Goal: Task Accomplishment & Management: Manage account settings

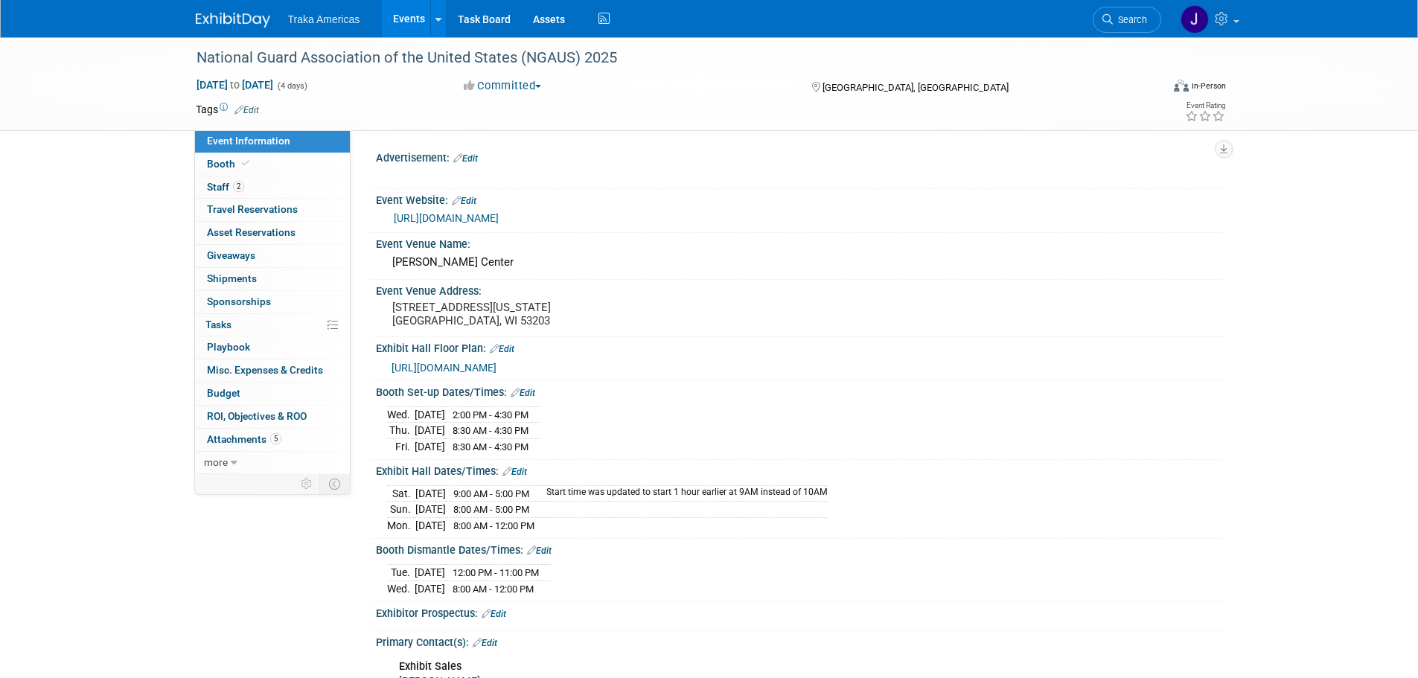
select select "National"
click at [229, 161] on span "Booth" at bounding box center [229, 164] width 45 height 12
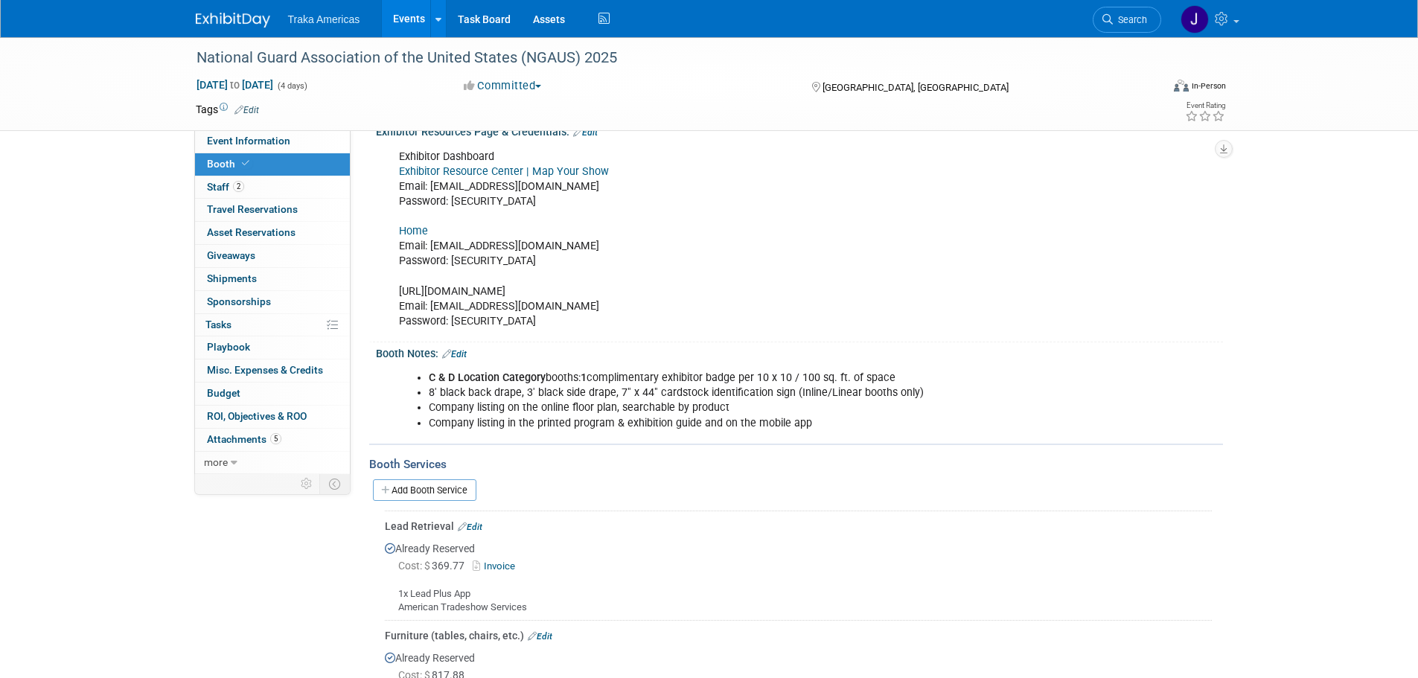
scroll to position [185, 0]
click at [500, 564] on link "Invoice" at bounding box center [497, 565] width 48 height 11
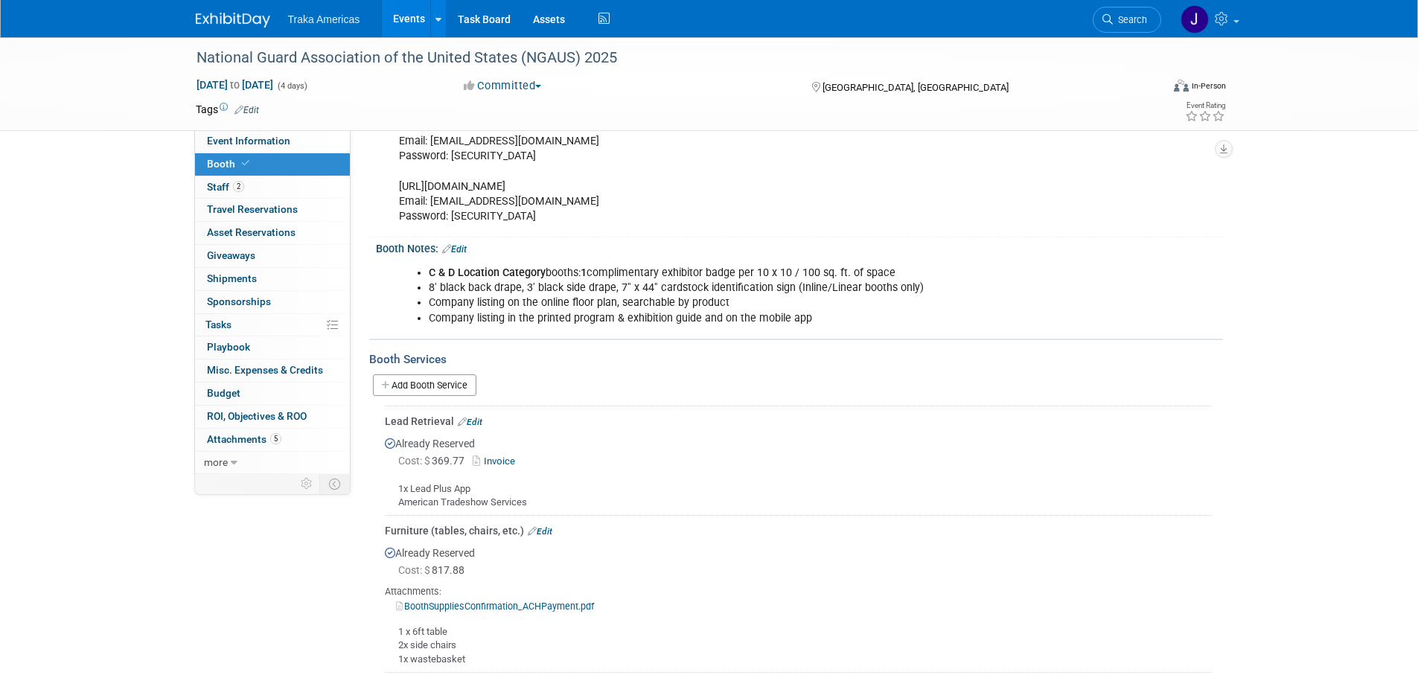
scroll to position [334, 0]
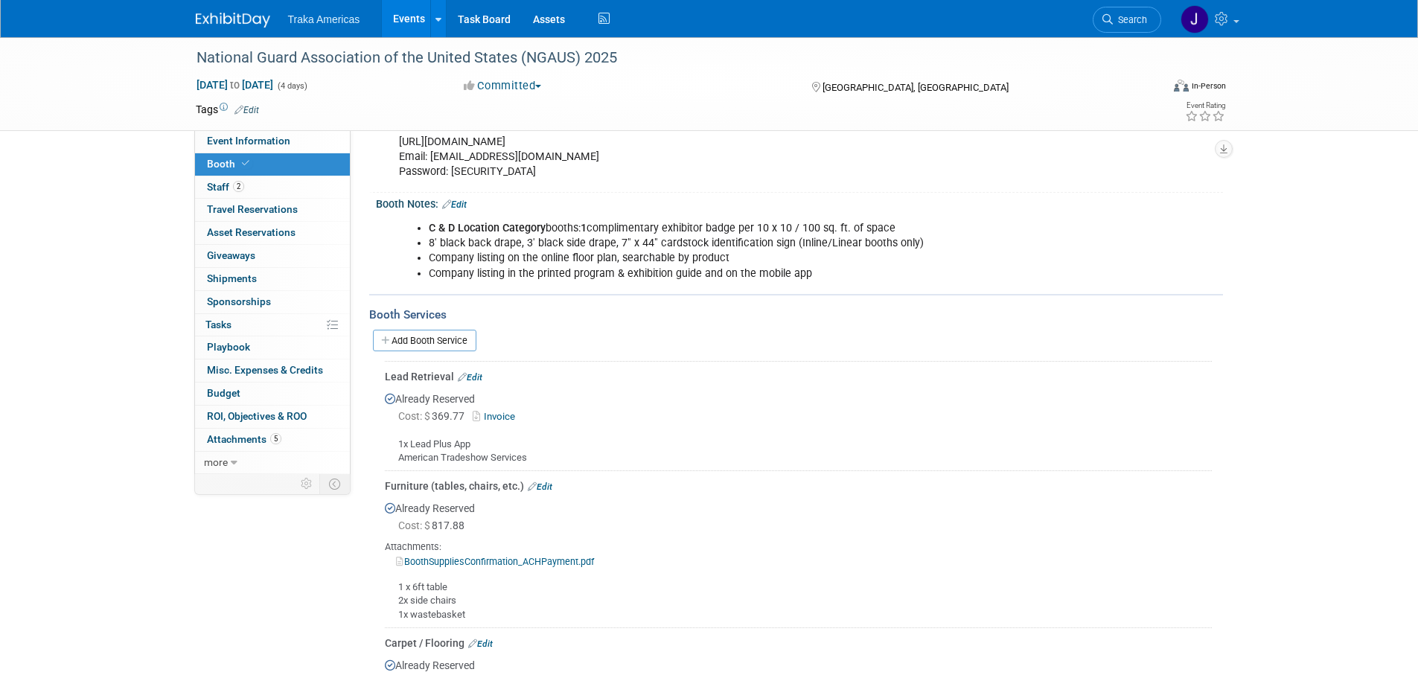
click at [239, 10] on link at bounding box center [242, 13] width 92 height 12
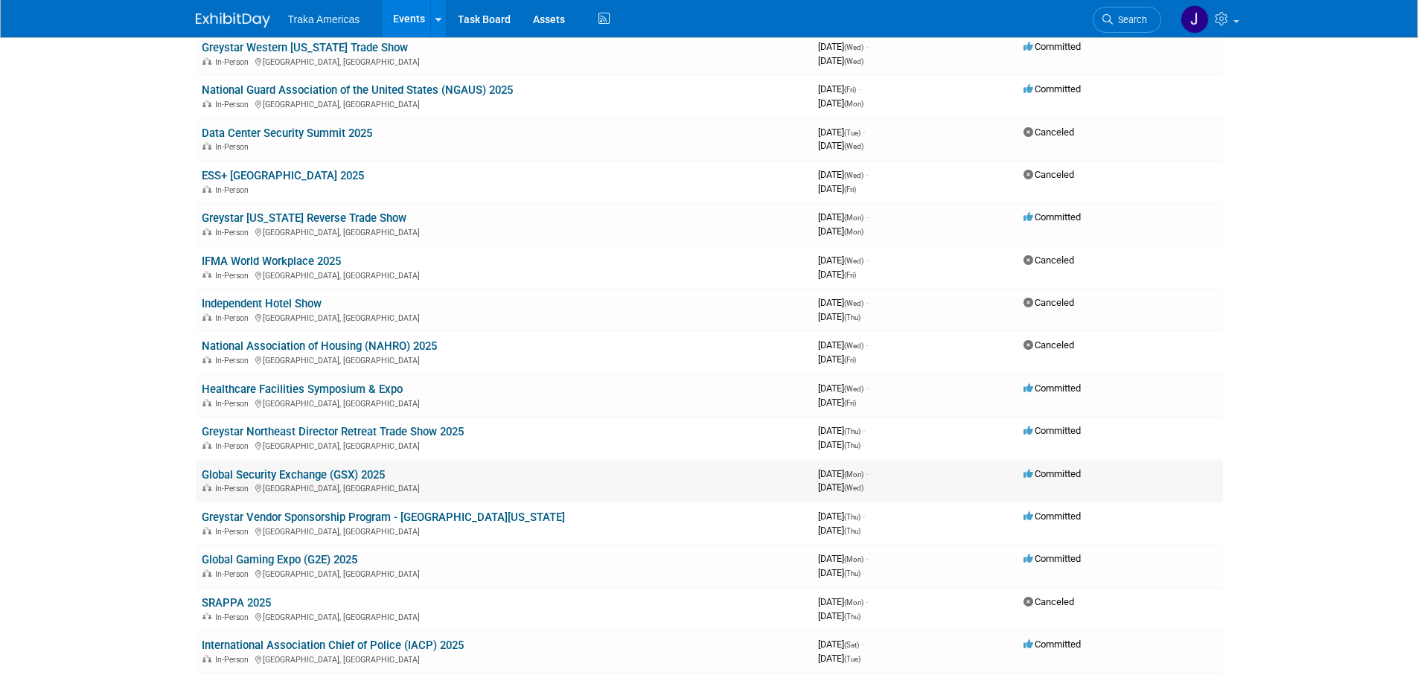
scroll to position [149, 0]
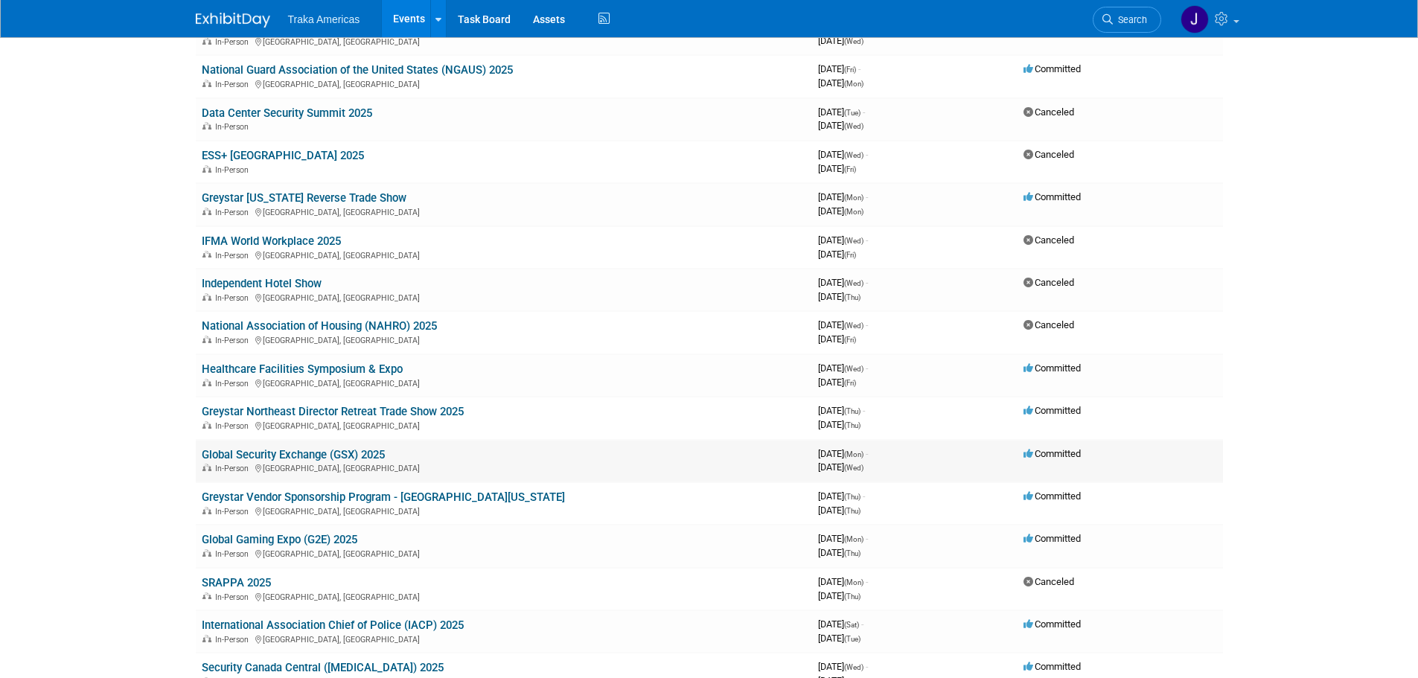
click at [325, 456] on link "Global Security Exchange (GSX) 2025" at bounding box center [293, 454] width 183 height 13
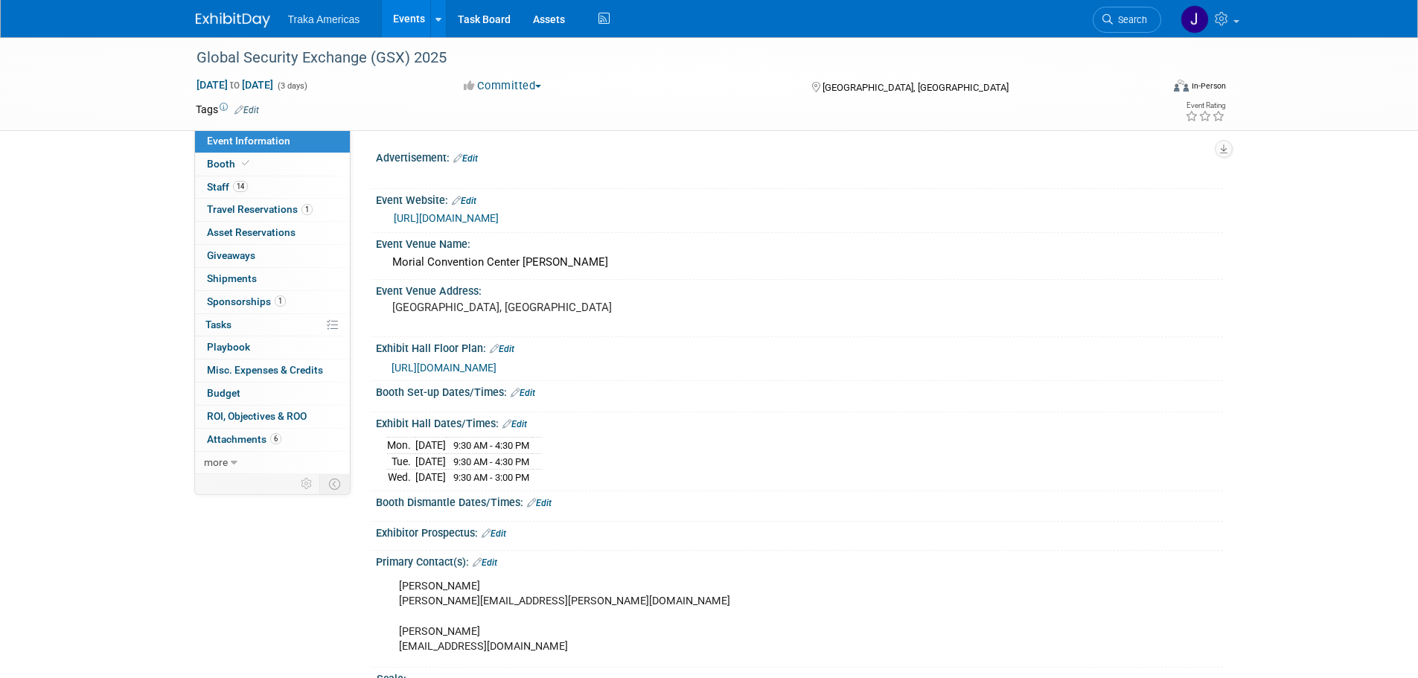
select select "National"
click at [281, 185] on link "14 Staff 14" at bounding box center [272, 187] width 155 height 22
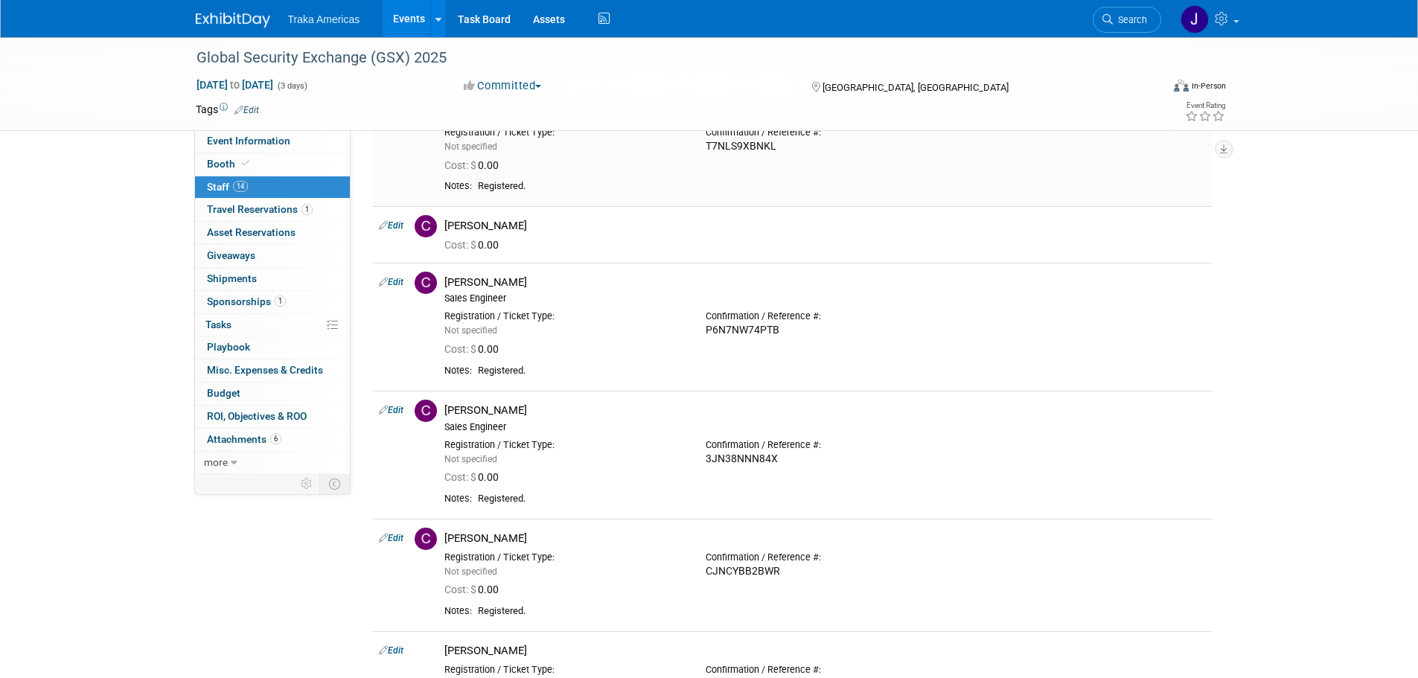
scroll to position [223, 0]
click at [397, 229] on link "Edit" at bounding box center [391, 226] width 25 height 10
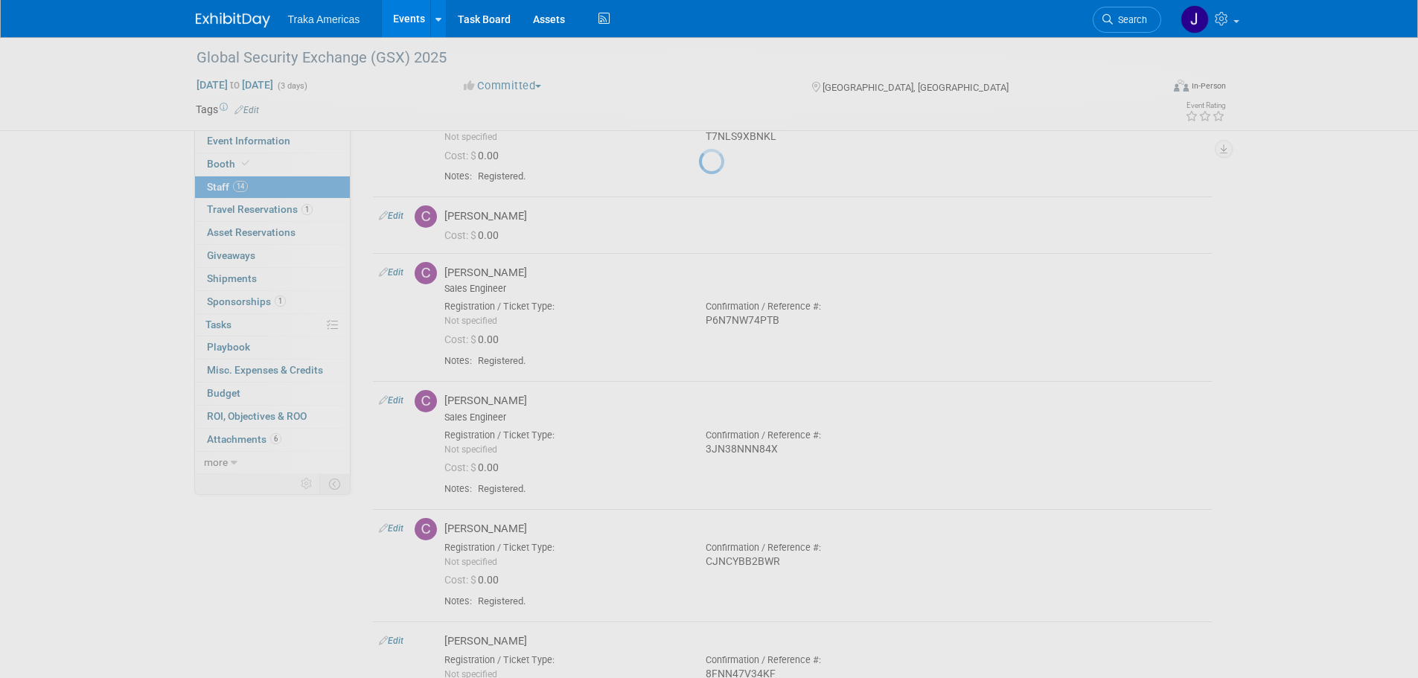
select select "2c54778c-6fed-40f2-b137-15cc96bfb7b7"
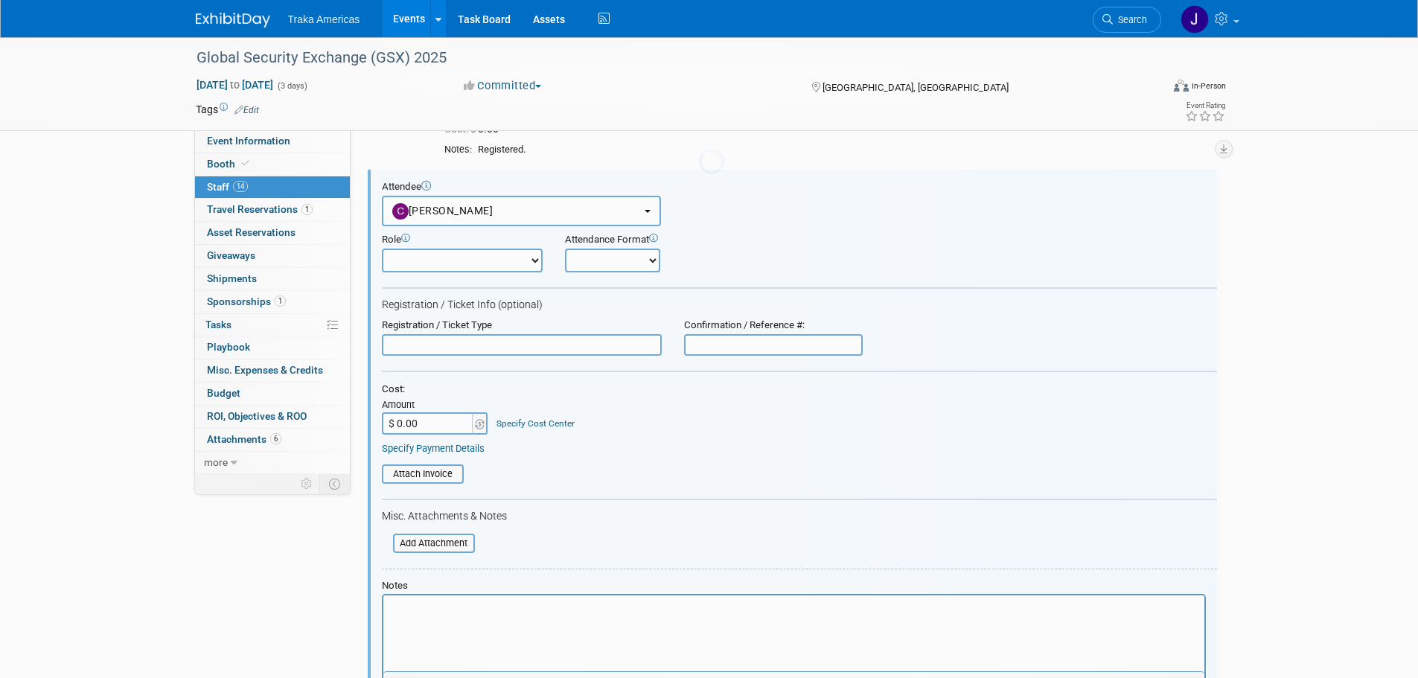
scroll to position [0, 0]
click at [810, 349] on input "text" at bounding box center [773, 345] width 179 height 22
click at [710, 339] on input "text" at bounding box center [773, 345] width 179 height 22
paste input "N3NVQW3BVQ4"
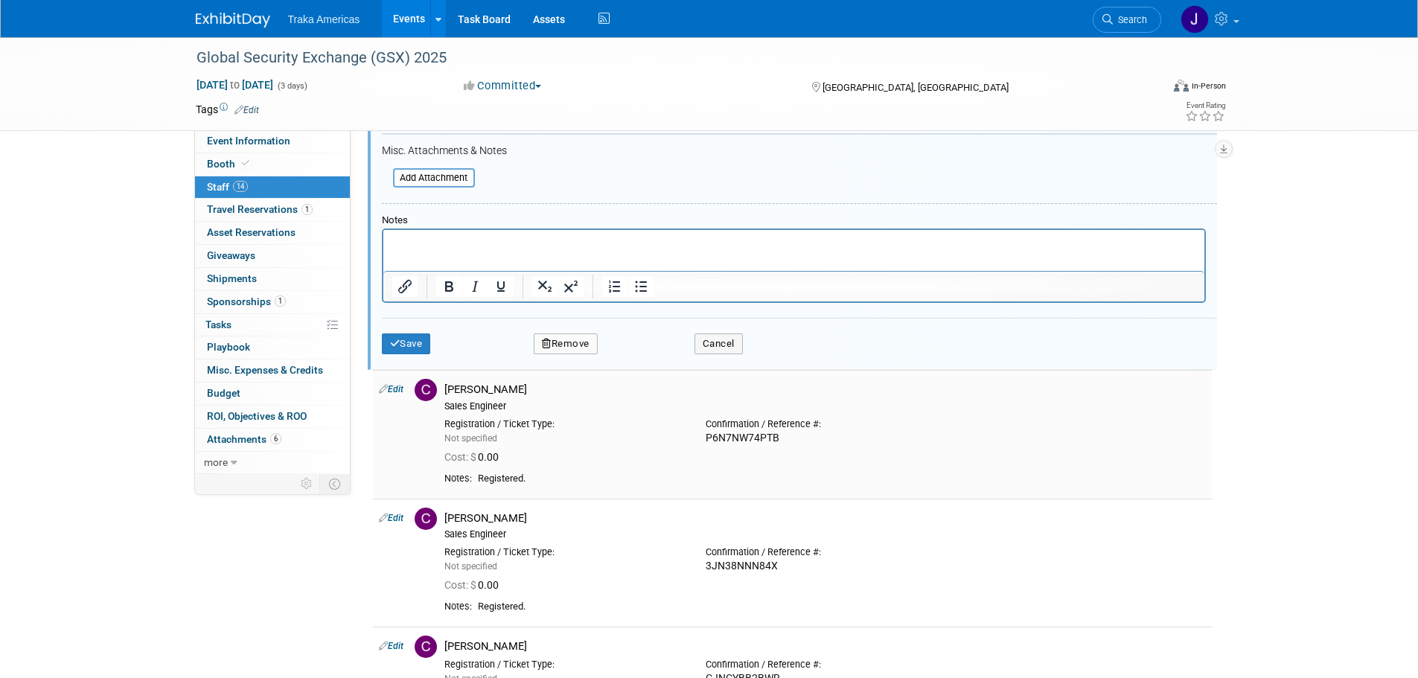
scroll to position [634, 0]
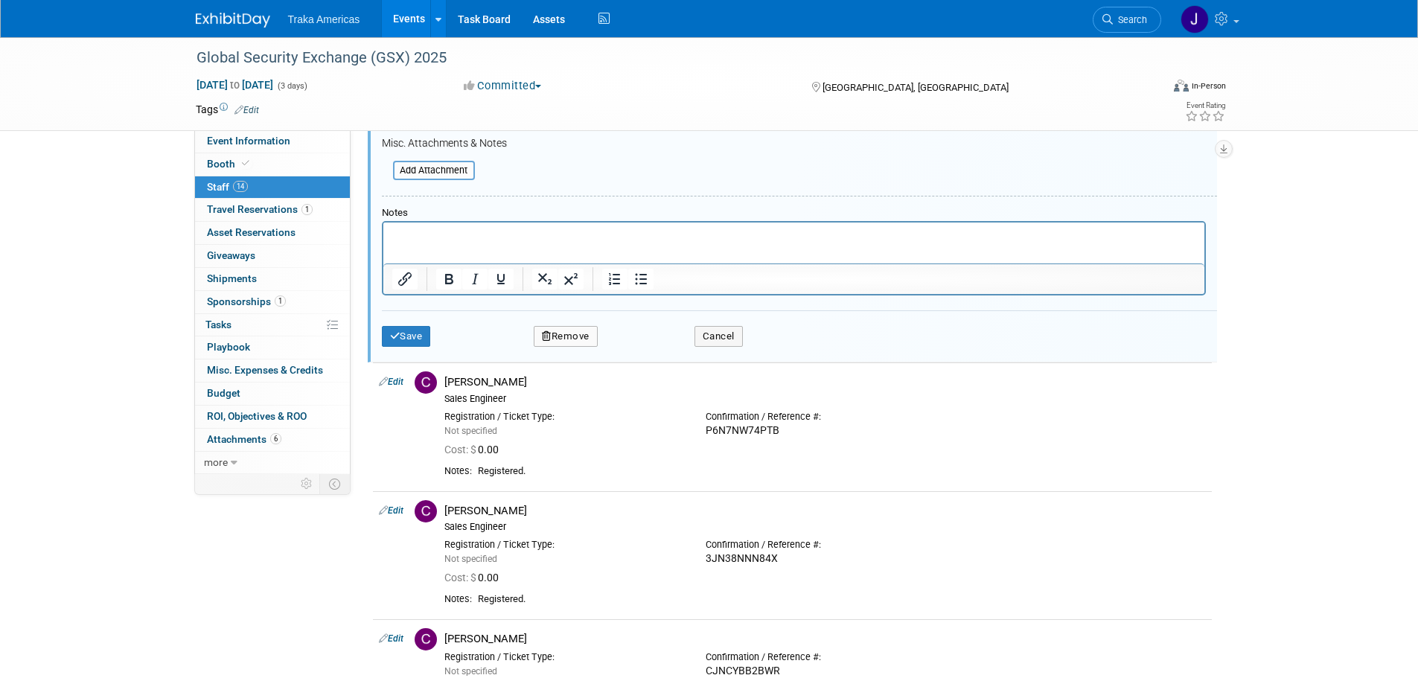
type input "N3NVQW3BVQ4"
click at [549, 232] on p "Rich Text Area. Press ALT-0 for help." at bounding box center [794, 236] width 804 height 15
click at [405, 338] on button "Save" at bounding box center [406, 336] width 49 height 21
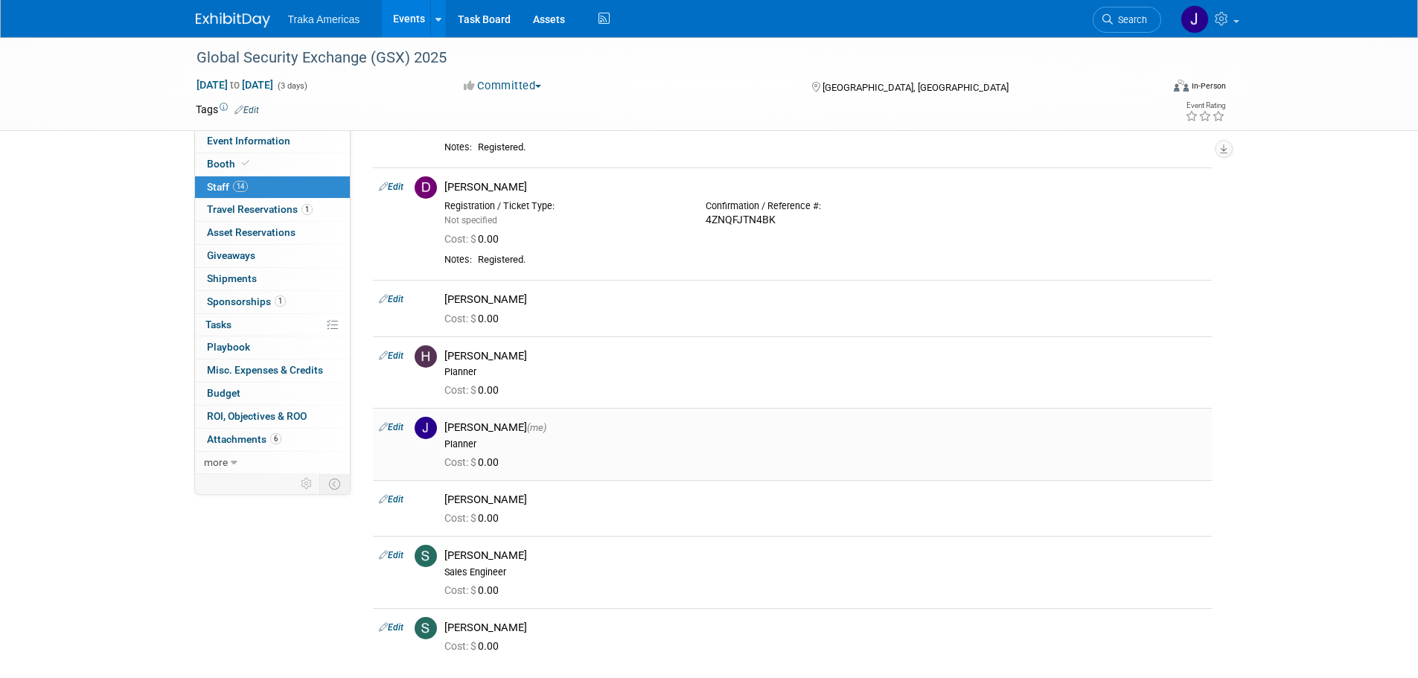
scroll to position [931, 0]
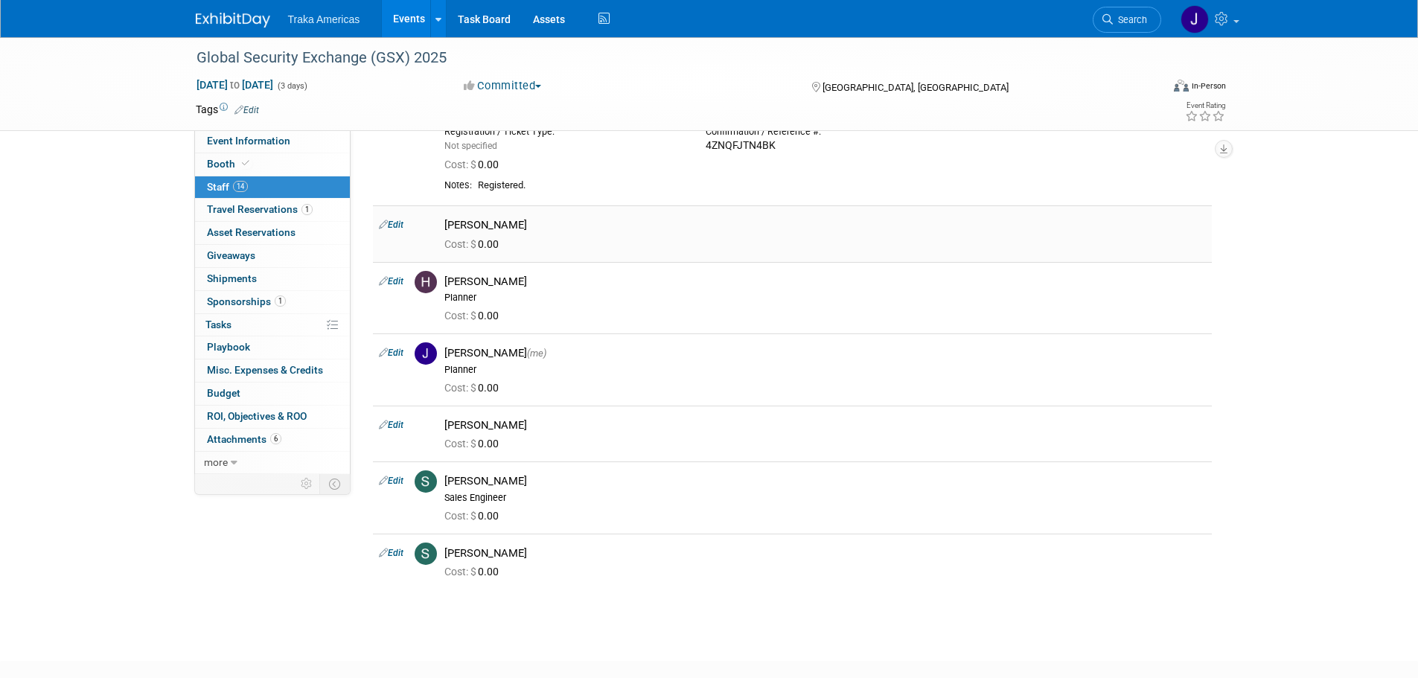
click at [399, 226] on link "Edit" at bounding box center [391, 225] width 25 height 10
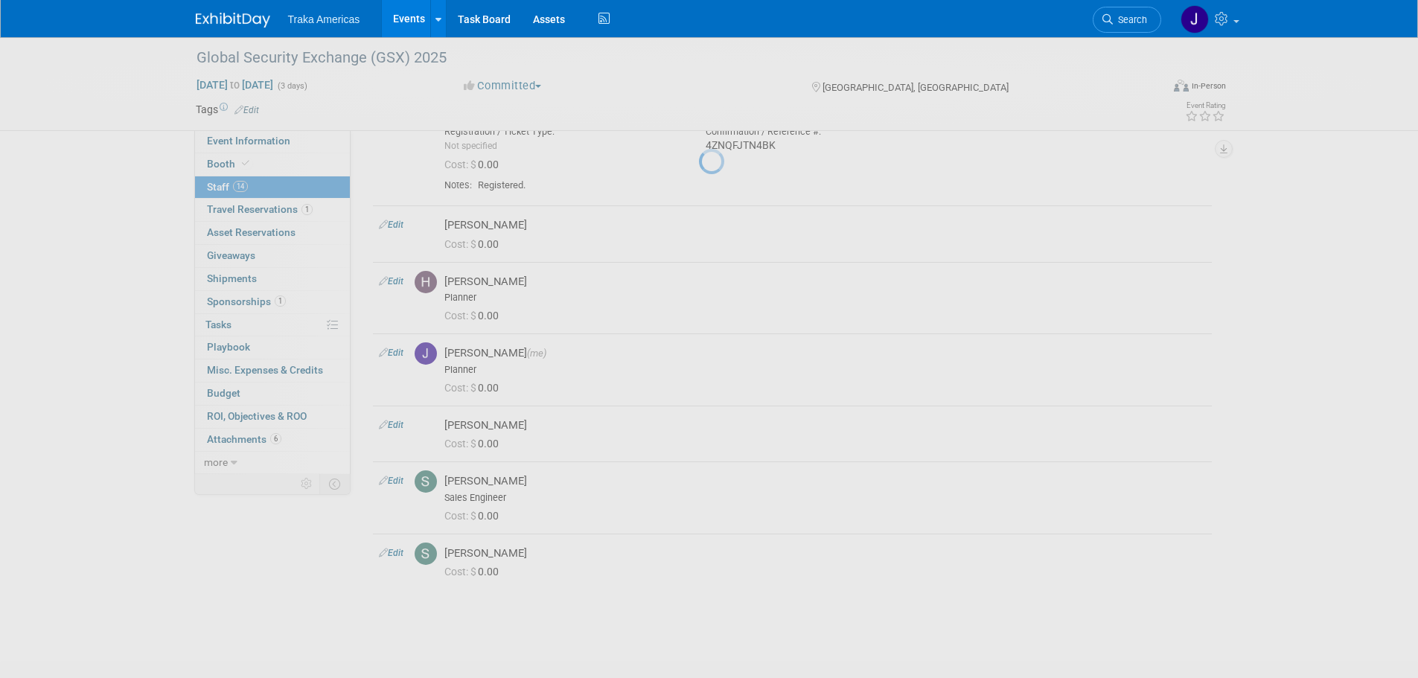
select select "baf78ddb-d8b8-4463-a97c-22fa7ebfaef2"
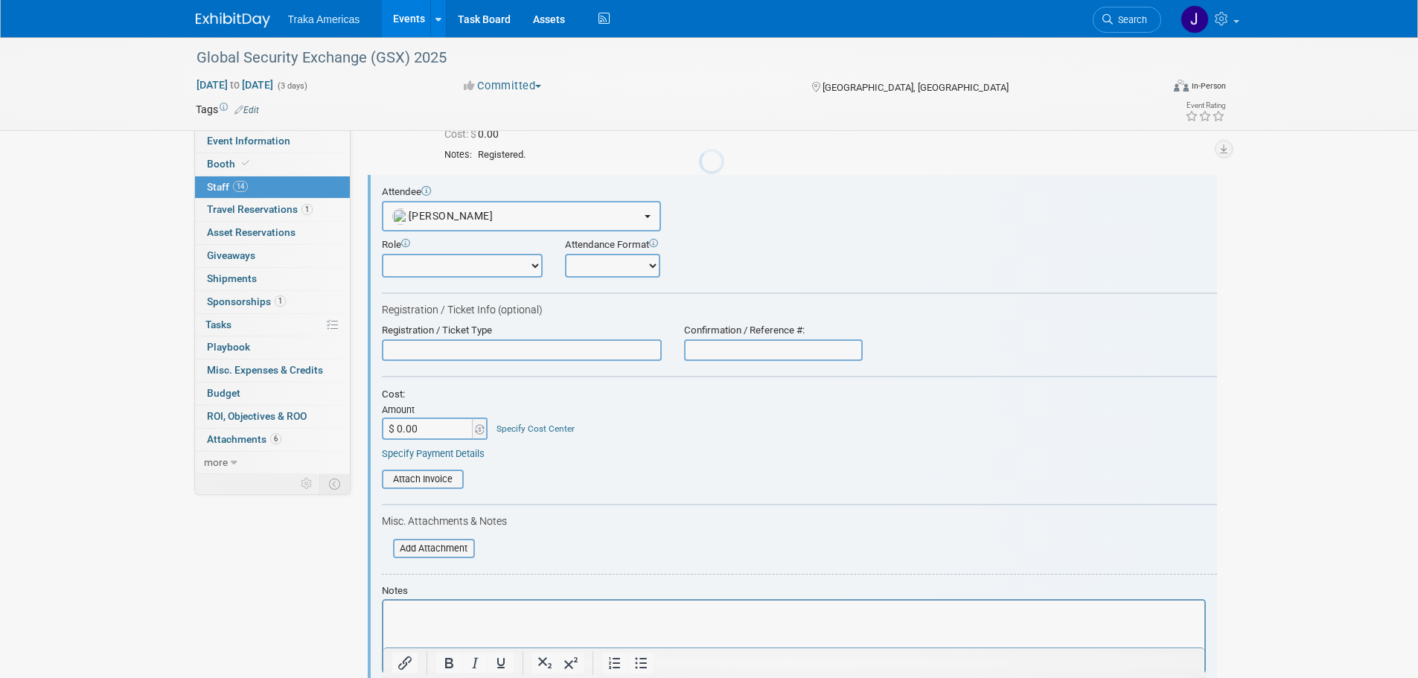
scroll to position [0, 0]
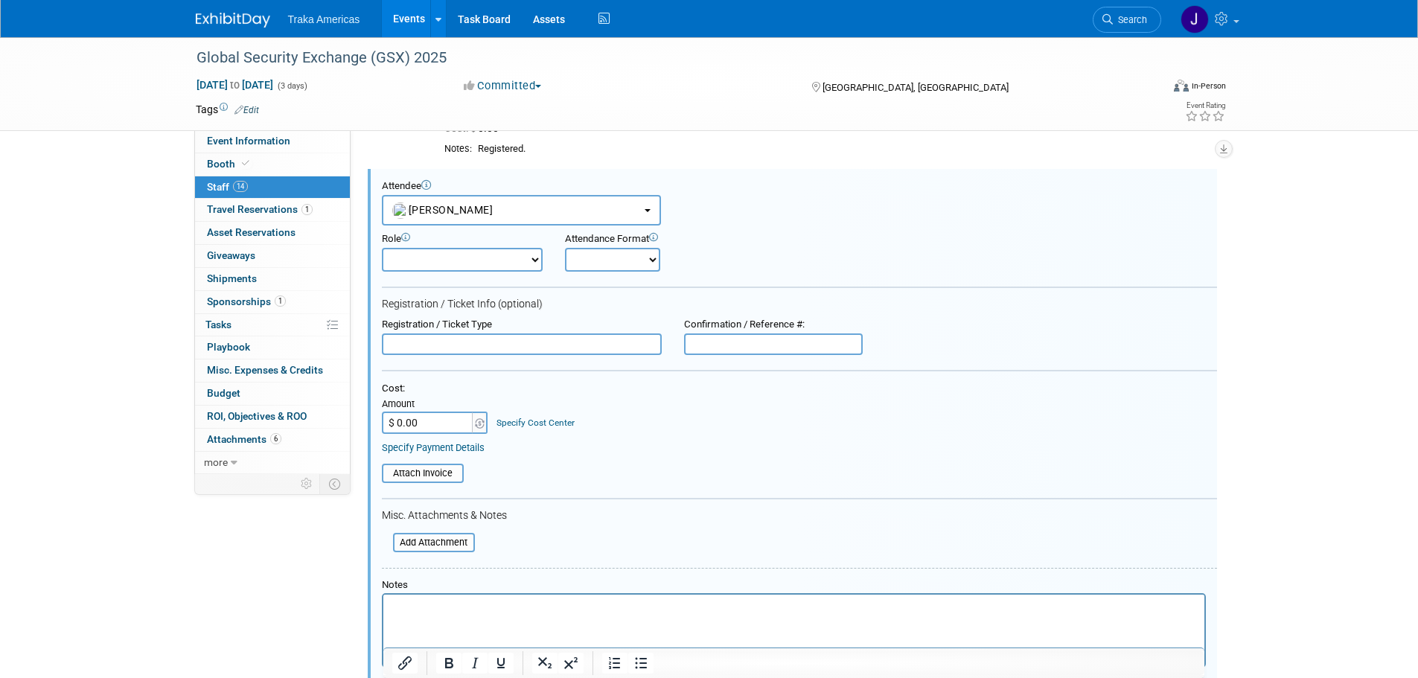
click at [776, 345] on input "text" at bounding box center [773, 345] width 179 height 22
paste input "NPNWPG6DVWN"
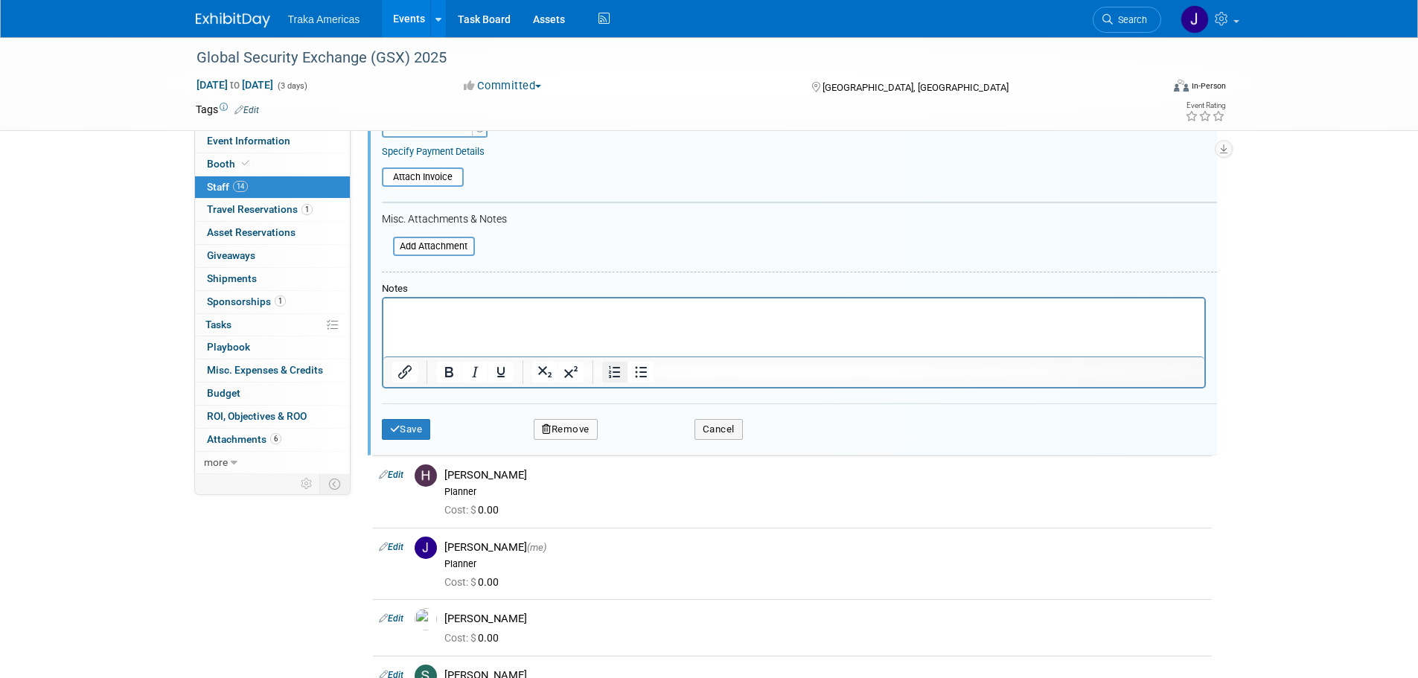
scroll to position [1266, 0]
type input "NPNWPG6DVWN"
click at [612, 318] on html at bounding box center [793, 307] width 821 height 21
click at [424, 435] on button "Save" at bounding box center [406, 428] width 49 height 21
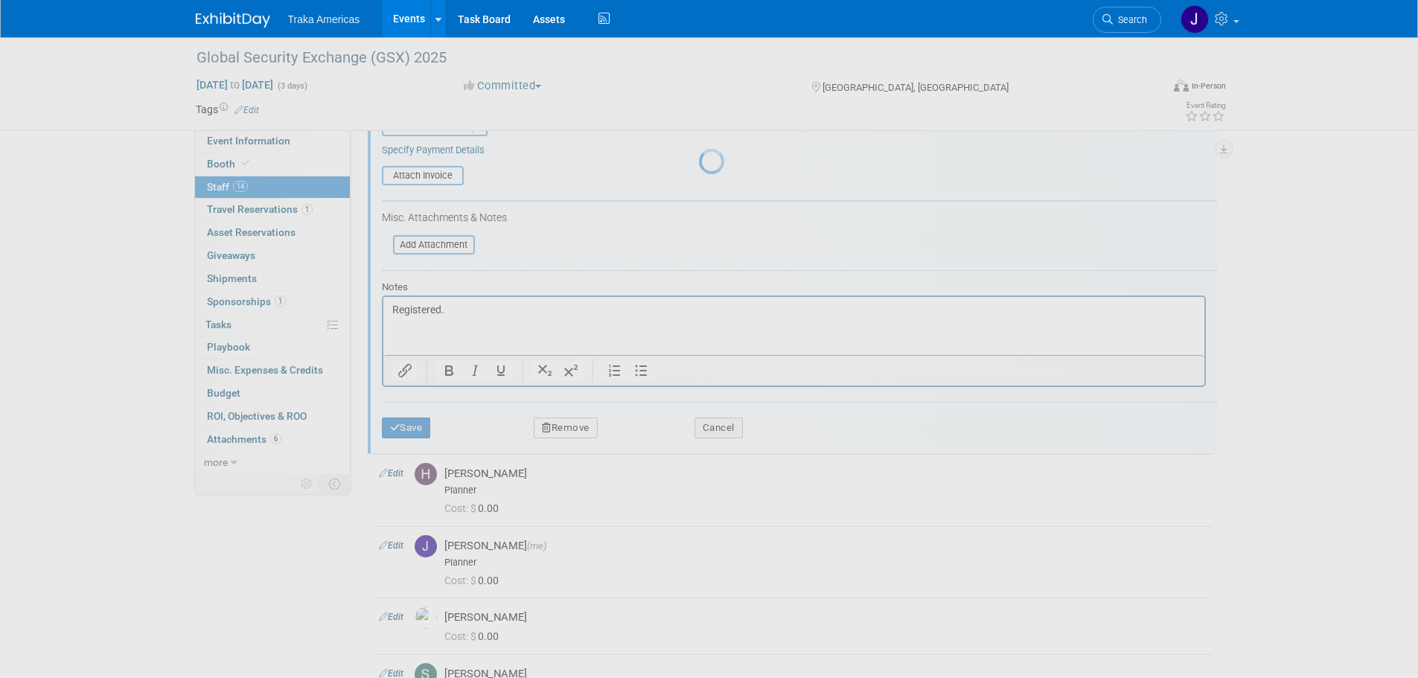
scroll to position [1075, 0]
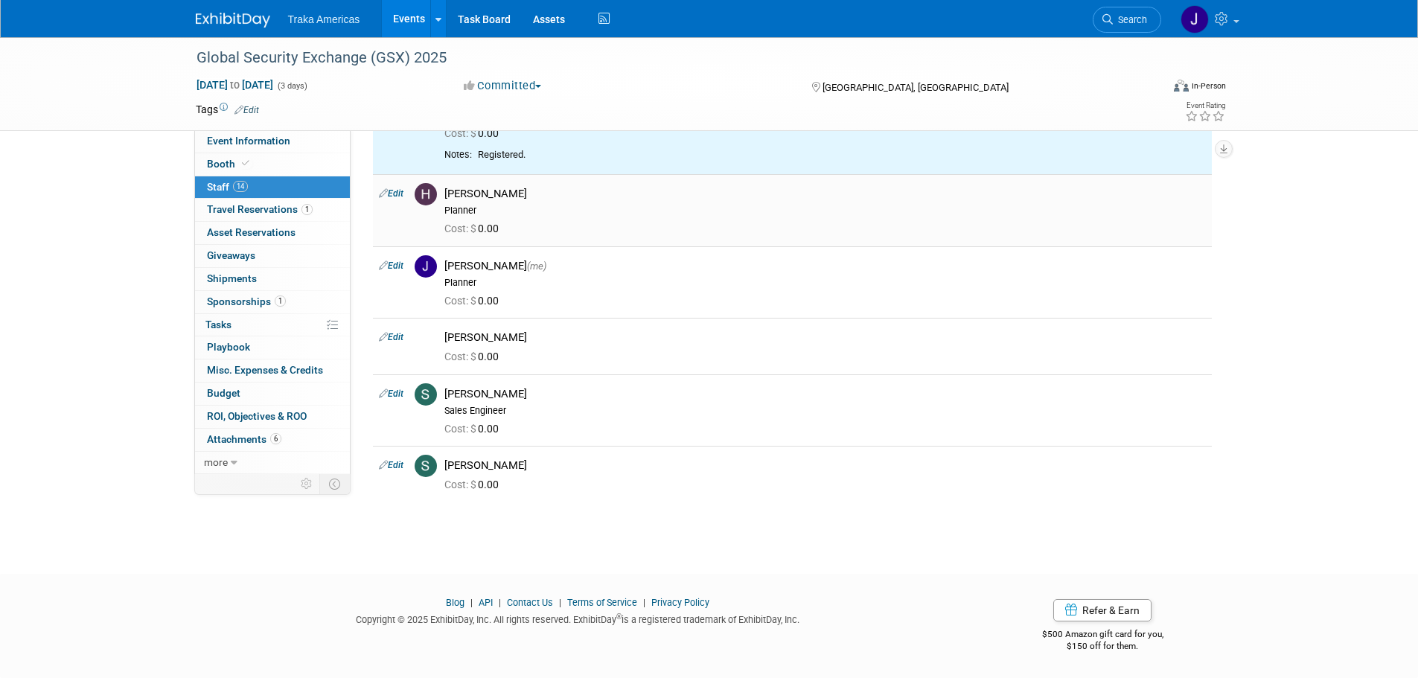
click at [398, 194] on link "Edit" at bounding box center [391, 193] width 25 height 10
select select "fca1293d-6730-4e3f-bd75-e30fa5417edb"
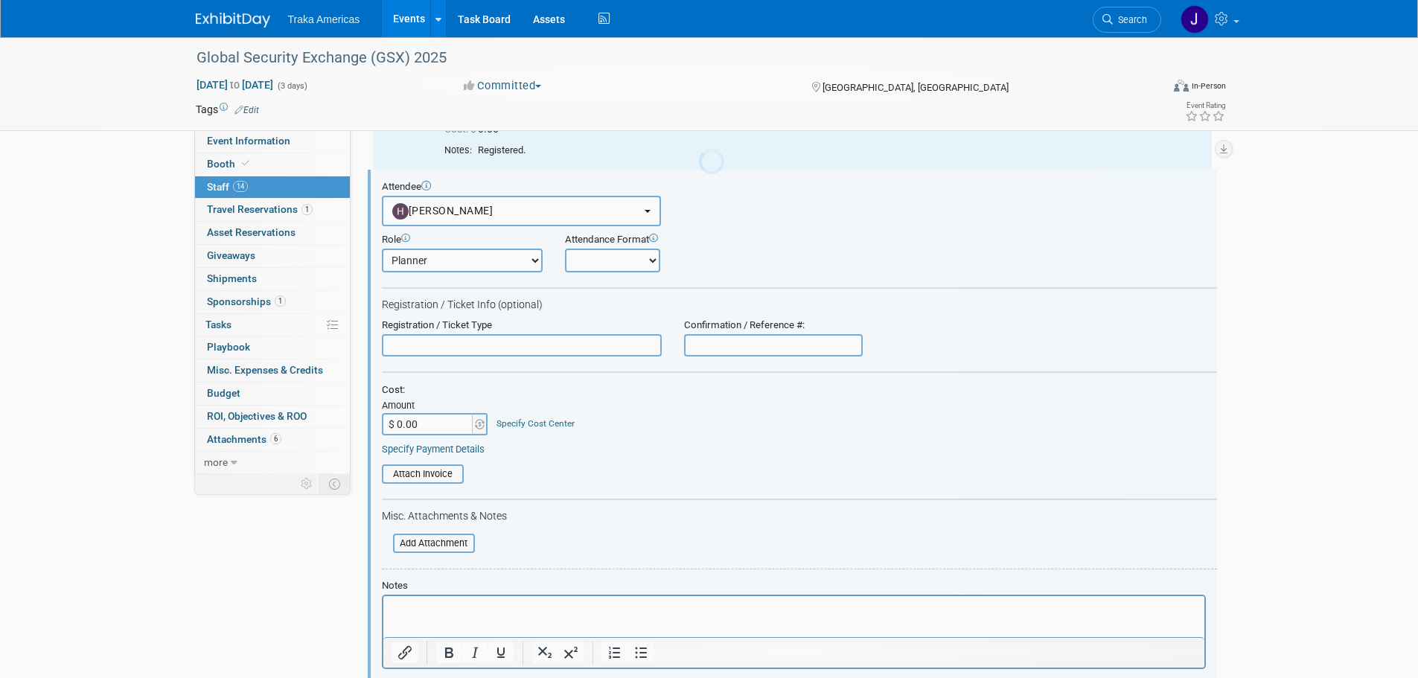
scroll to position [1080, 0]
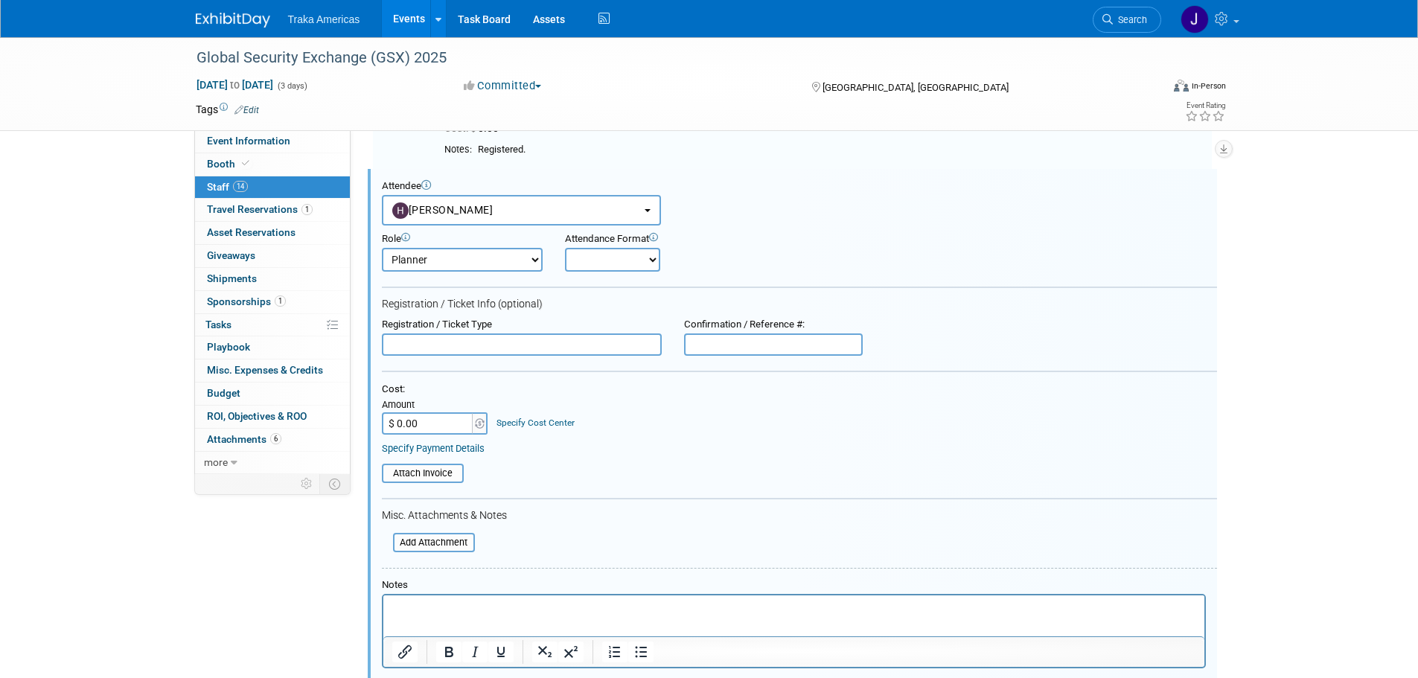
drag, startPoint x: 752, startPoint y: 350, endPoint x: 1042, endPoint y: 377, distance: 291.6
click at [753, 350] on input "text" at bounding box center [773, 345] width 179 height 22
click at [804, 340] on input "text" at bounding box center [773, 345] width 179 height 22
paste input "LFNX46DKYYM"
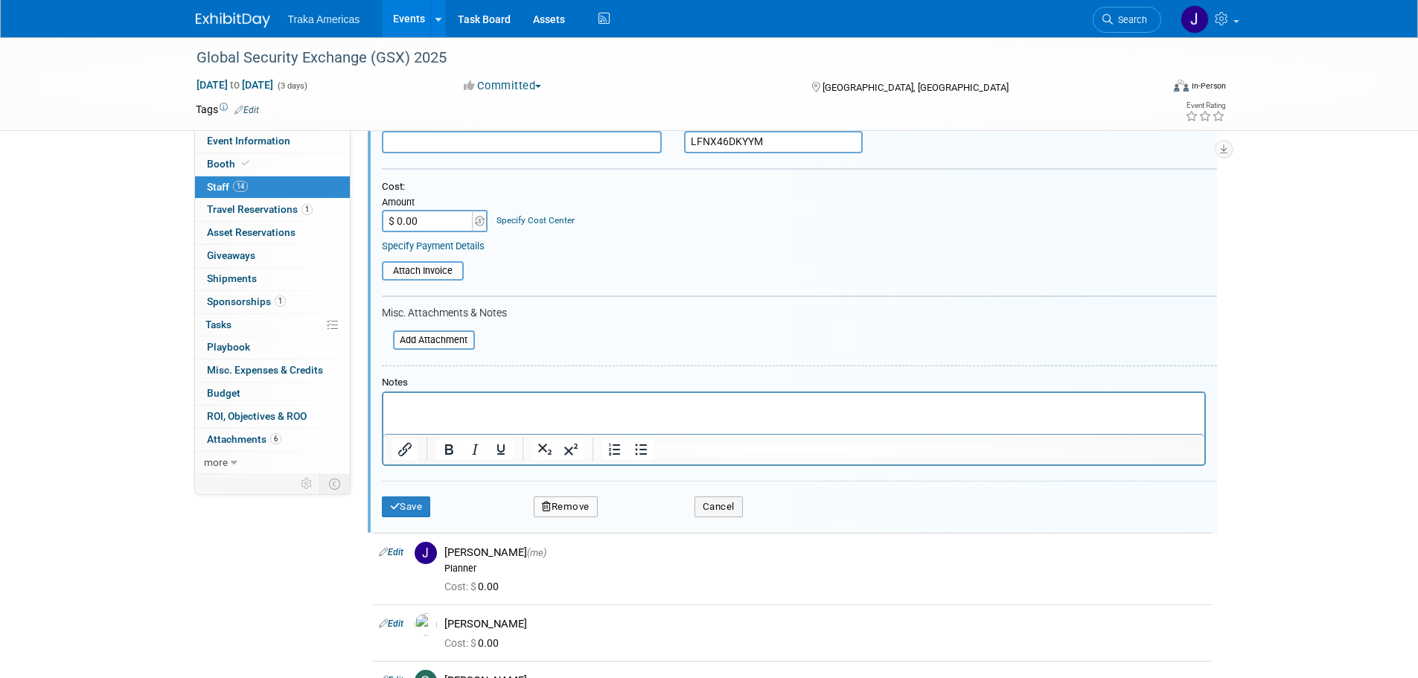
scroll to position [1304, 0]
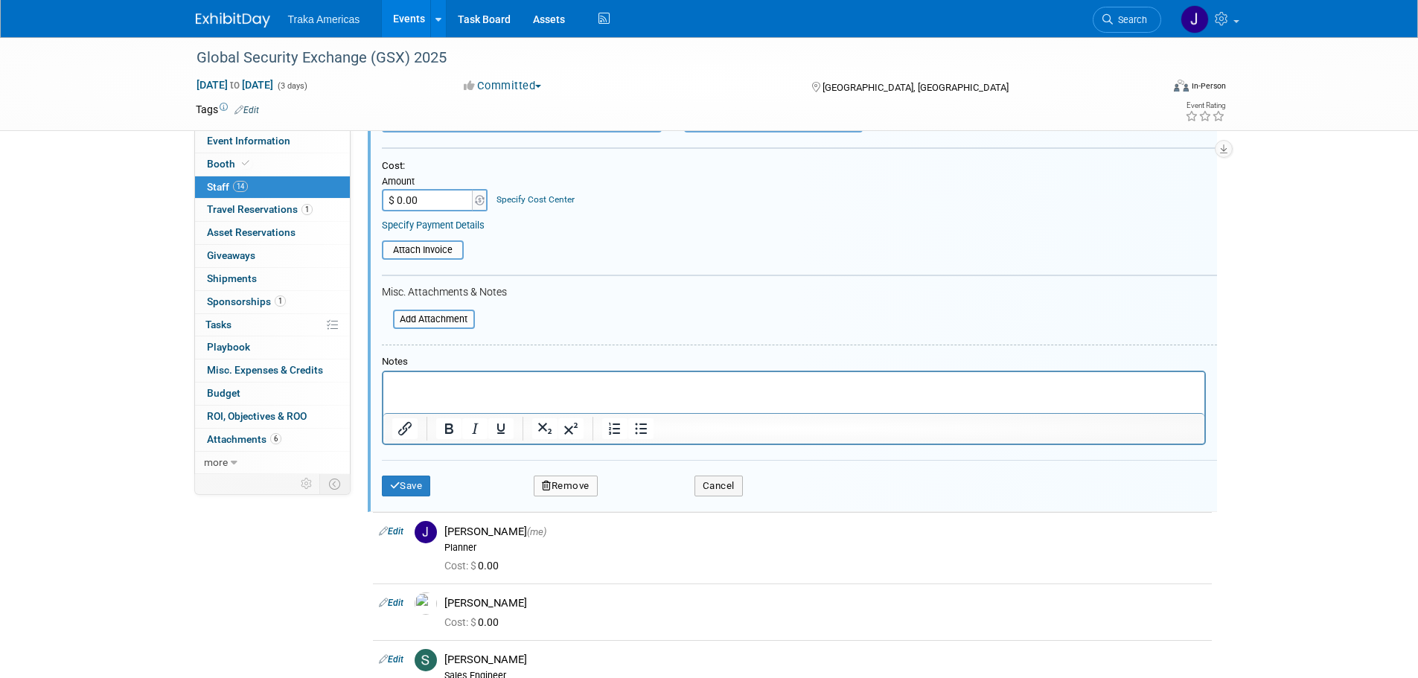
type input "LFNX46DKYYM"
click at [555, 385] on p "Rich Text Area. Press ALT-0 for help." at bounding box center [794, 384] width 804 height 15
click at [422, 482] on button "Save" at bounding box center [406, 486] width 49 height 21
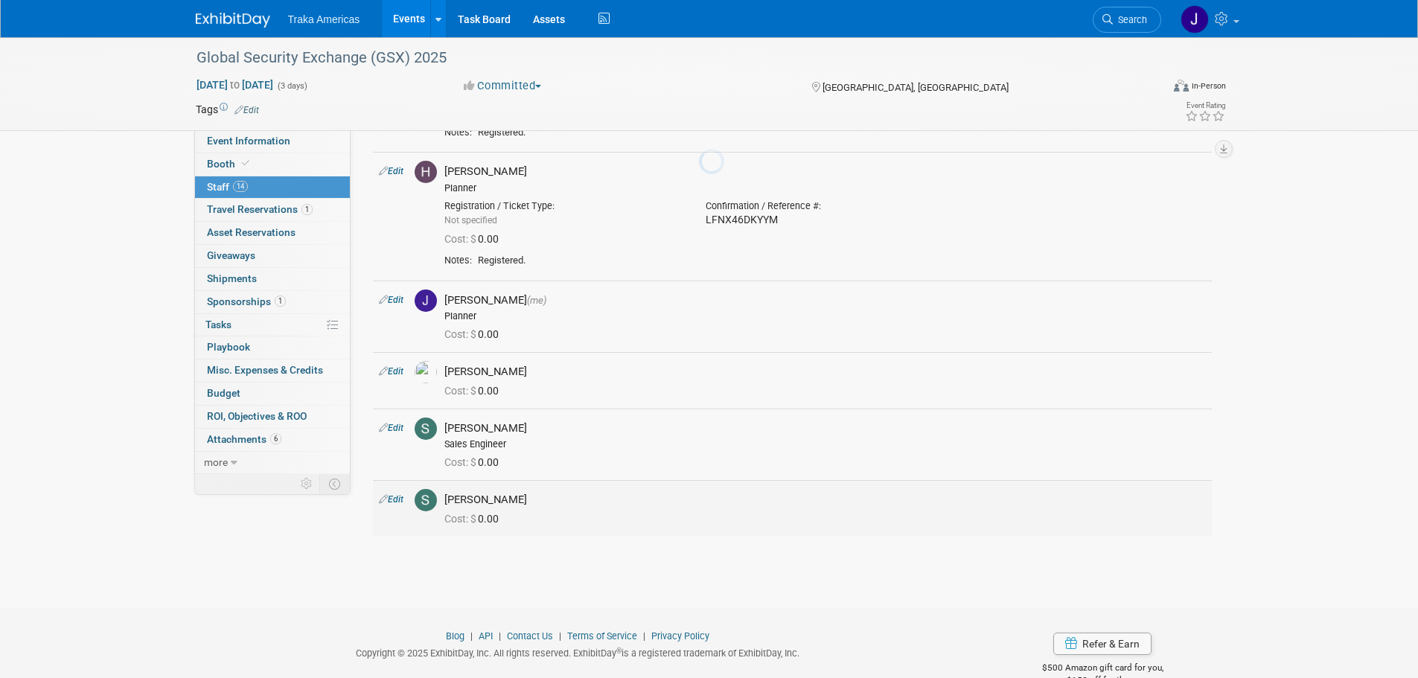
scroll to position [1131, 0]
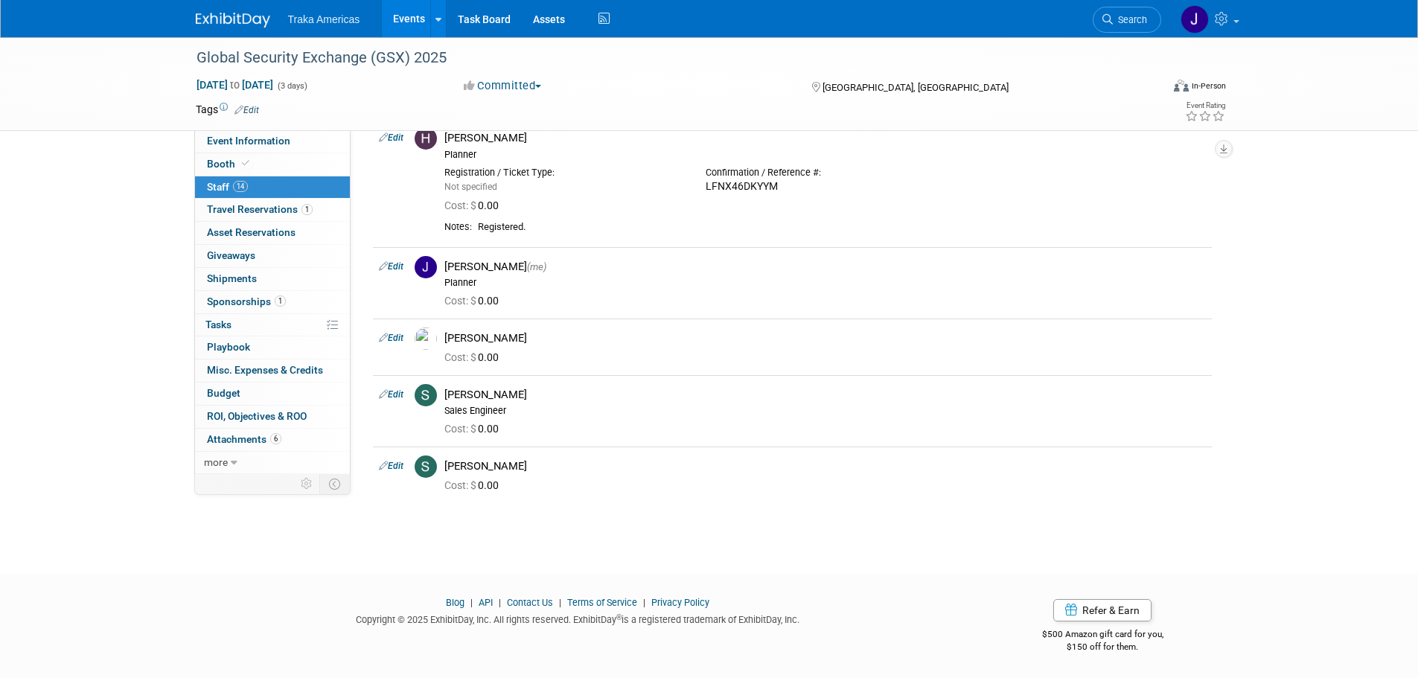
click at [389, 269] on link "Edit" at bounding box center [391, 266] width 25 height 10
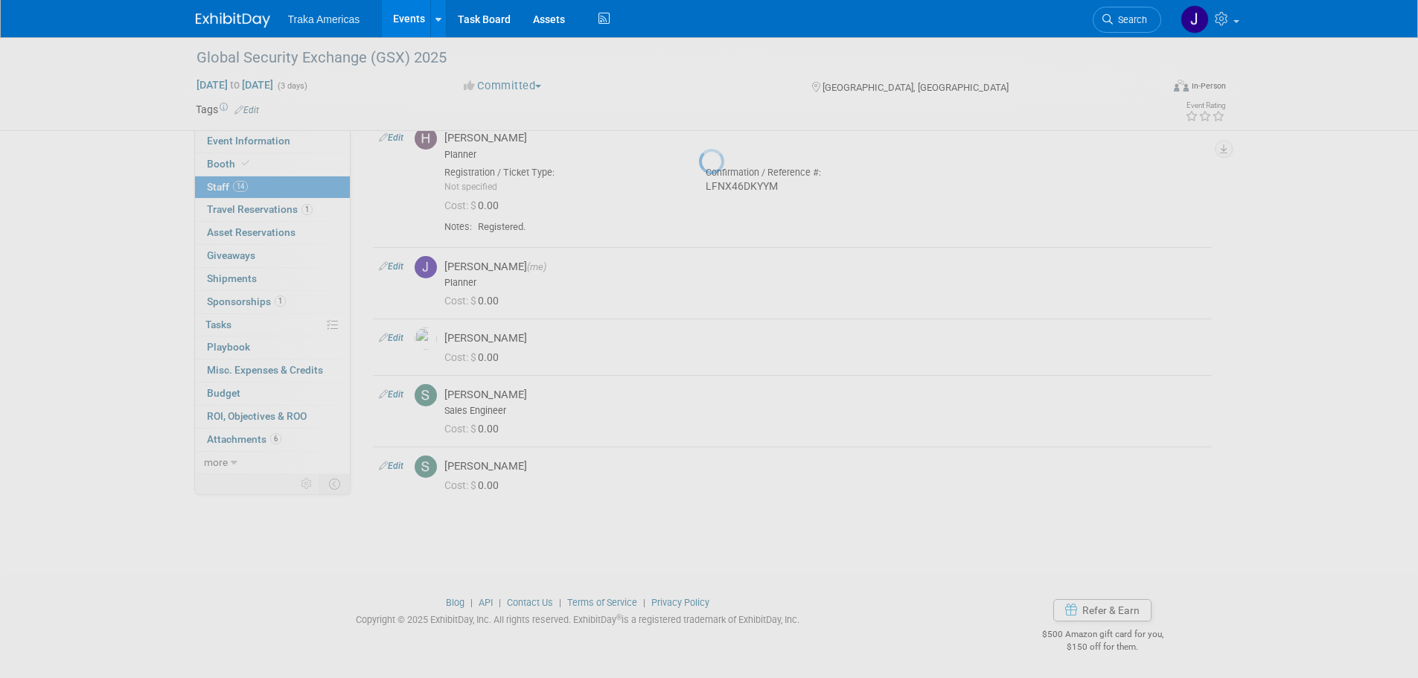
select select "cbcd1246-98dd-4673-a781-c68305addc29"
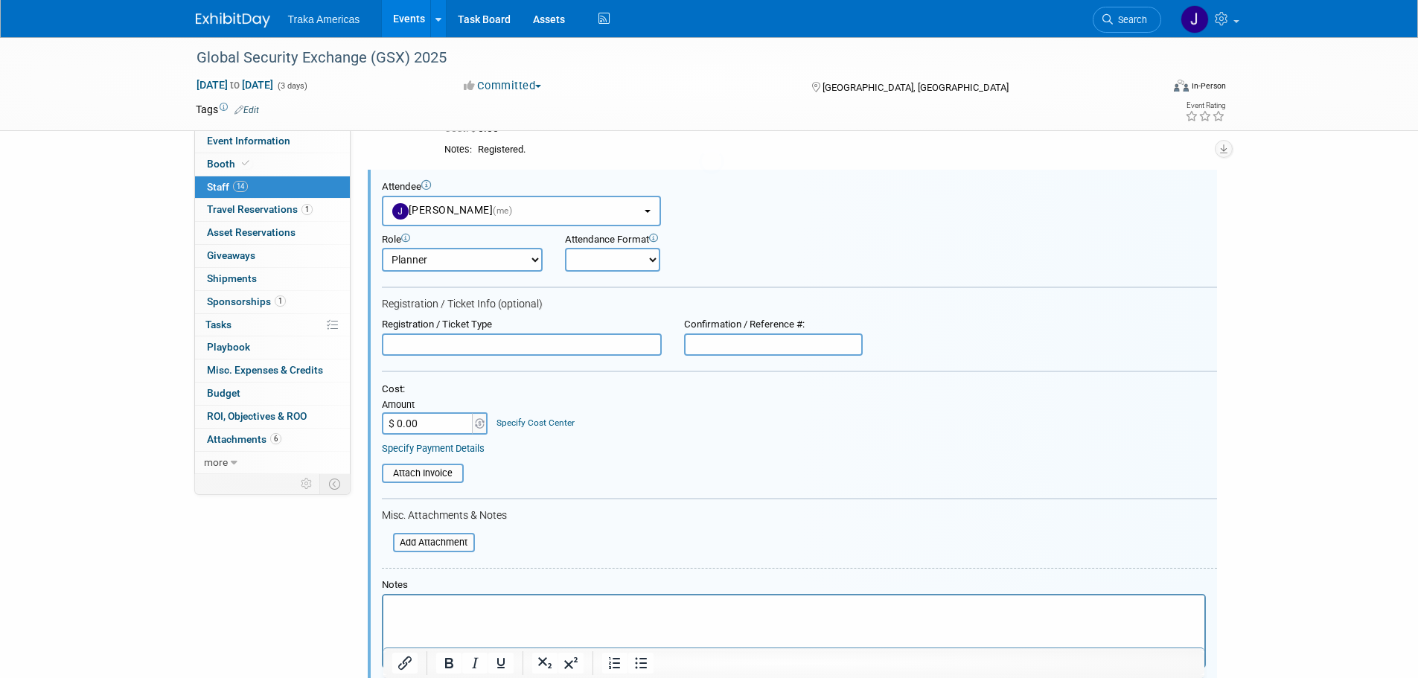
scroll to position [0, 0]
click at [736, 344] on input "text" at bounding box center [773, 344] width 179 height 22
click at [805, 337] on input "text" at bounding box center [773, 344] width 179 height 22
paste input "DGNVST4KHW2"
type input "DGNVST4KHW2"
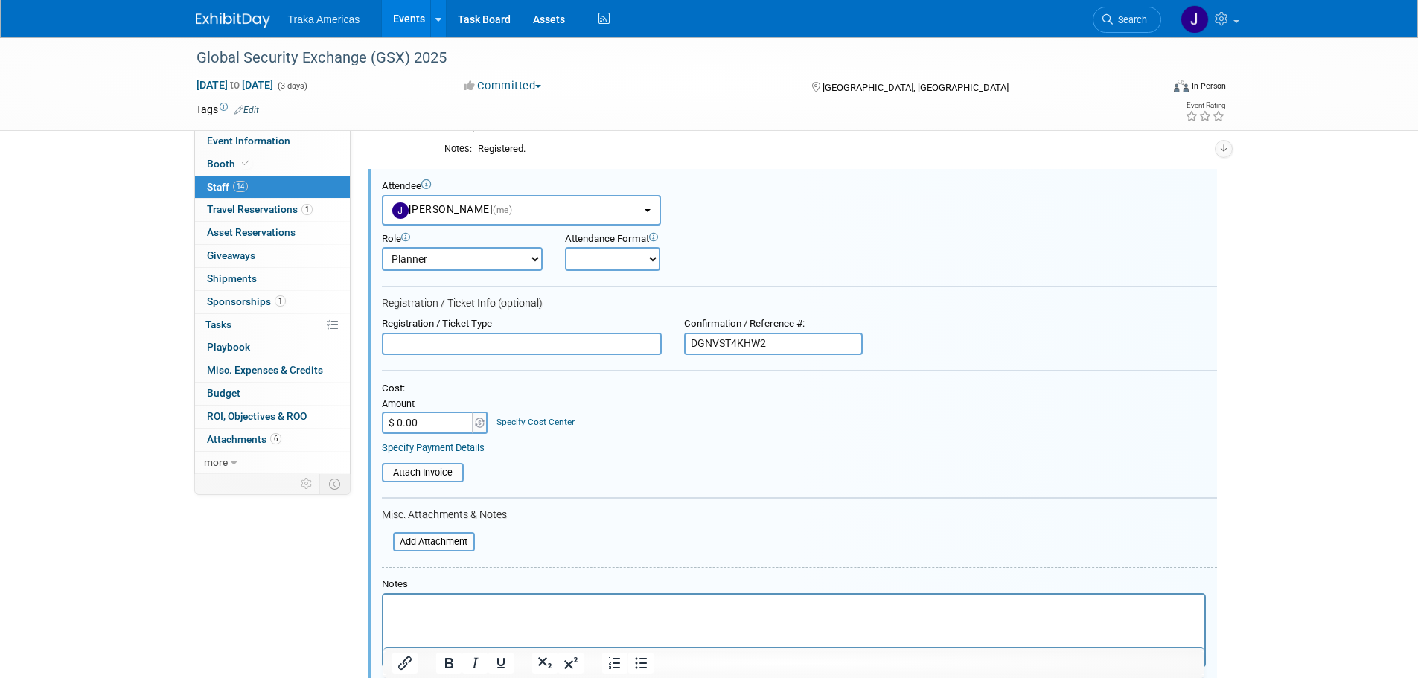
click at [634, 605] on p "Rich Text Area. Press ALT-0 for help." at bounding box center [794, 607] width 804 height 15
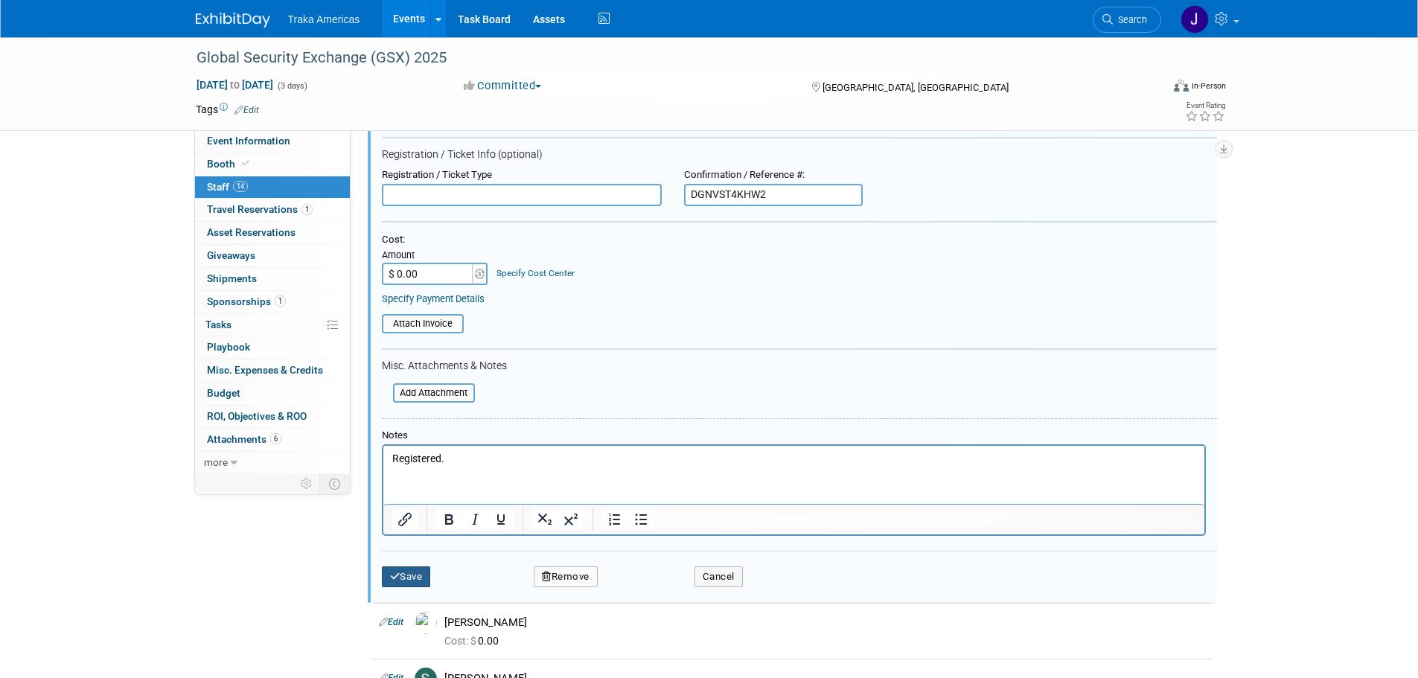
click at [399, 587] on button "Save" at bounding box center [406, 577] width 49 height 21
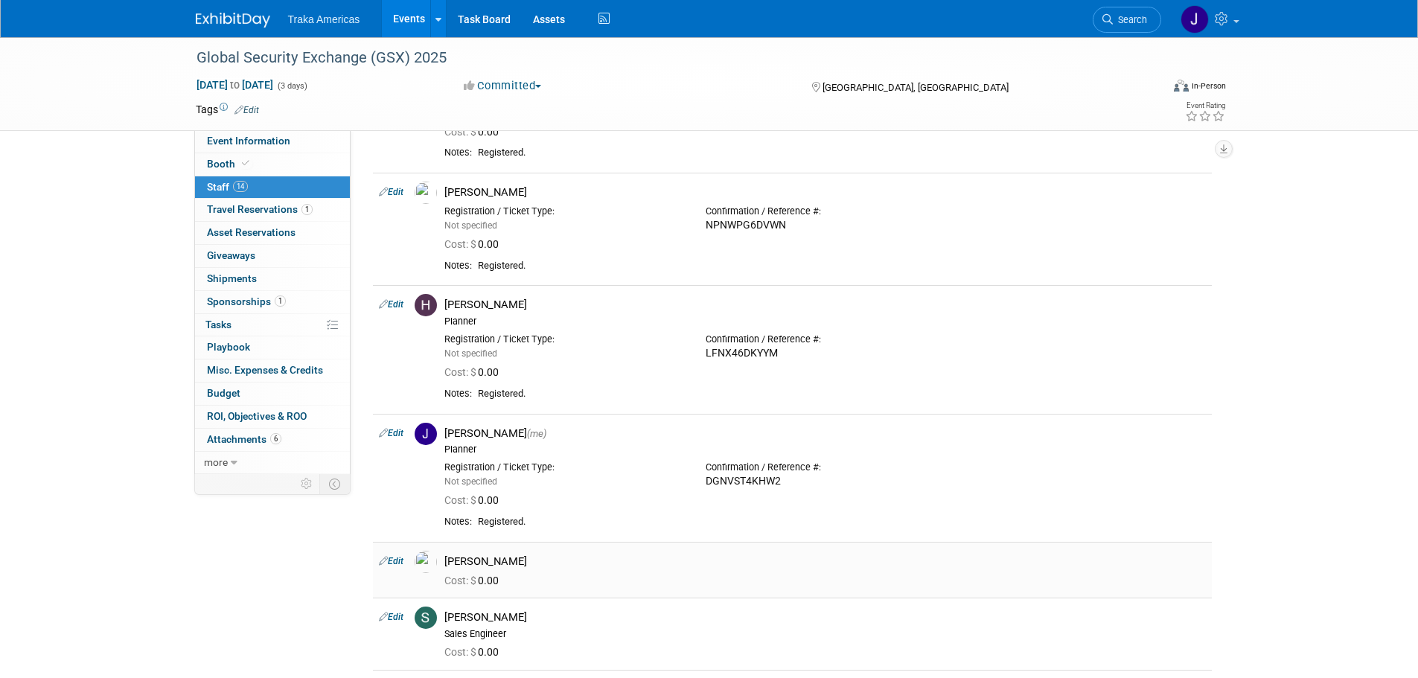
scroll to position [1113, 0]
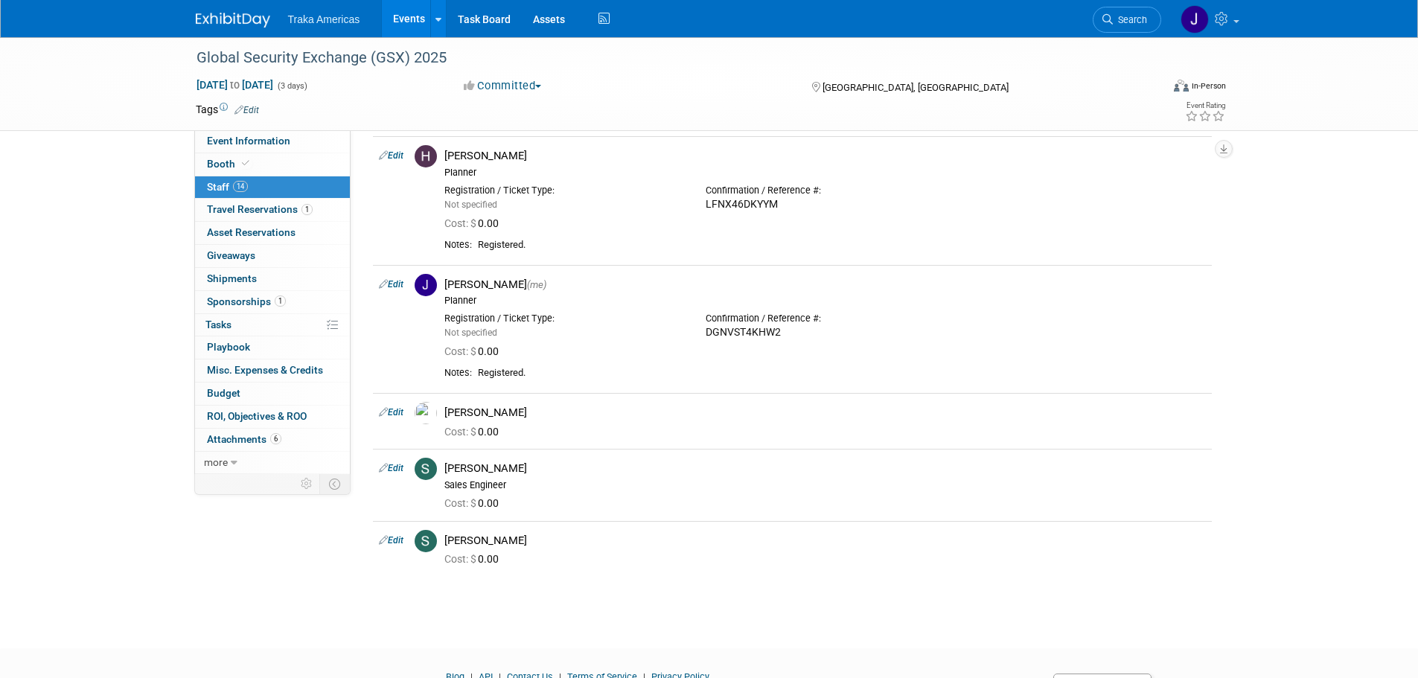
click at [401, 412] on link "Edit" at bounding box center [391, 412] width 25 height 10
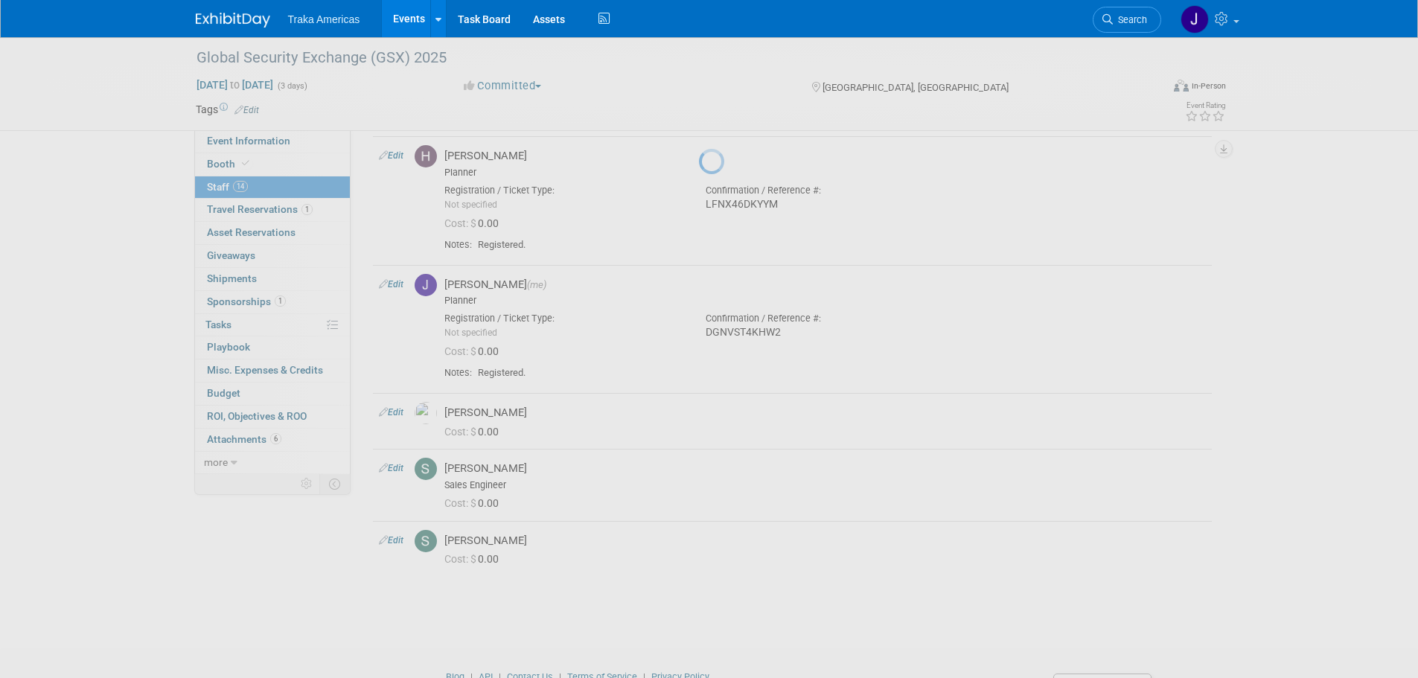
select select "cea41570-fb6a-45d8-8d51-06cea71f6cff"
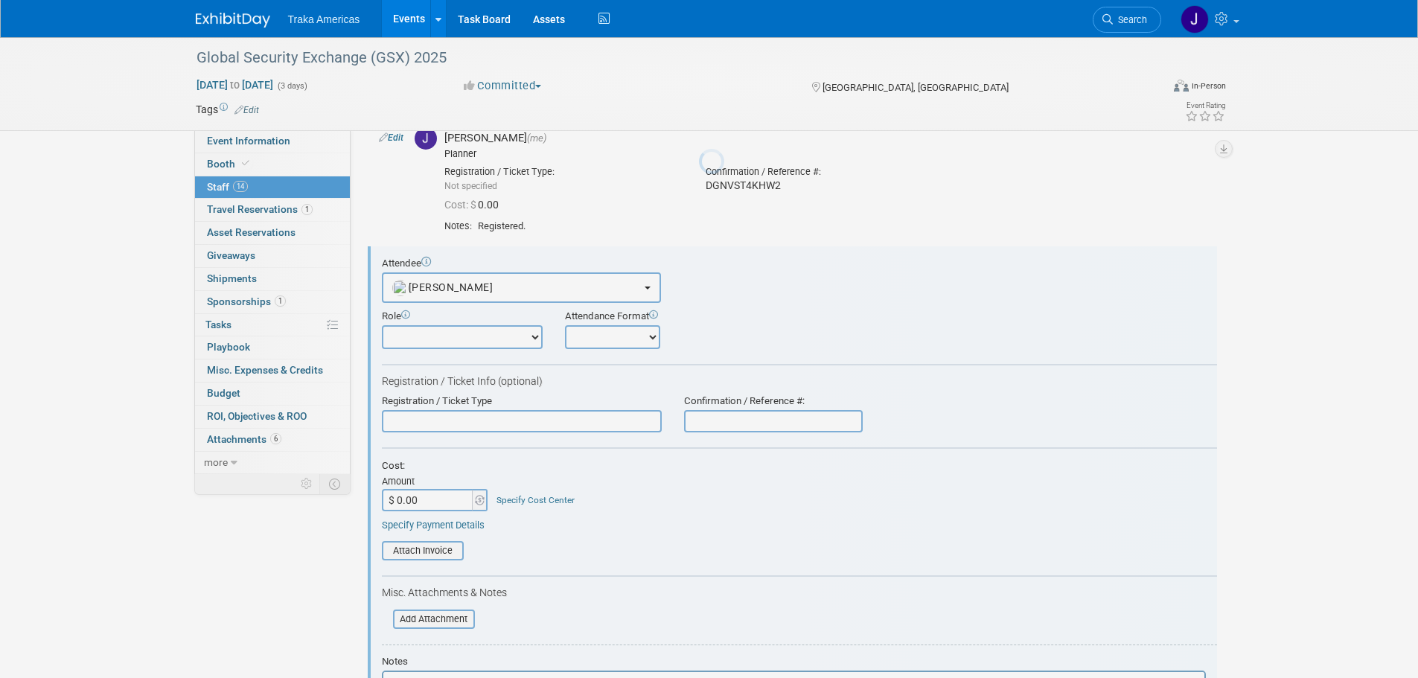
scroll to position [1337, 0]
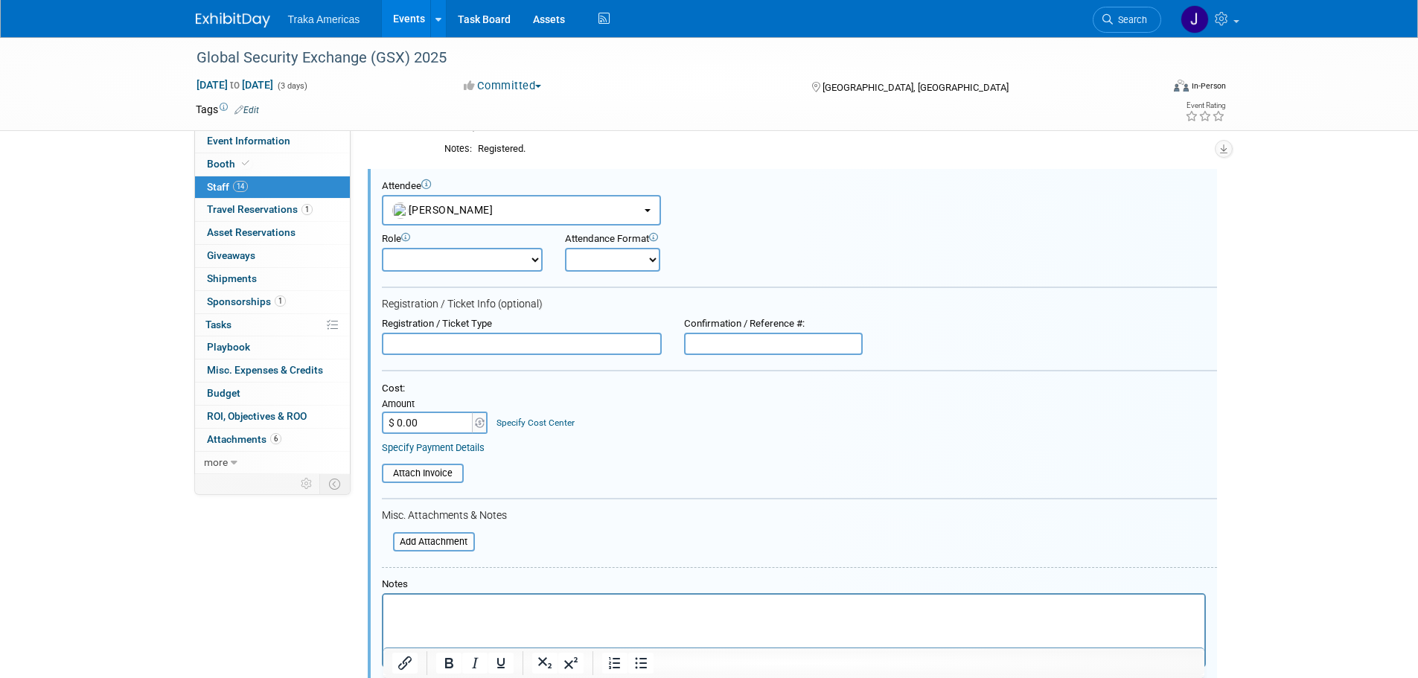
click at [771, 340] on input "text" at bounding box center [773, 344] width 179 height 22
click at [703, 345] on input "text" at bounding box center [773, 344] width 179 height 22
paste input "XVN86JH2VYW"
type input "XVN86JH2VYW"
click at [566, 616] on html at bounding box center [793, 605] width 821 height 21
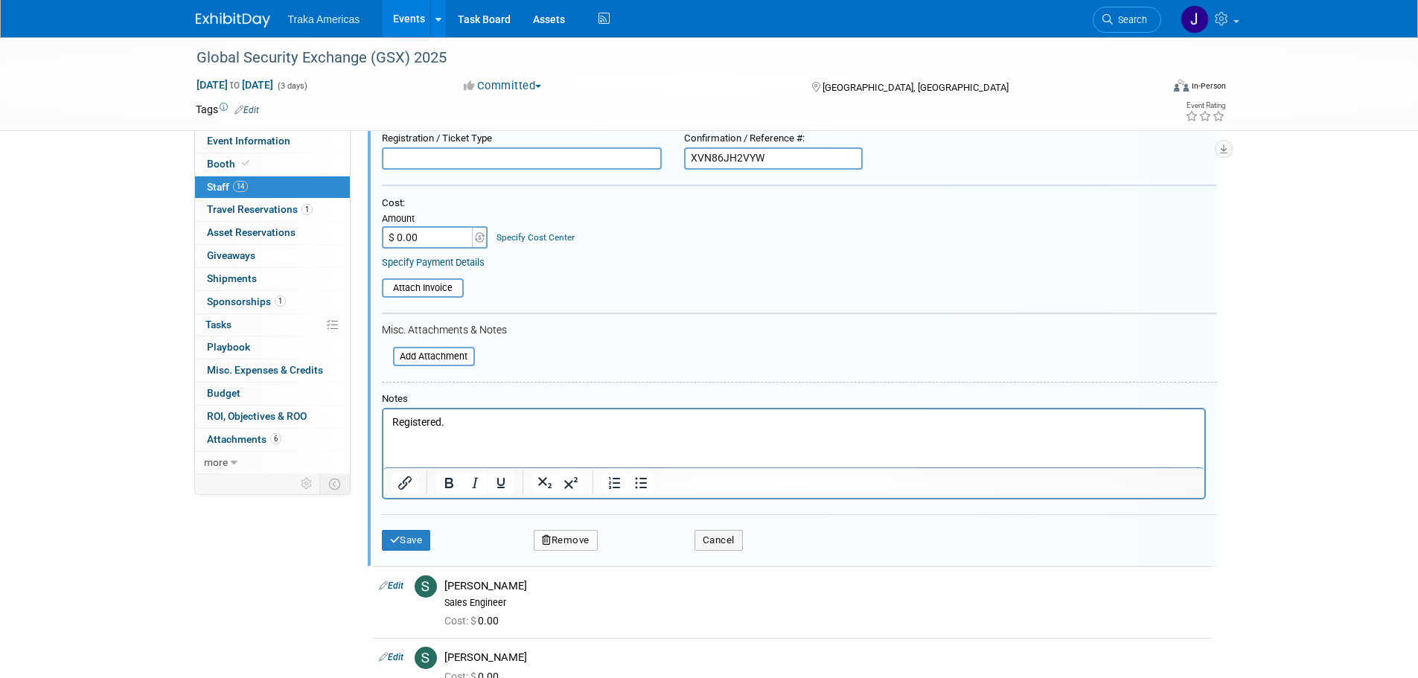
scroll to position [1561, 0]
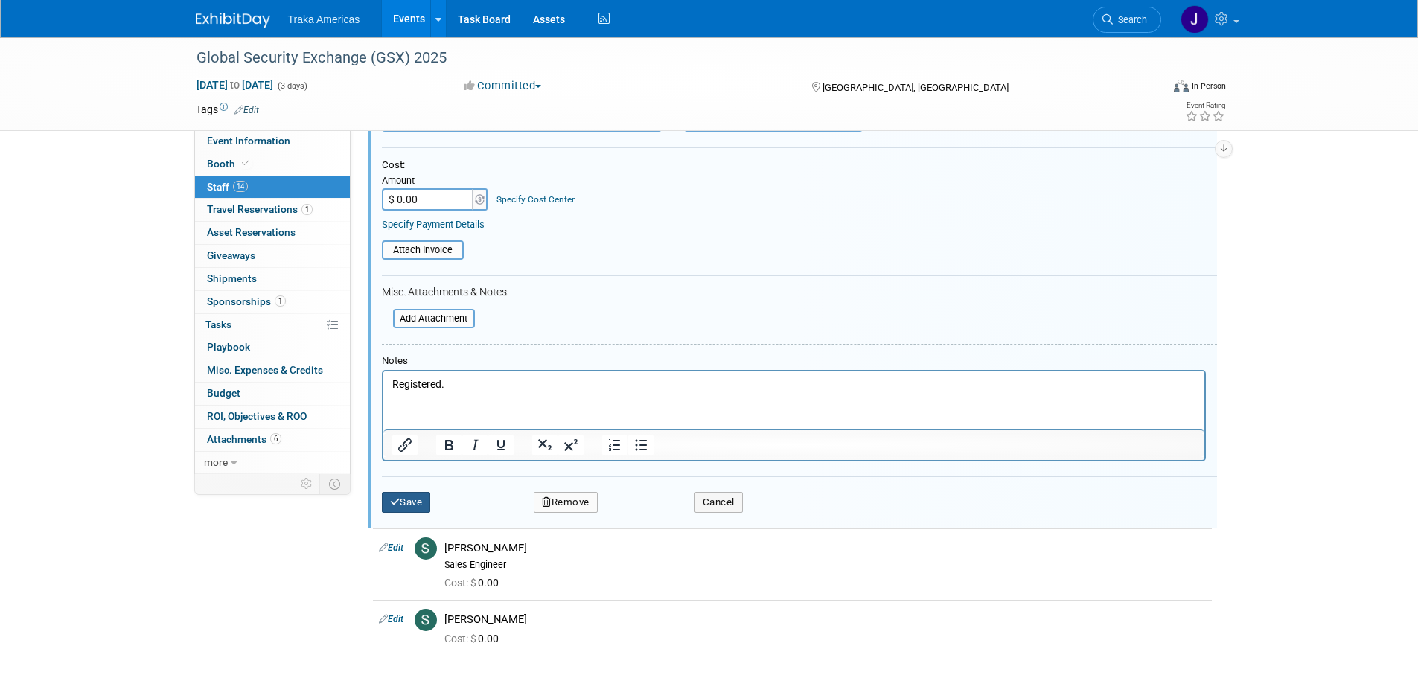
click at [386, 504] on button "Save" at bounding box center [406, 502] width 49 height 21
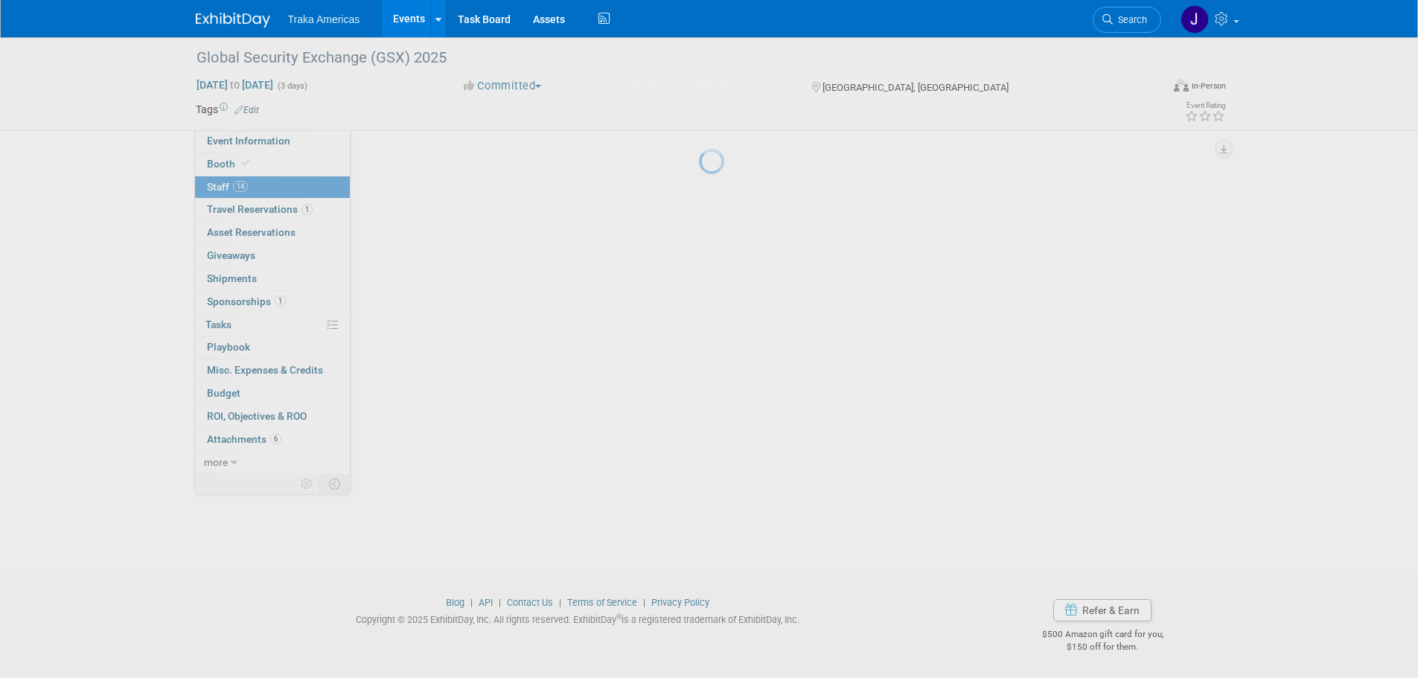
scroll to position [1244, 0]
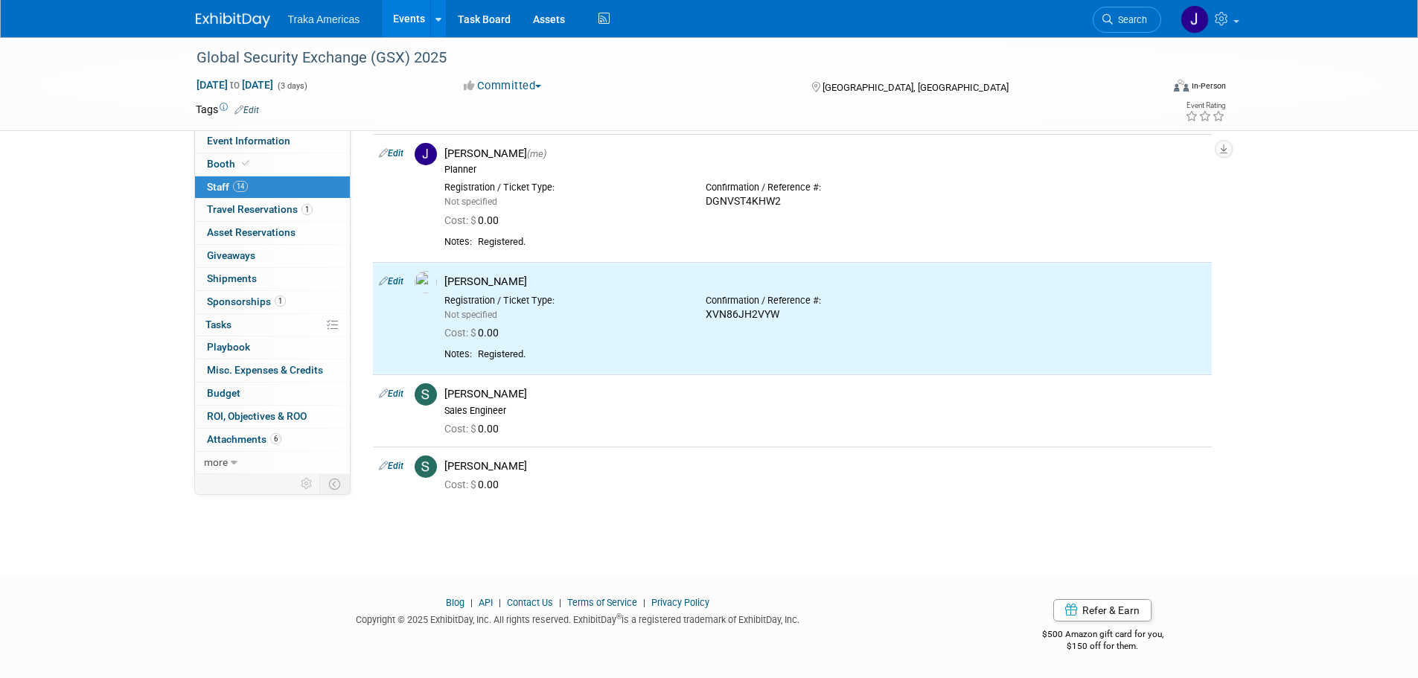
click at [398, 394] on link "Edit" at bounding box center [391, 394] width 25 height 10
select select "6e9b006d-1b9a-48a8-b4ab-acdafe846244"
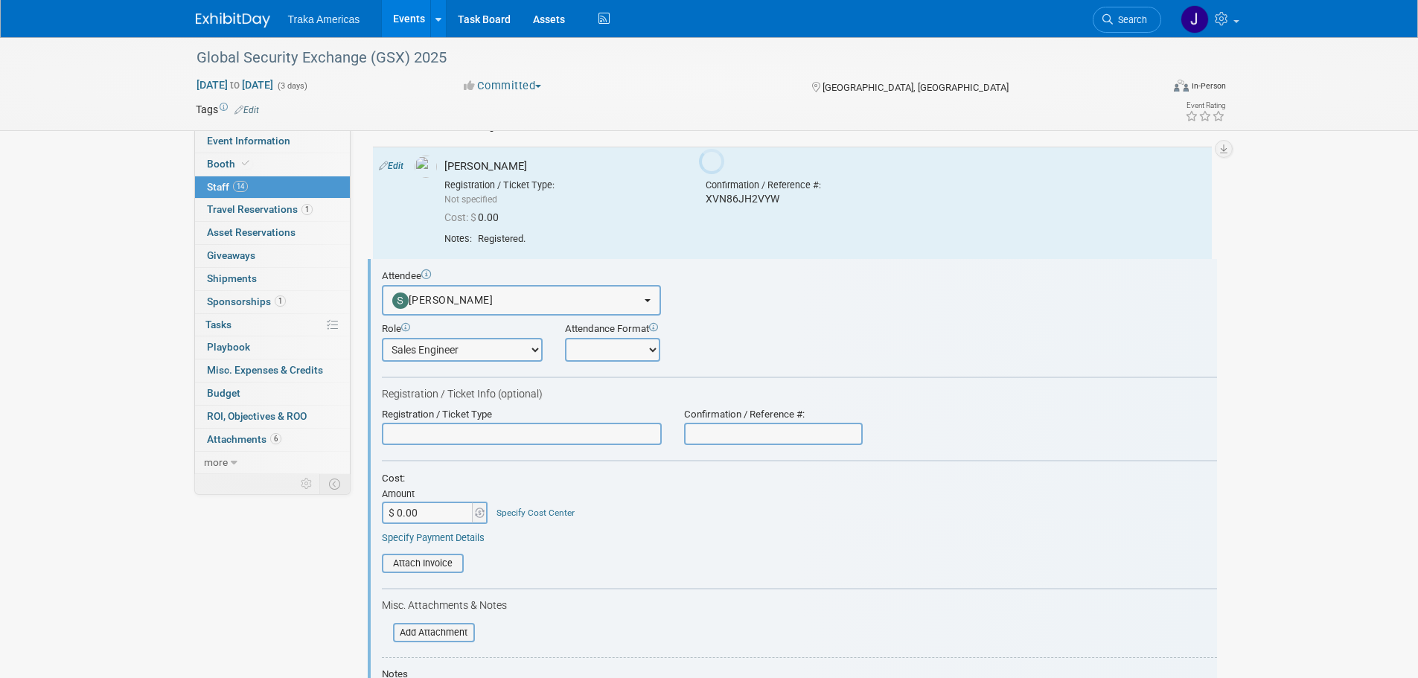
scroll to position [1450, 0]
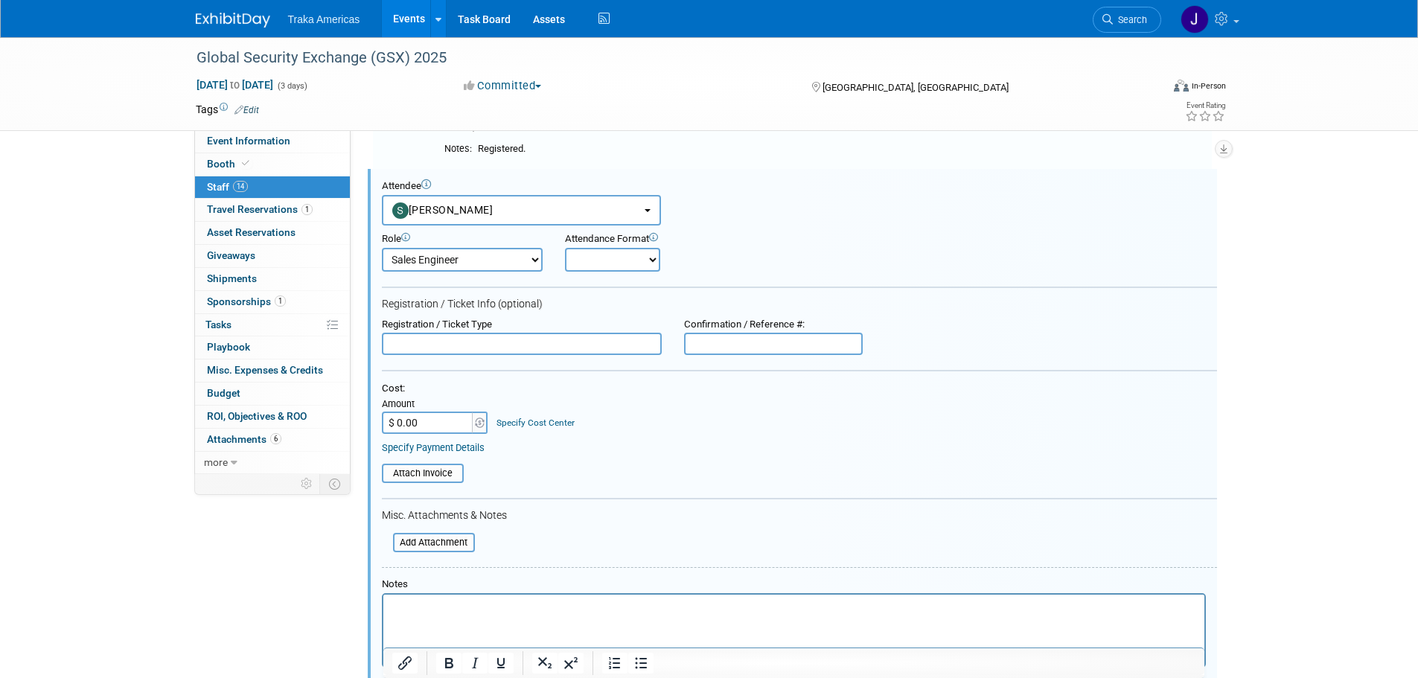
click at [748, 347] on input "text" at bounding box center [773, 344] width 179 height 22
click at [753, 343] on input "text" at bounding box center [773, 344] width 179 height 22
paste input "48NTP4CNNKS"
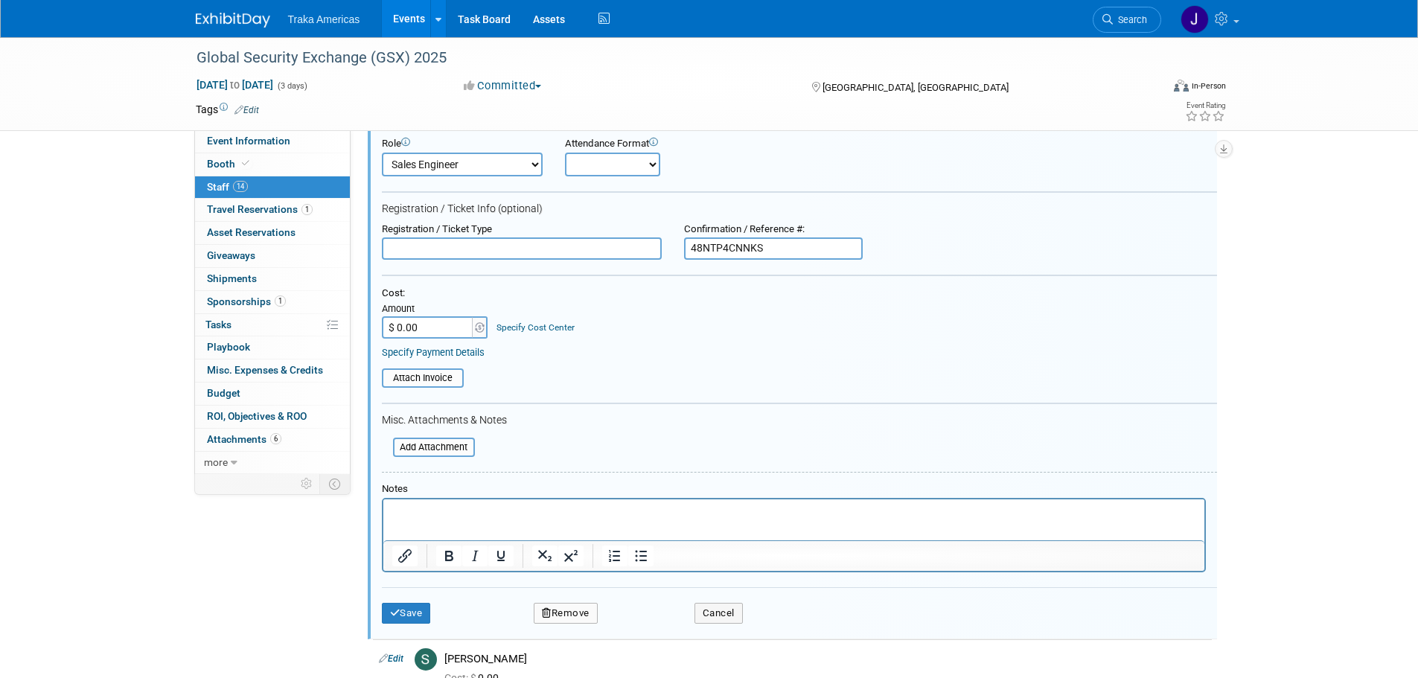
scroll to position [1673, 0]
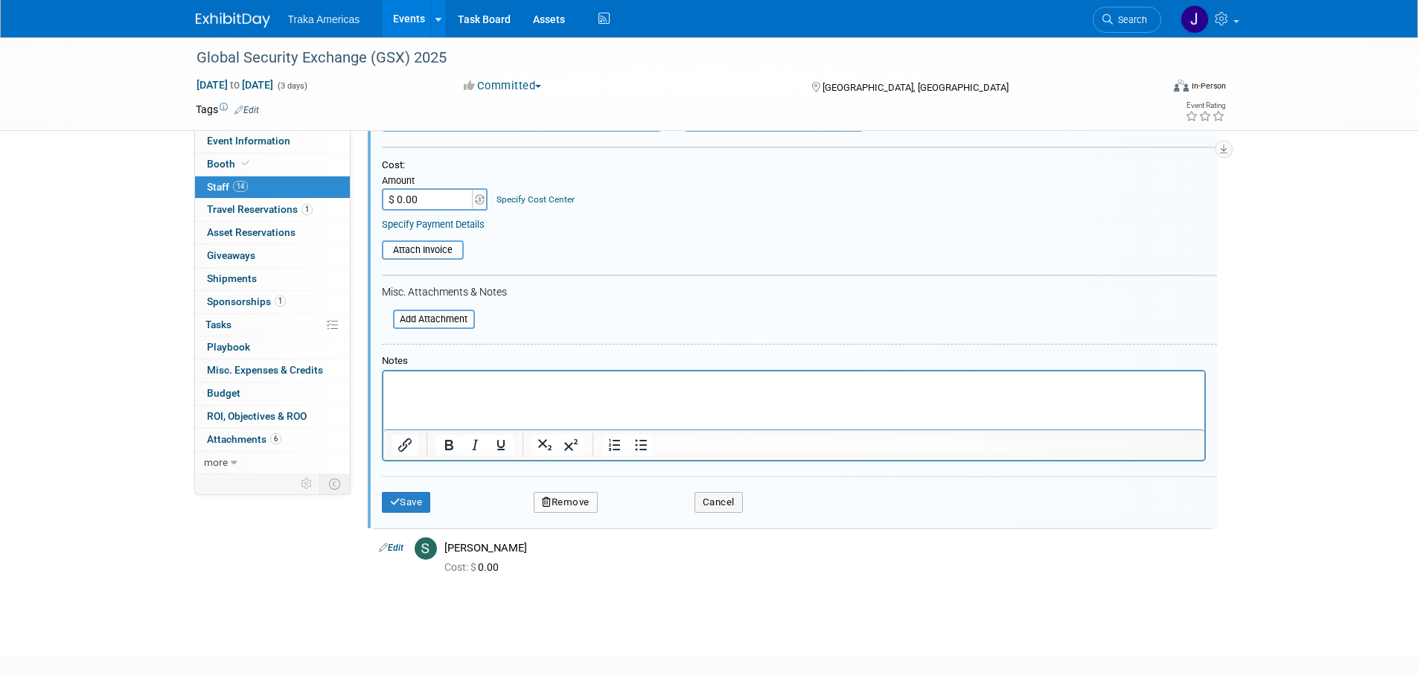
type input "48NTP4CNNKS"
click at [586, 392] on html at bounding box center [793, 382] width 821 height 21
click at [427, 515] on div "Save Remove Cancel" at bounding box center [799, 501] width 835 height 48
click at [420, 511] on button "Save" at bounding box center [406, 502] width 49 height 21
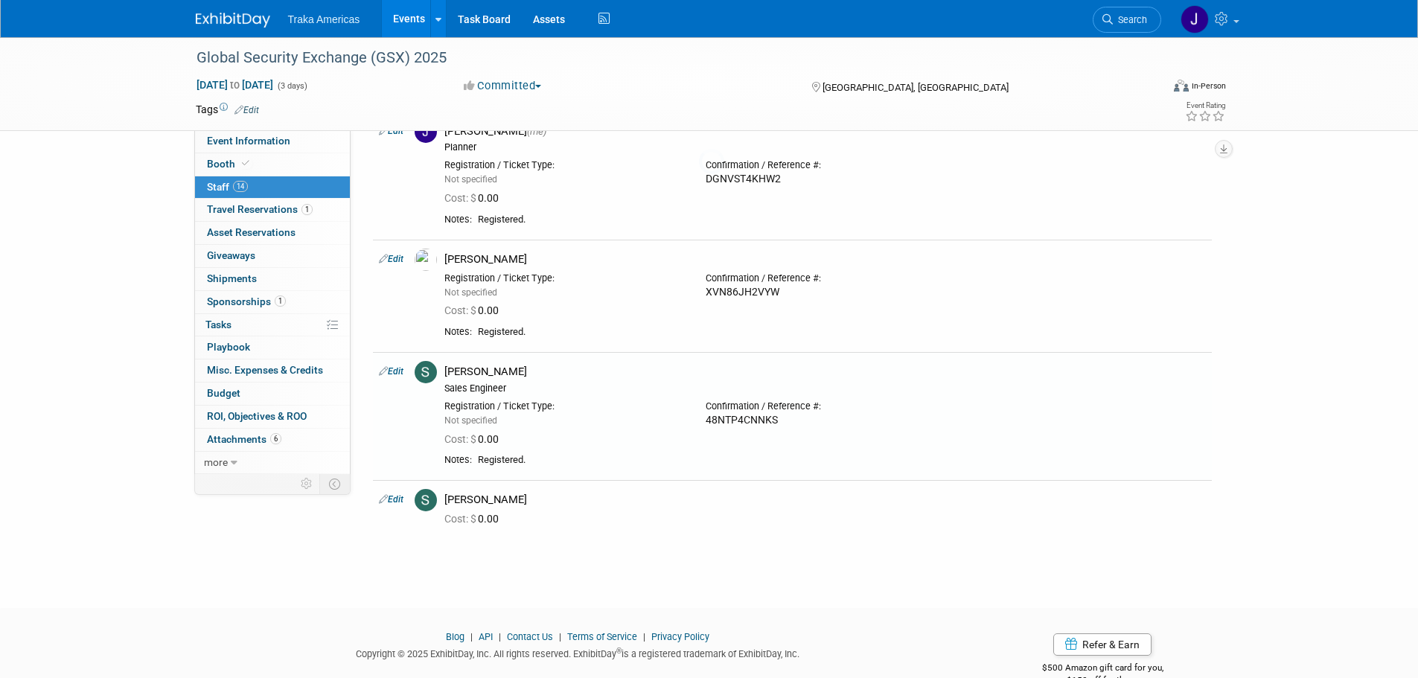
scroll to position [1301, 0]
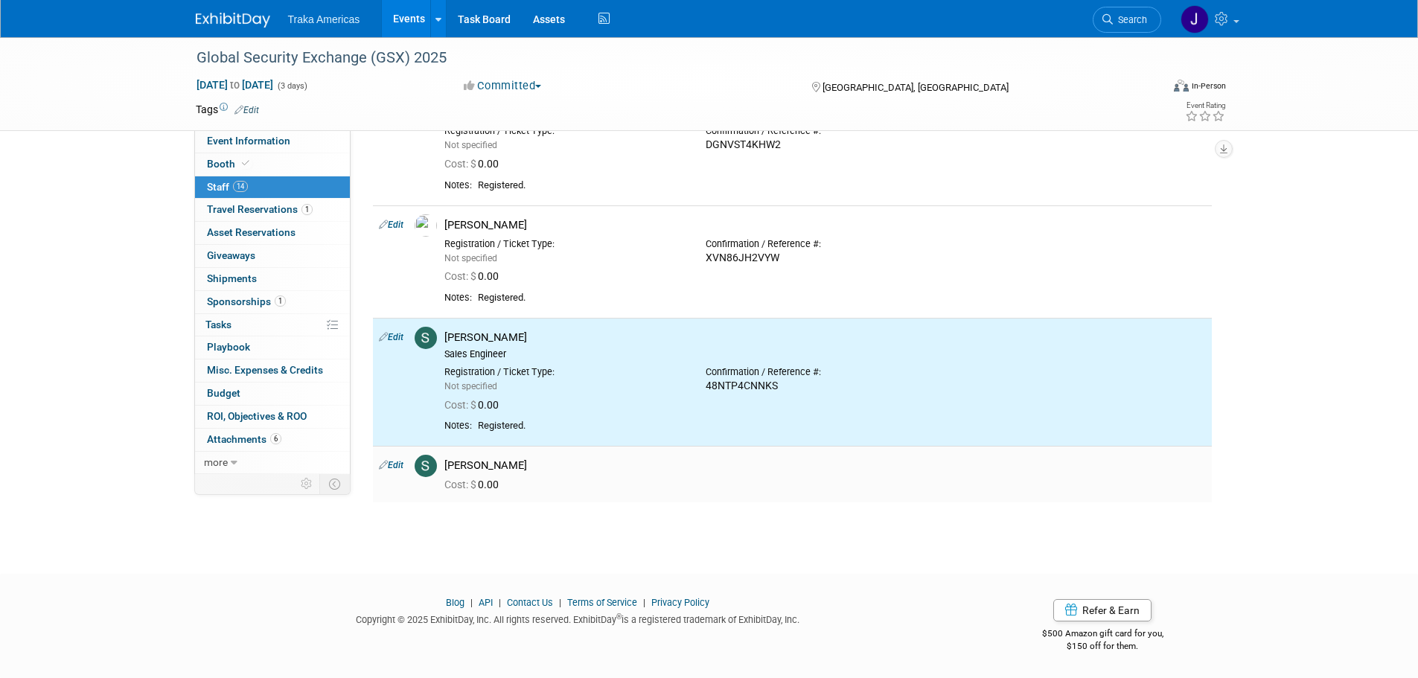
click at [395, 469] on link "Edit" at bounding box center [391, 465] width 25 height 10
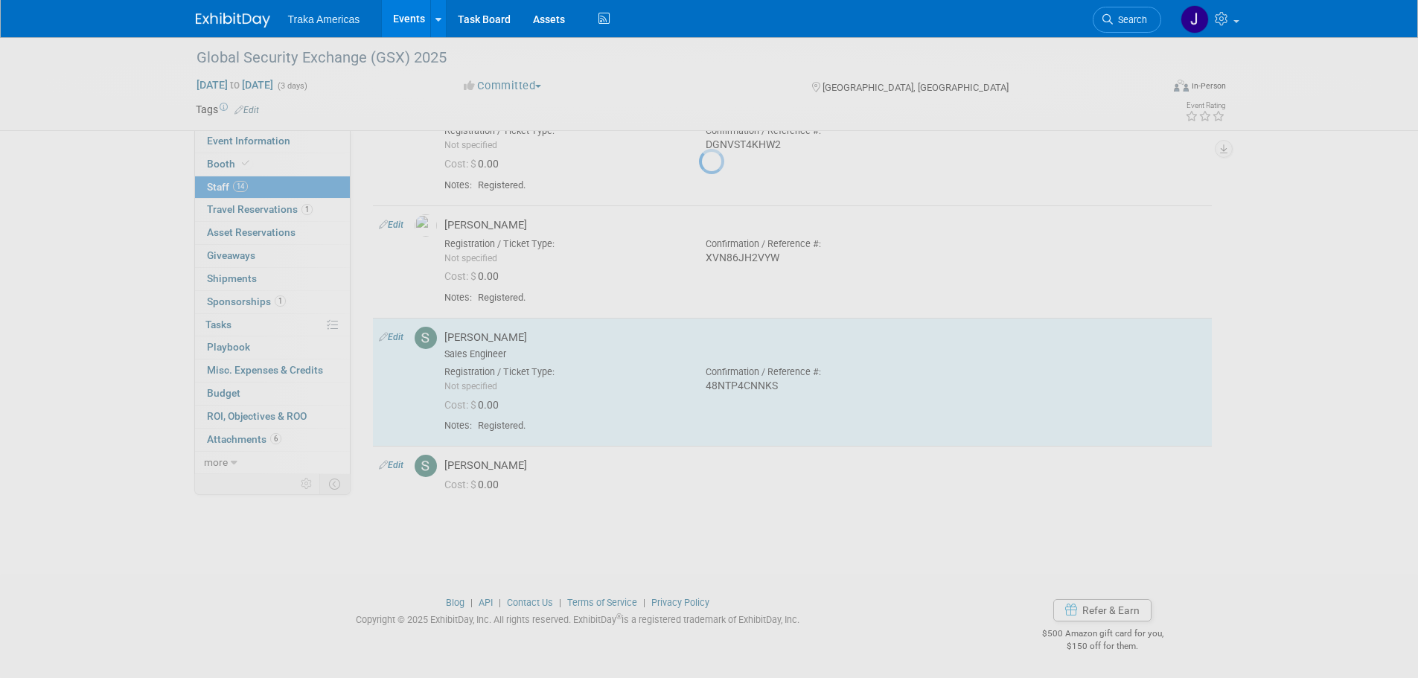
select select "504ad14b-bfa5-4810-87db-3fecf50c7c7e"
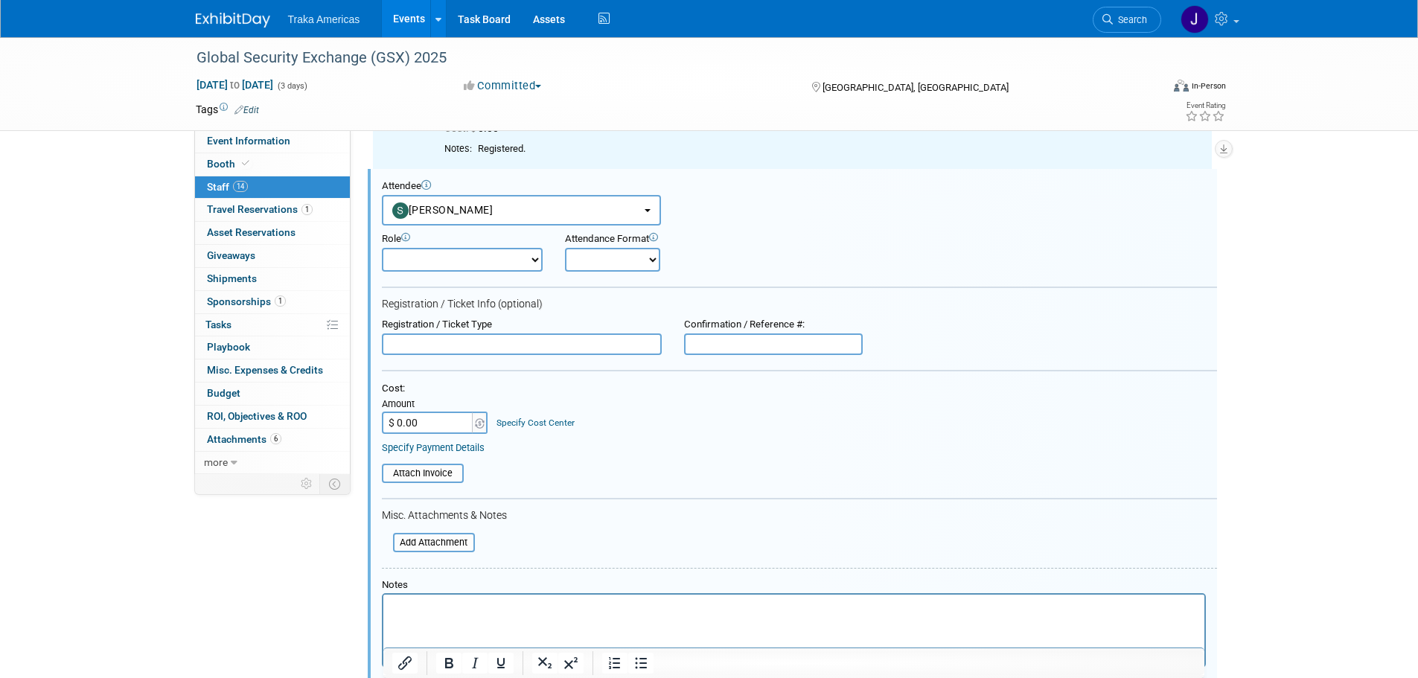
scroll to position [0, 0]
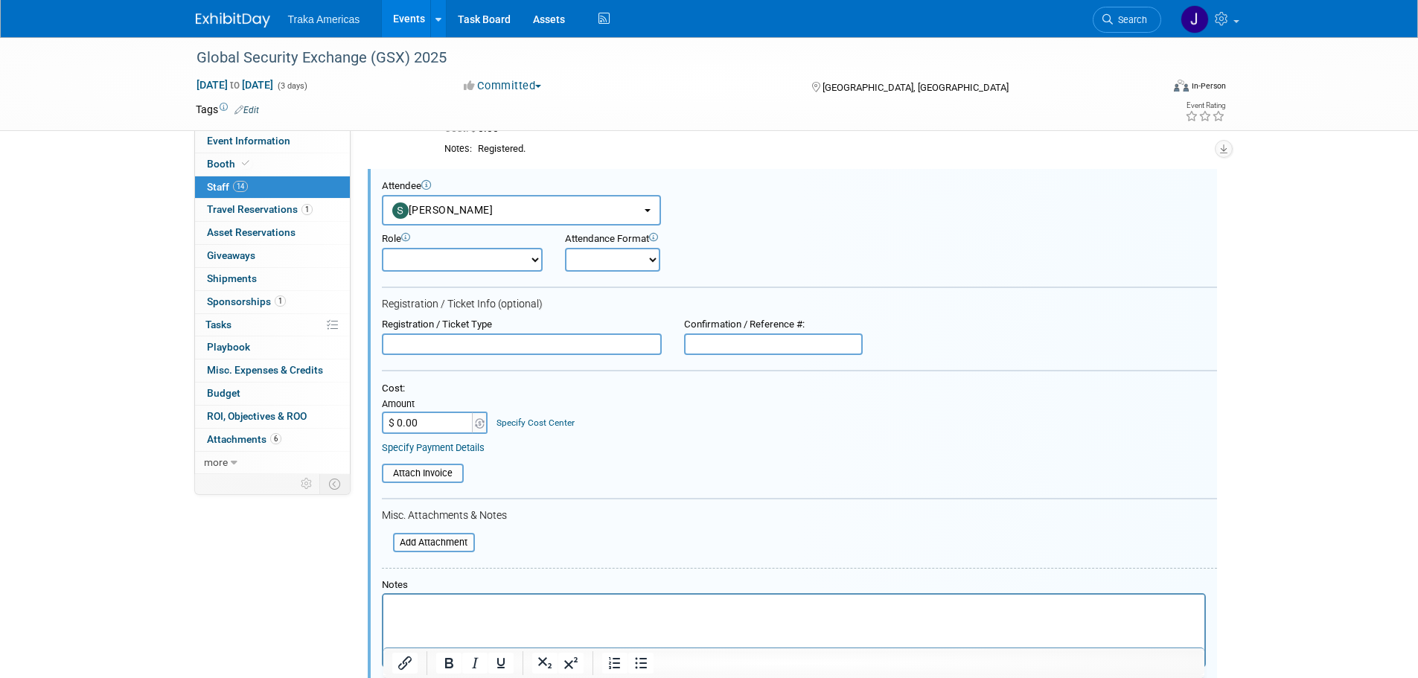
click at [820, 342] on input "text" at bounding box center [773, 345] width 179 height 22
drag, startPoint x: 771, startPoint y: 336, endPoint x: 765, endPoint y: 342, distance: 9.0
click at [768, 337] on input "text" at bounding box center [773, 345] width 179 height 22
paste input "VJNSBZDPMXZ"
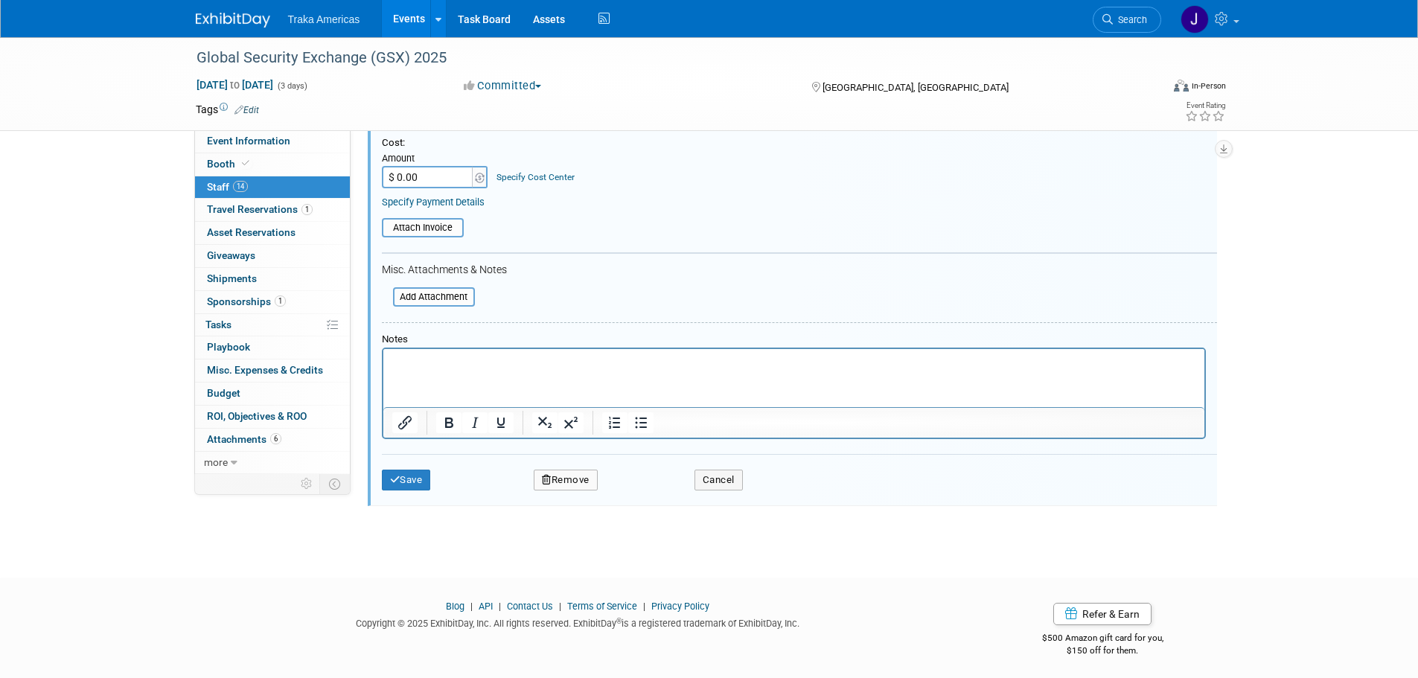
scroll to position [1828, 0]
type input "VJNSBZDPMXZ"
click at [700, 366] on html at bounding box center [793, 355] width 821 height 21
click at [421, 482] on button "Save" at bounding box center [406, 476] width 49 height 21
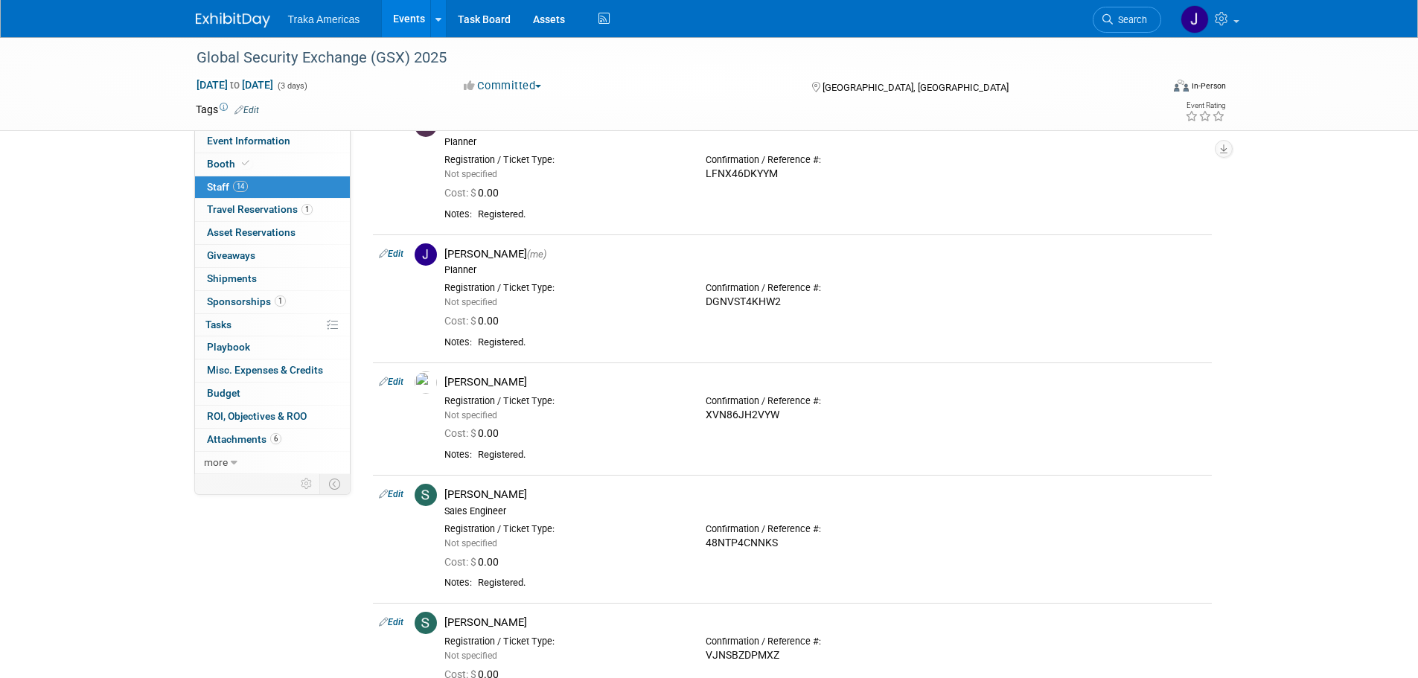
scroll to position [1117, 0]
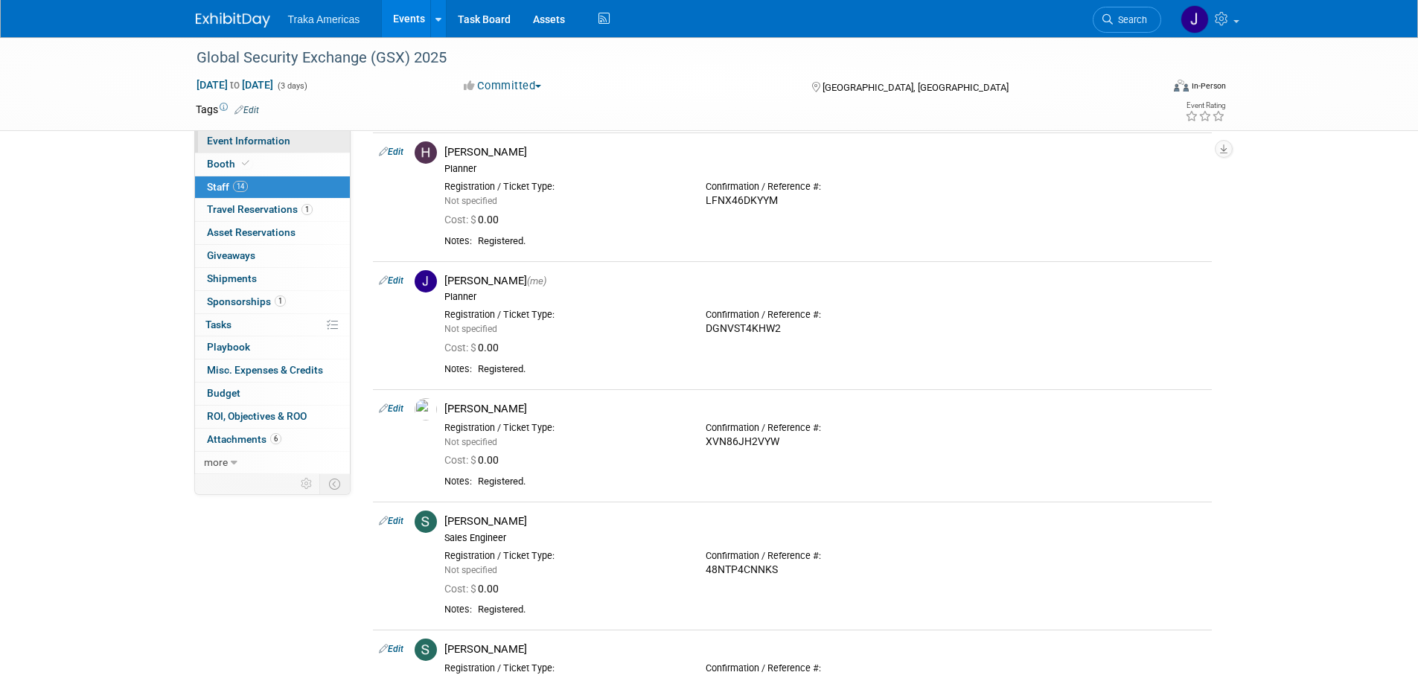
click at [247, 147] on link "Event Information" at bounding box center [272, 141] width 155 height 22
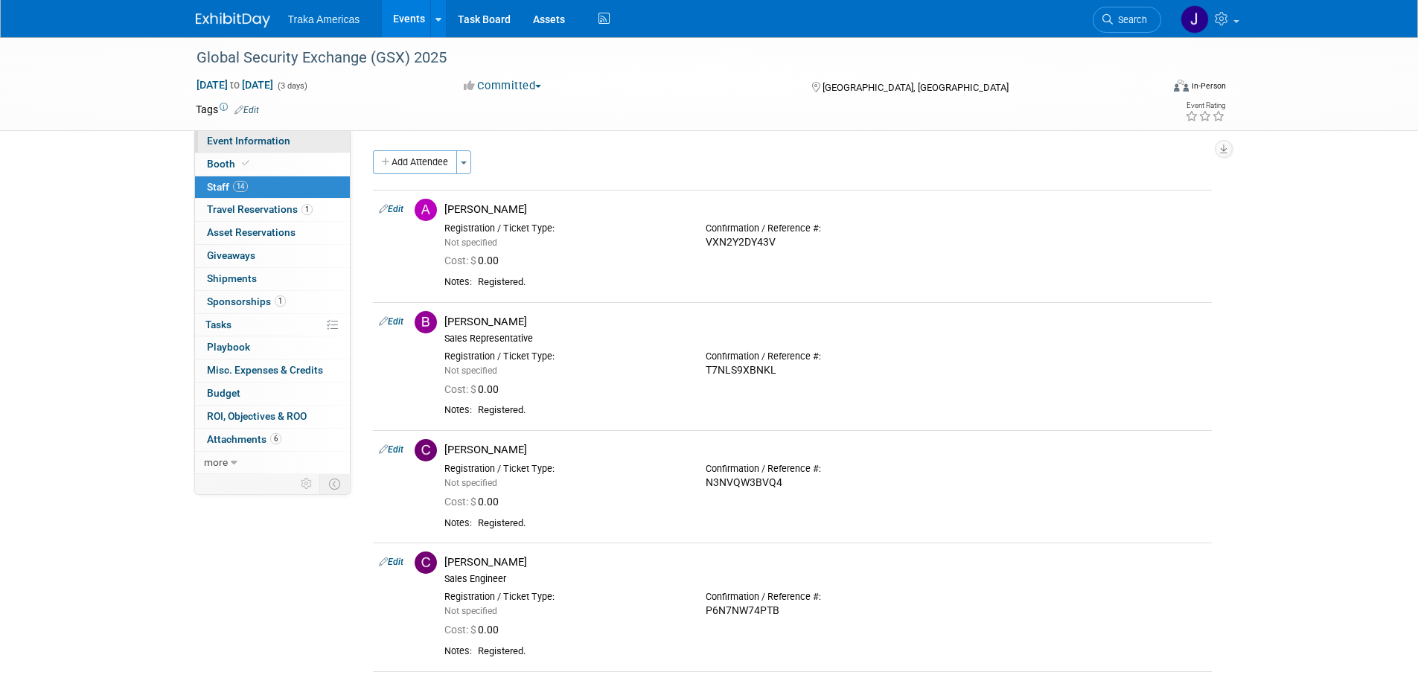
select select "National"
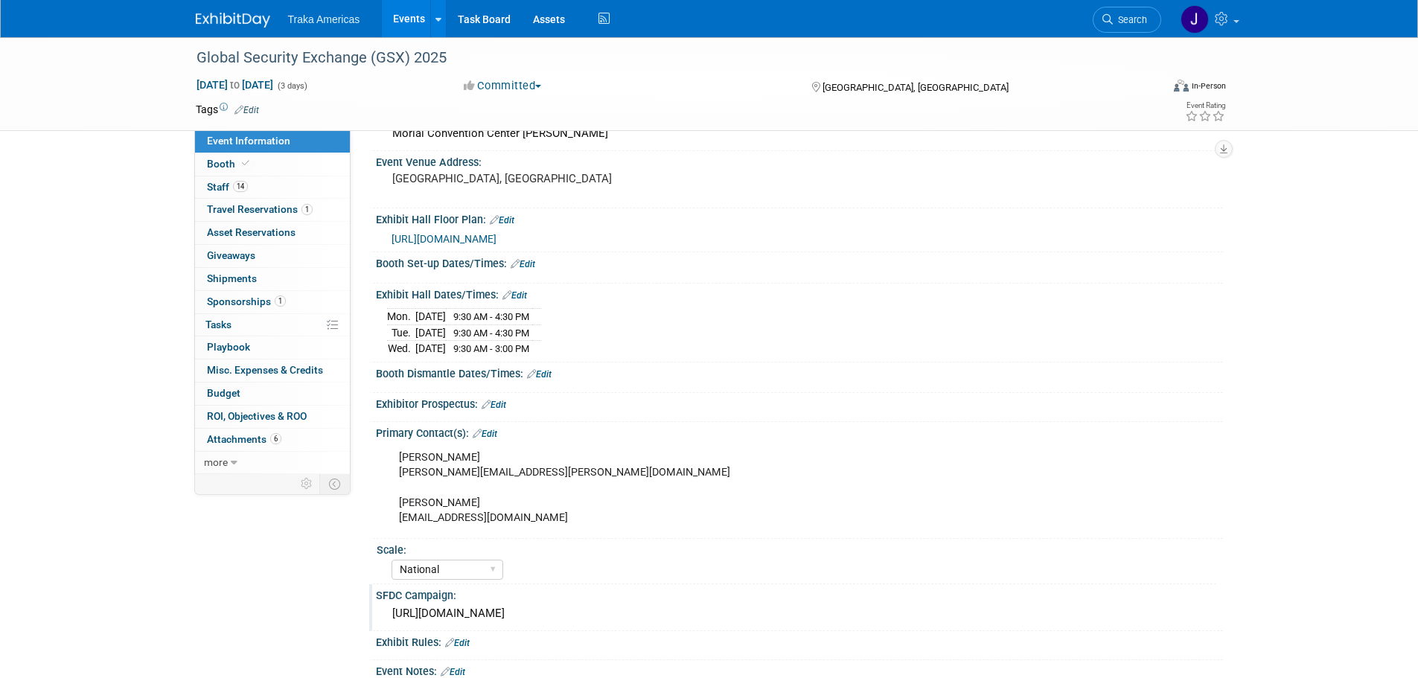
scroll to position [149, 0]
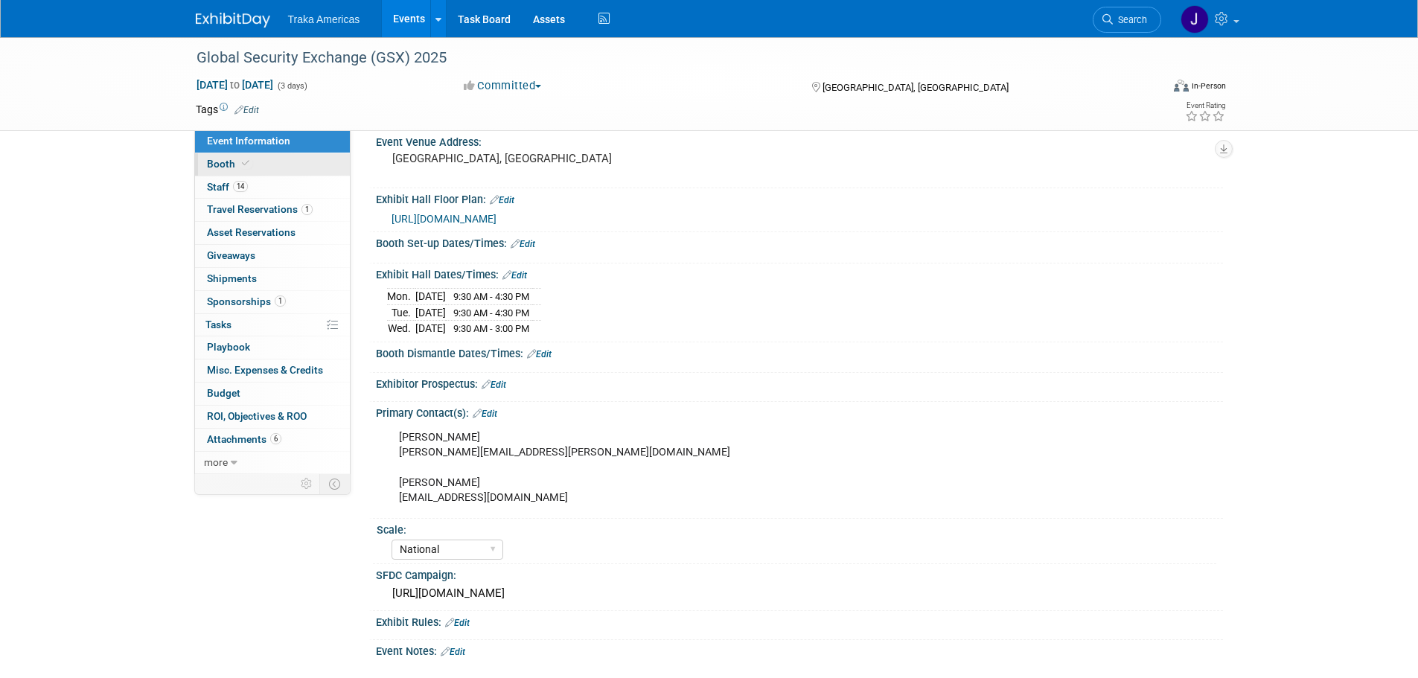
drag, startPoint x: 274, startPoint y: 145, endPoint x: 270, endPoint y: 153, distance: 8.7
click at [273, 147] on link "Event Information" at bounding box center [272, 141] width 155 height 22
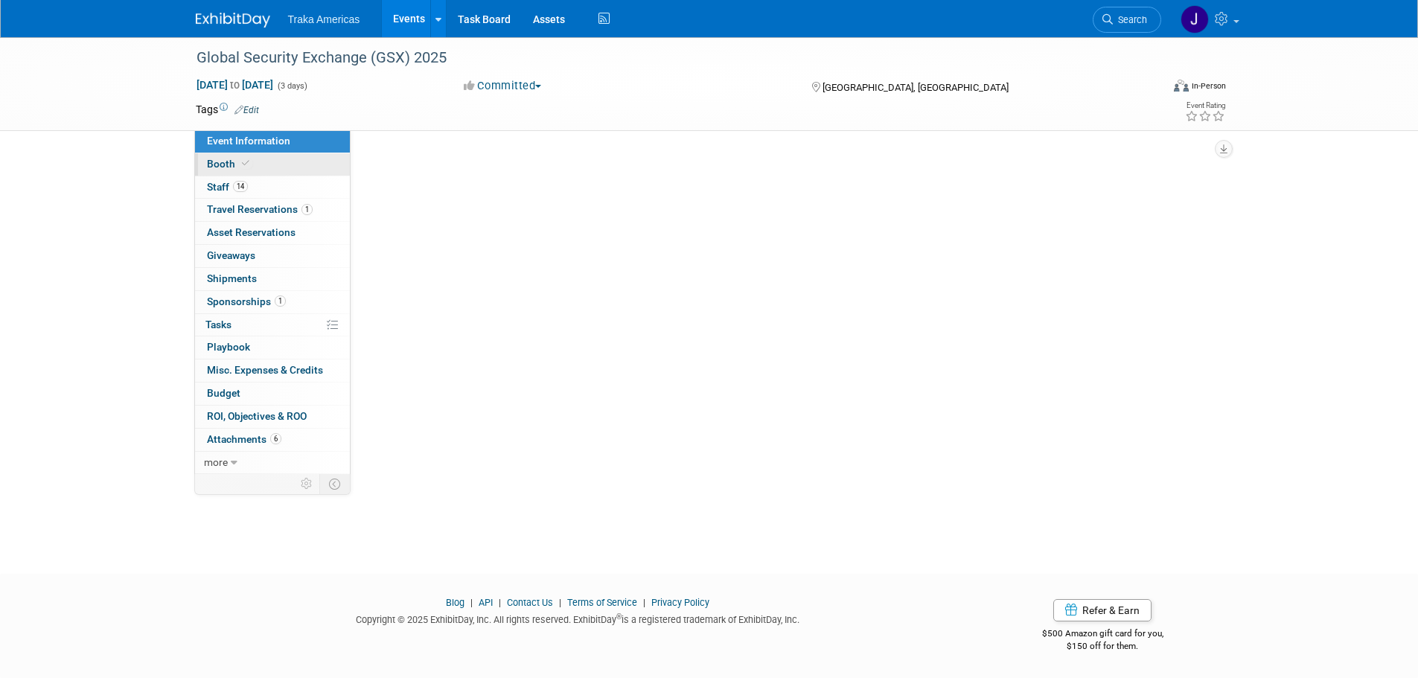
scroll to position [0, 0]
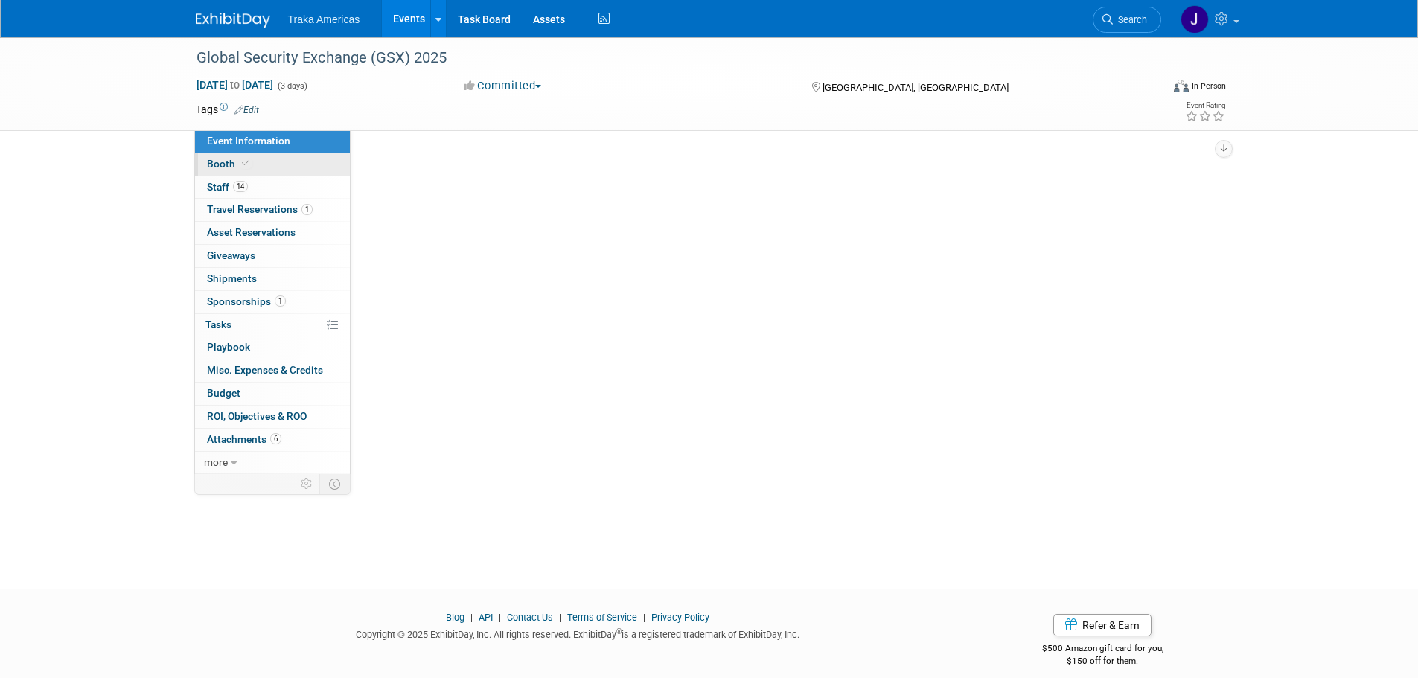
click at [268, 158] on link "Booth" at bounding box center [272, 164] width 155 height 22
select select "National"
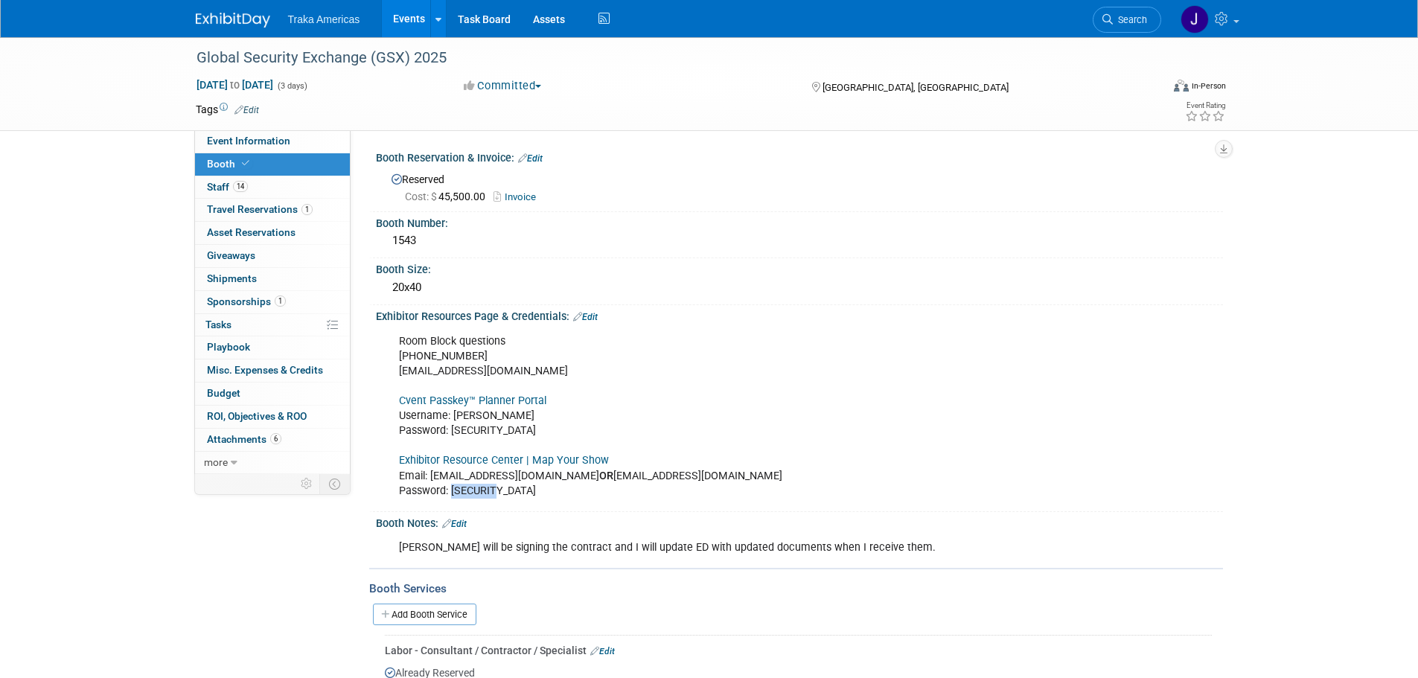
drag, startPoint x: 503, startPoint y: 492, endPoint x: 453, endPoint y: 495, distance: 50.7
click at [453, 495] on div "Room Block questions 972-349-7452 asis@mcievents.com Cvent Passkey™ Planner Por…" at bounding box center [724, 416] width 671 height 179
copy div "GSX2025!"
click at [240, 142] on span "Event Information" at bounding box center [248, 141] width 83 height 12
select select "National"
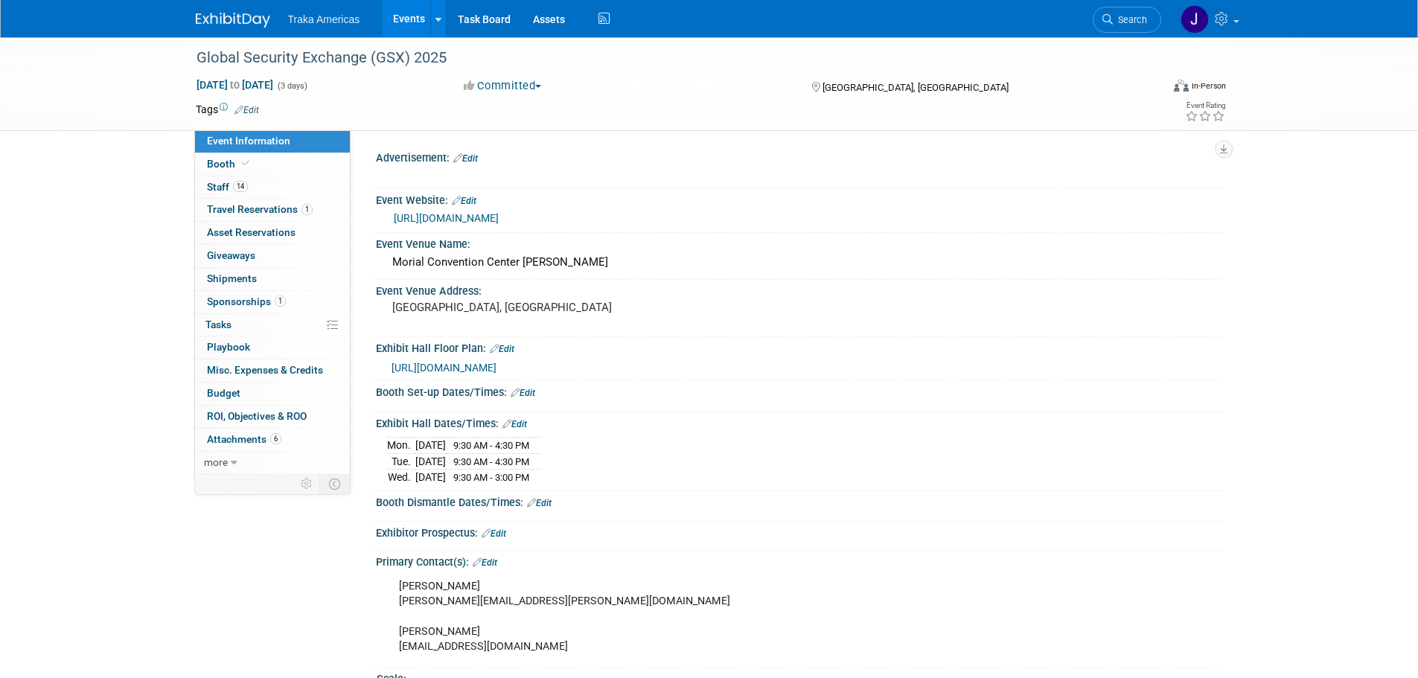
click at [472, 218] on link "https://www.gsx.org/" at bounding box center [446, 218] width 105 height 12
click at [293, 162] on link "Booth" at bounding box center [272, 164] width 155 height 22
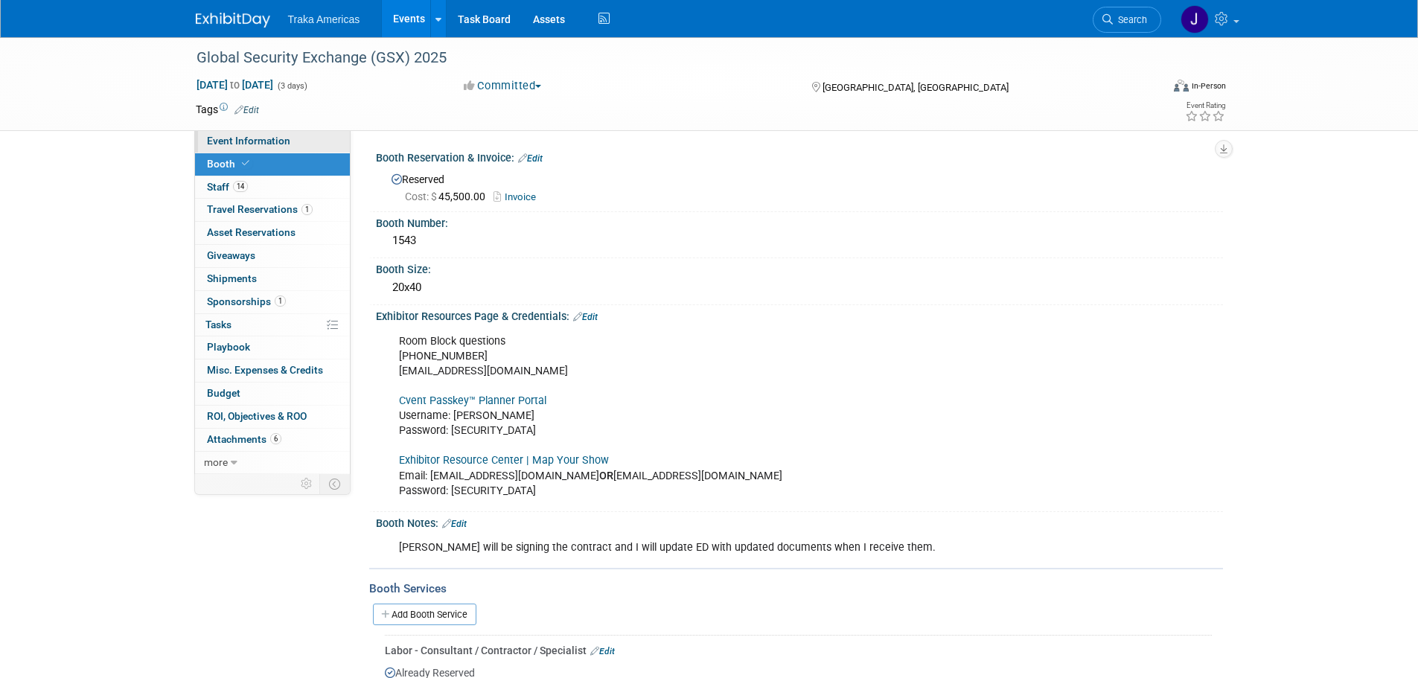
click at [261, 144] on span "Event Information" at bounding box center [248, 141] width 83 height 12
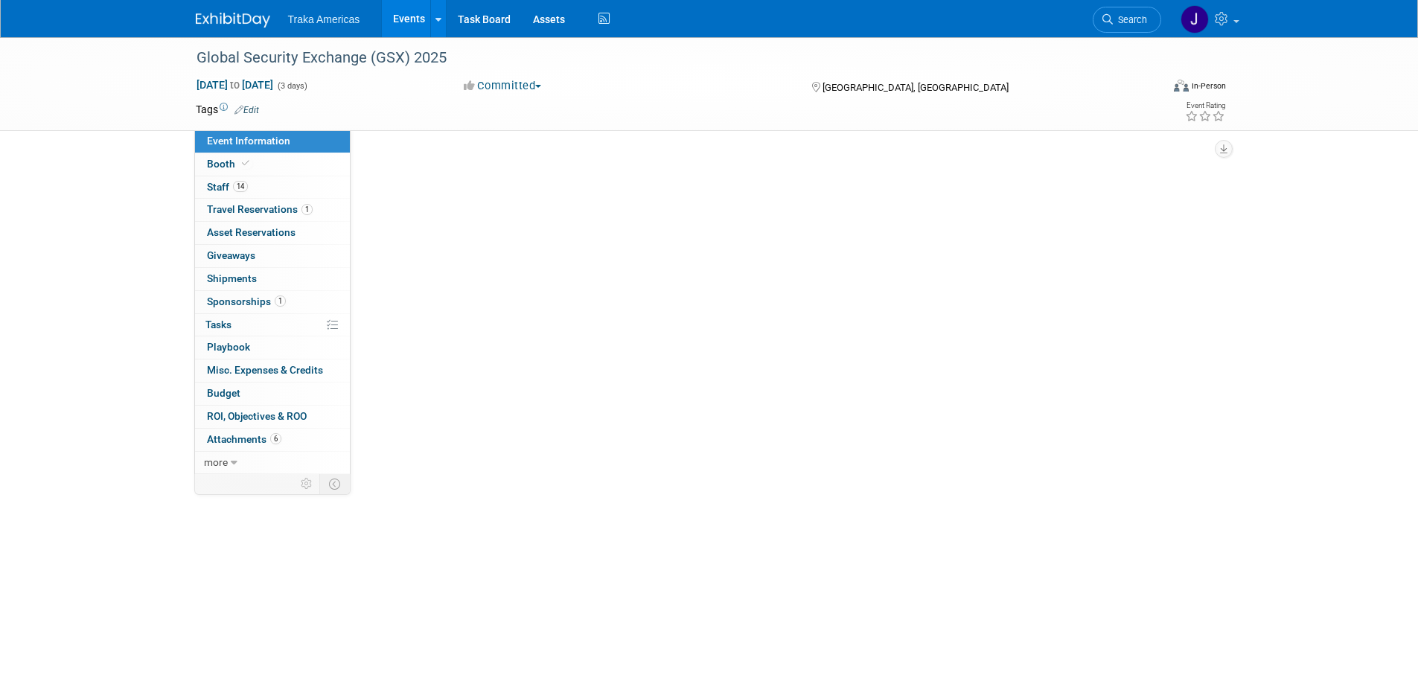
select select "National"
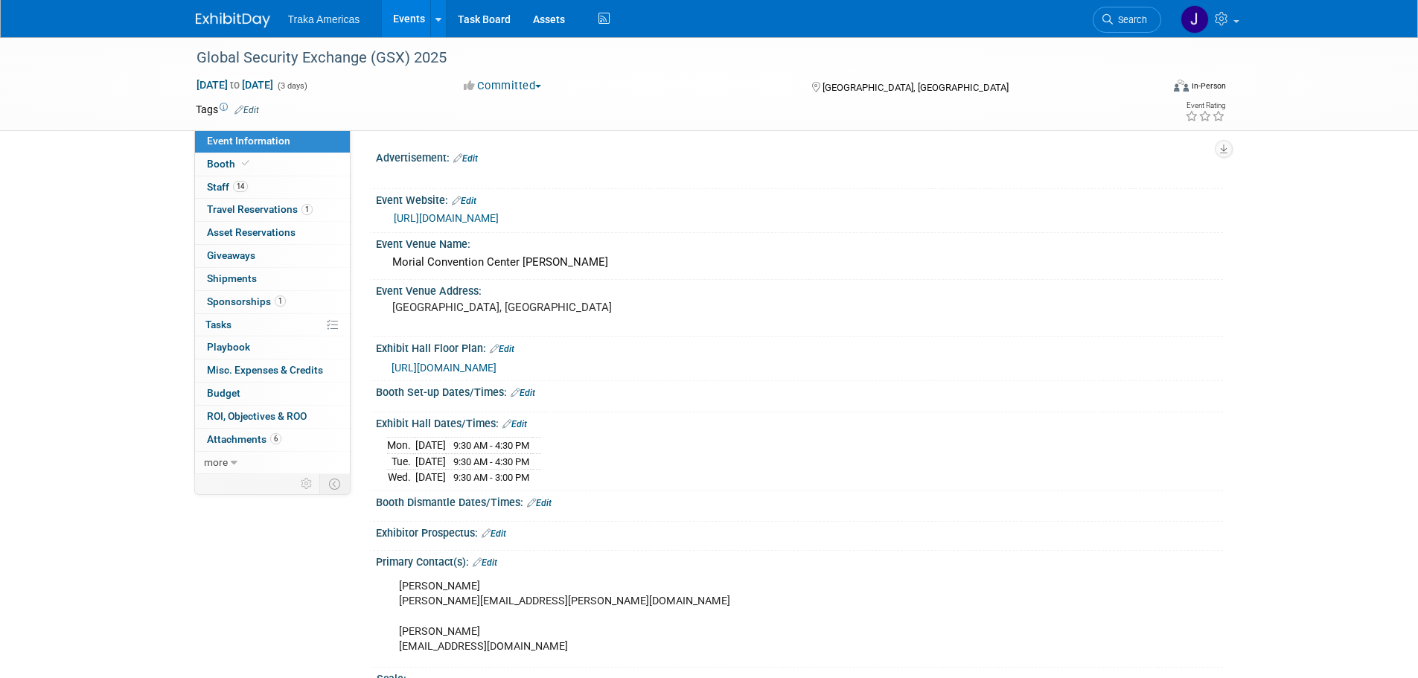
click at [527, 394] on link "Edit" at bounding box center [523, 393] width 25 height 10
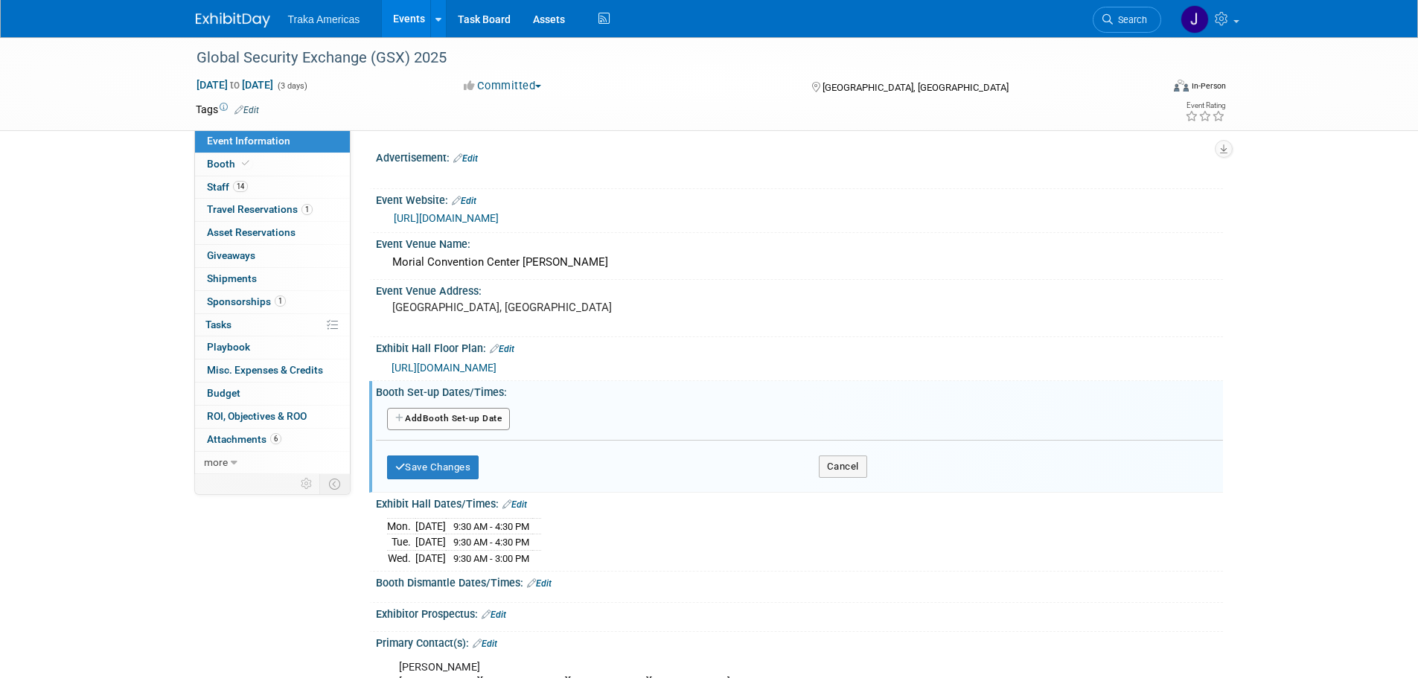
click at [435, 412] on button "Add Another Booth Set-up Date" at bounding box center [449, 419] width 124 height 22
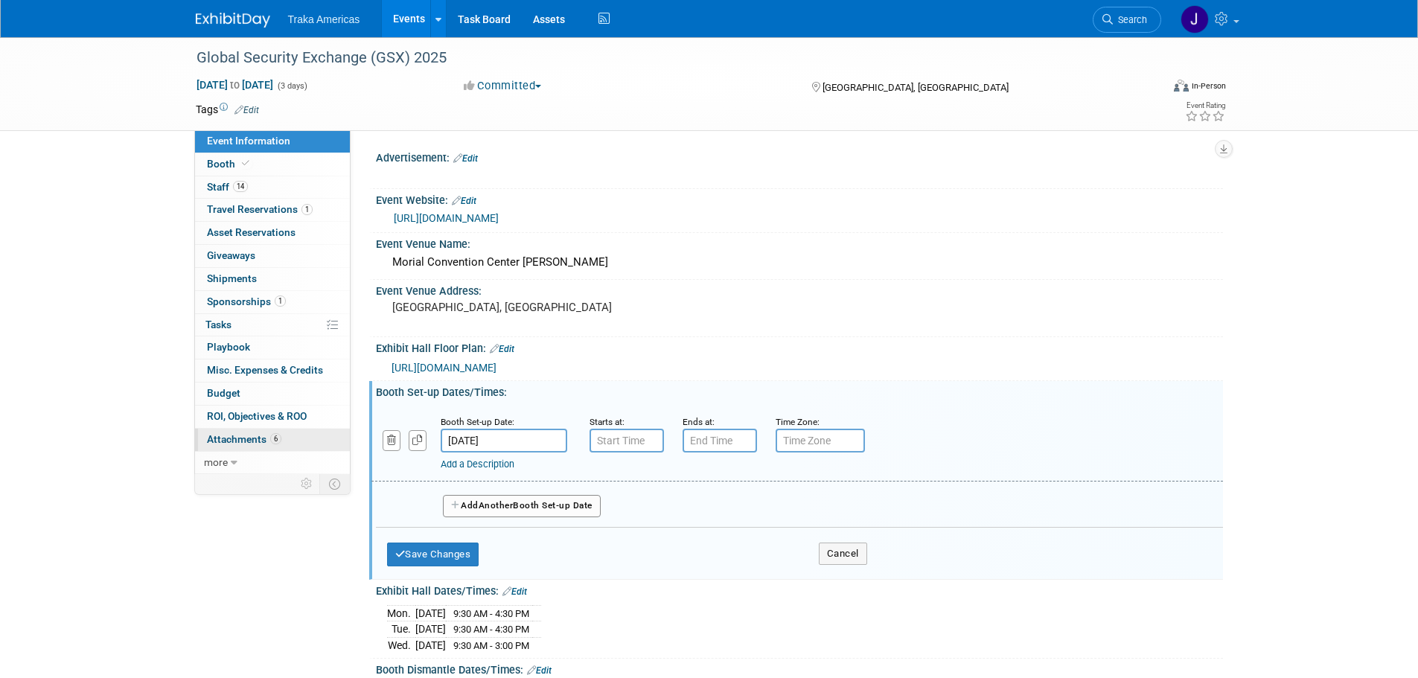
click at [261, 433] on span "Attachments 6" at bounding box center [244, 439] width 74 height 12
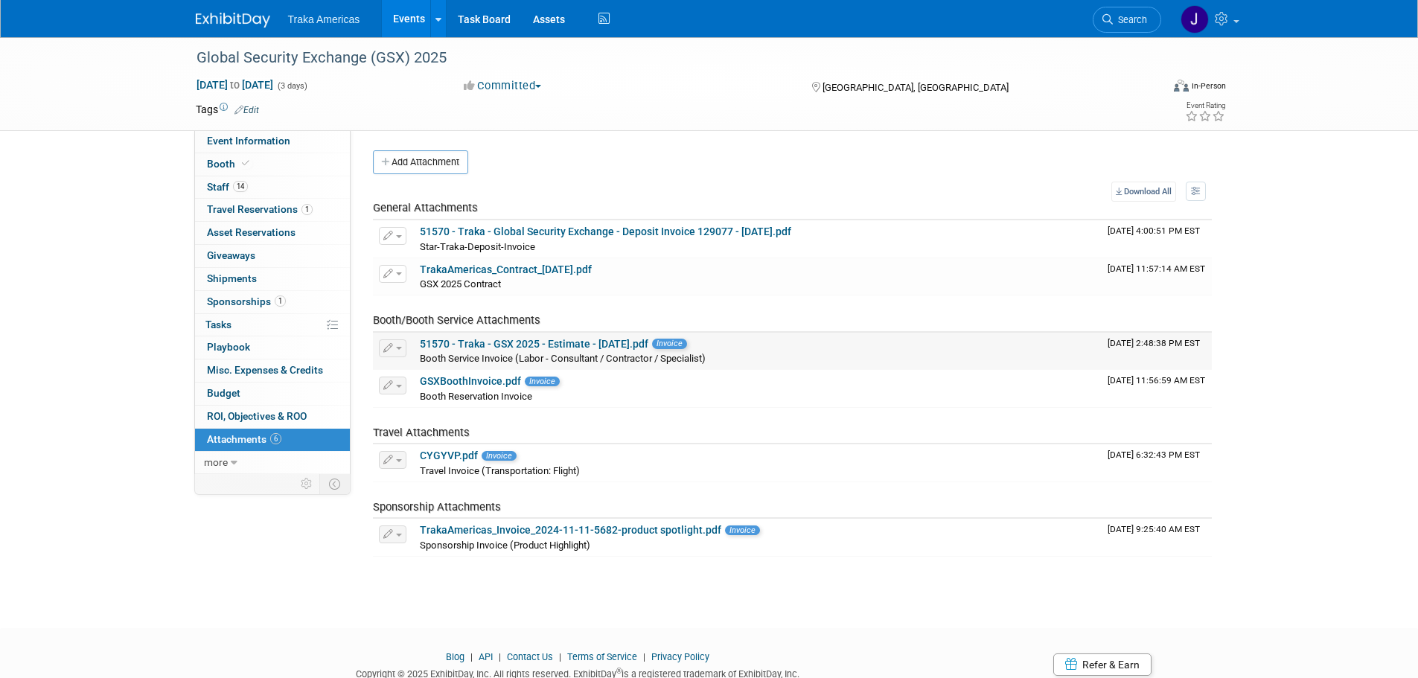
click at [517, 338] on link "51570 - Traka - GSX 2025 - Estimate - 06.27.25.pdf" at bounding box center [534, 344] width 229 height 12
click at [273, 135] on span "Event Information" at bounding box center [248, 141] width 83 height 12
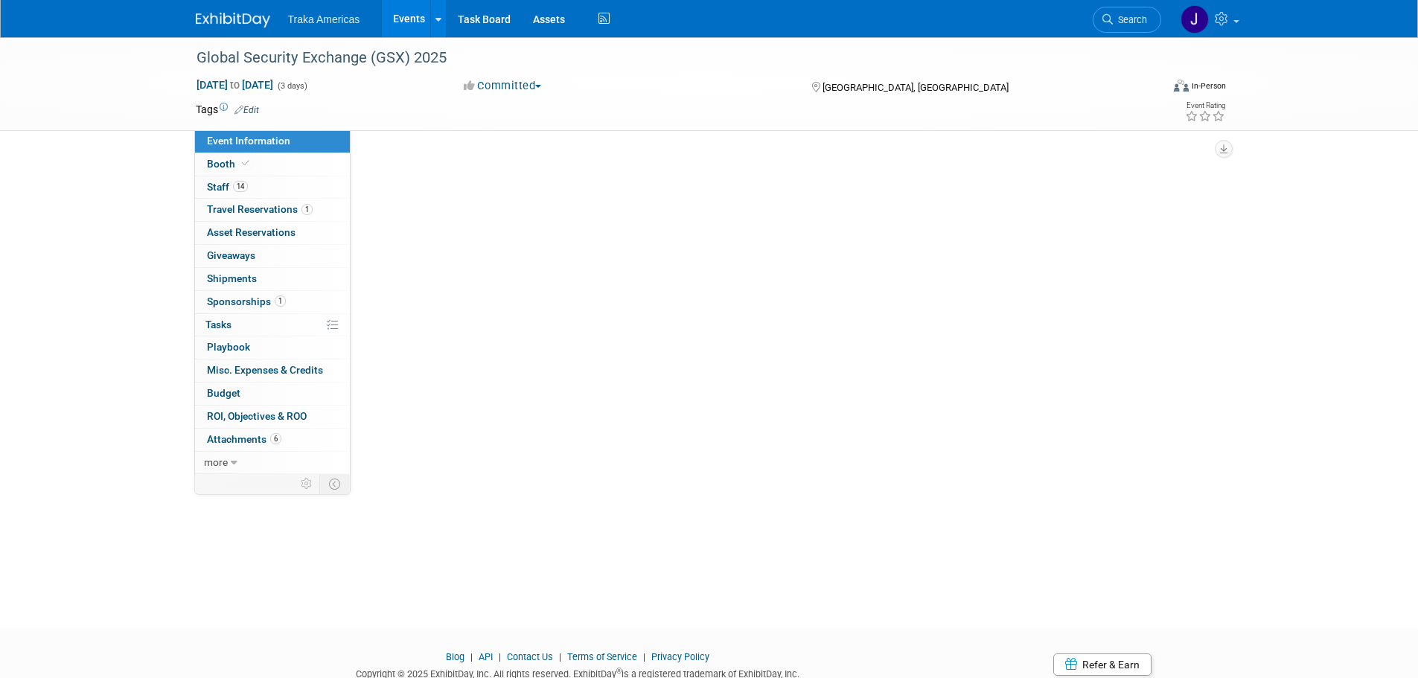
select select "National"
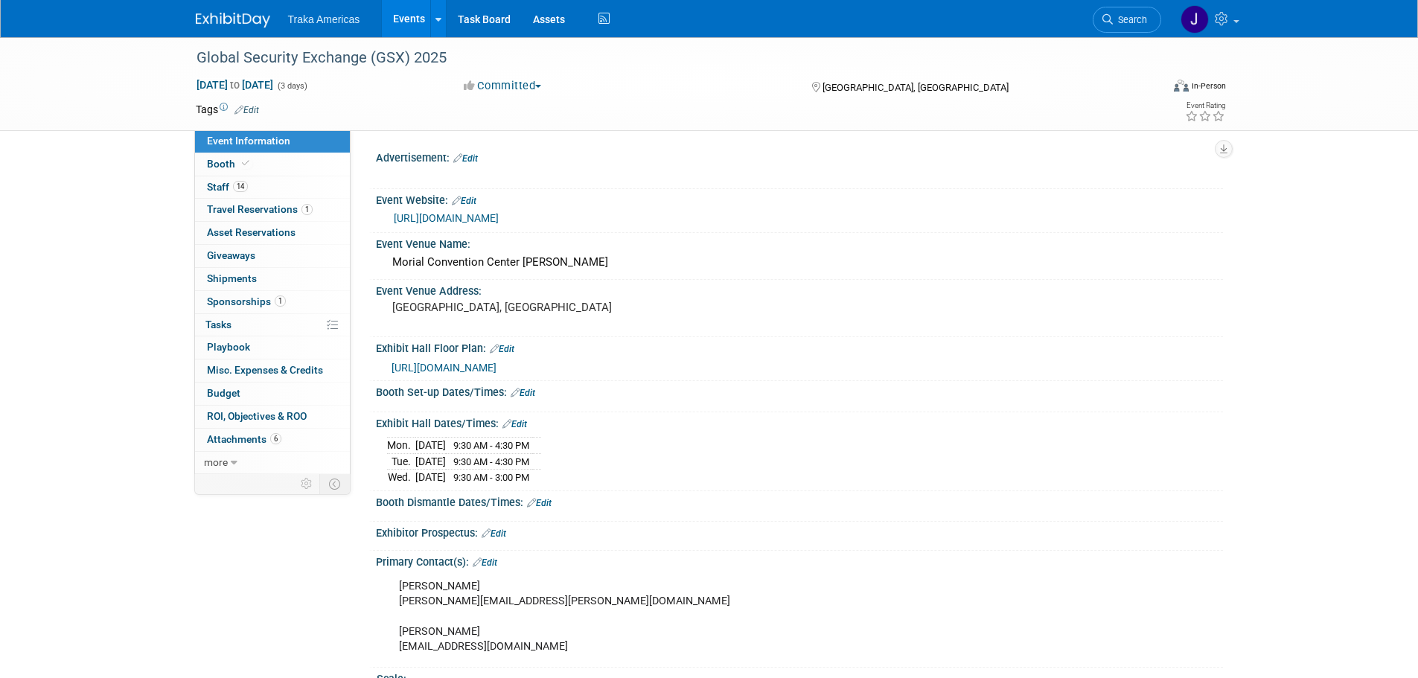
click at [530, 392] on link "Edit" at bounding box center [523, 393] width 25 height 10
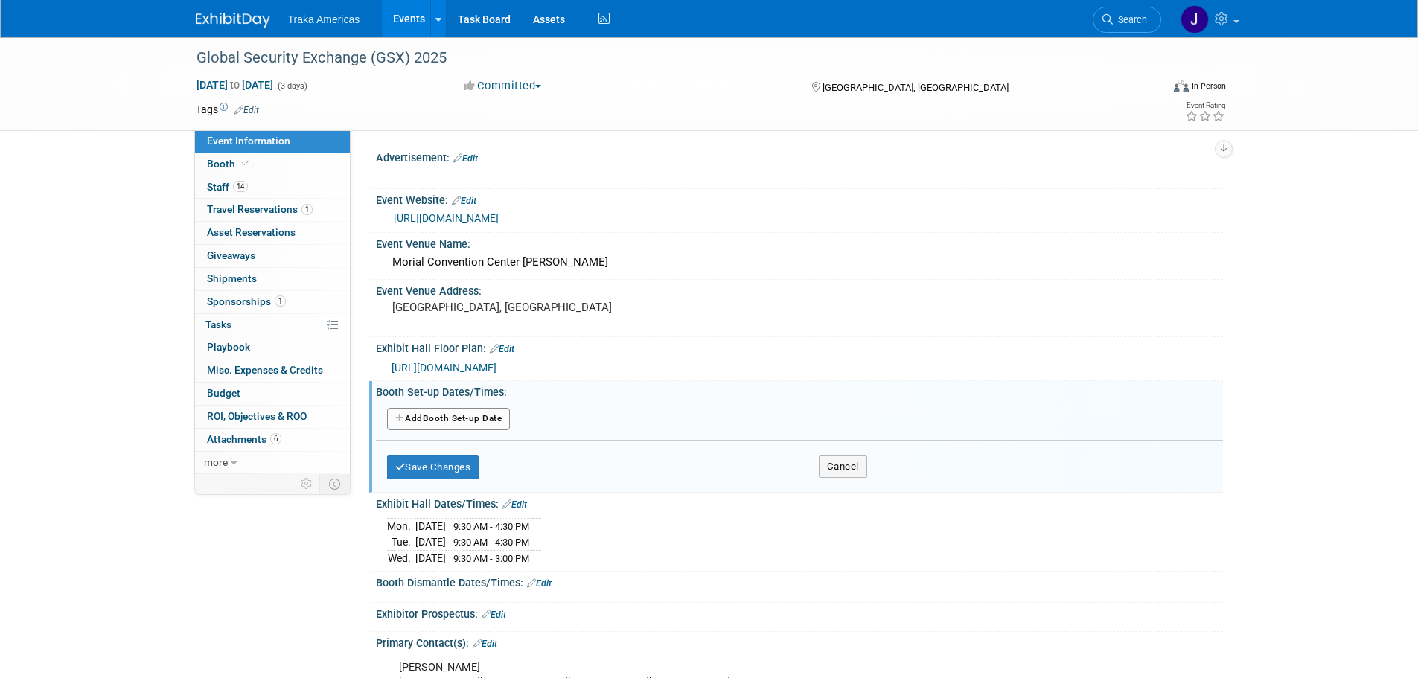
click at [466, 414] on button "Add Another Booth Set-up Date" at bounding box center [449, 419] width 124 height 22
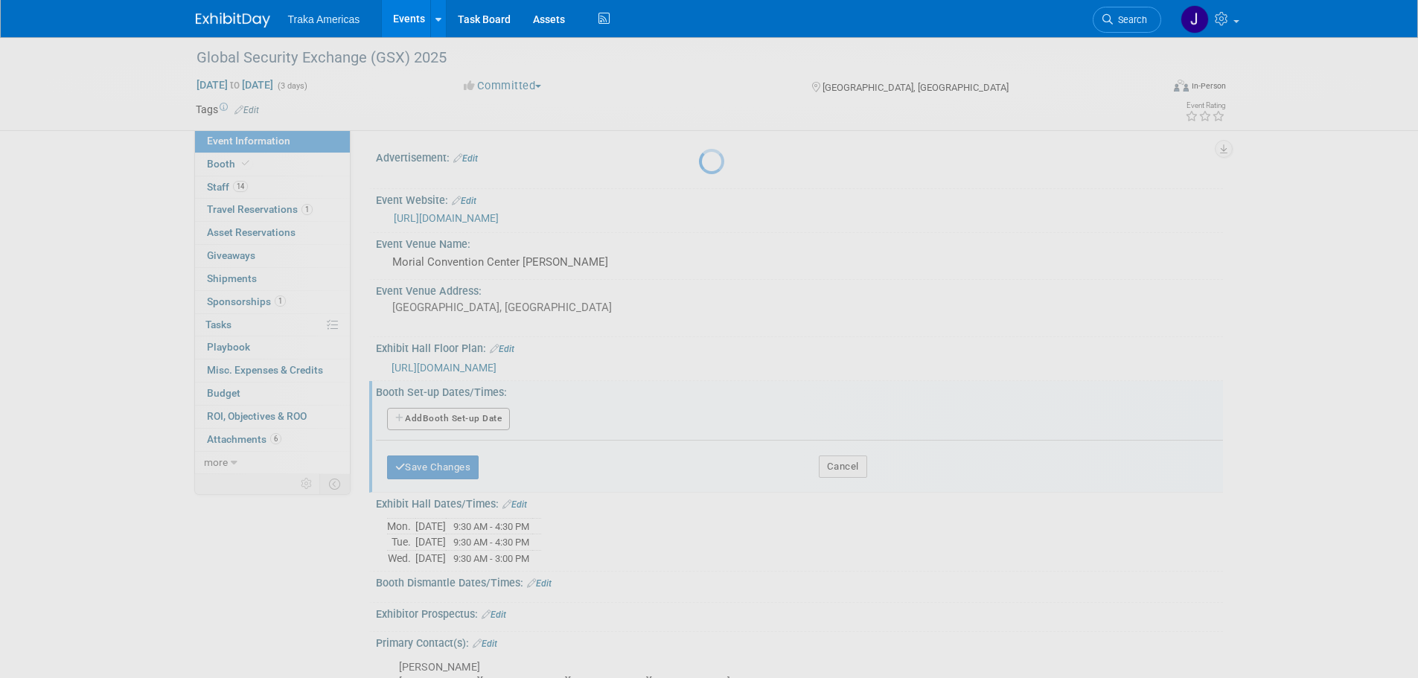
select select "8"
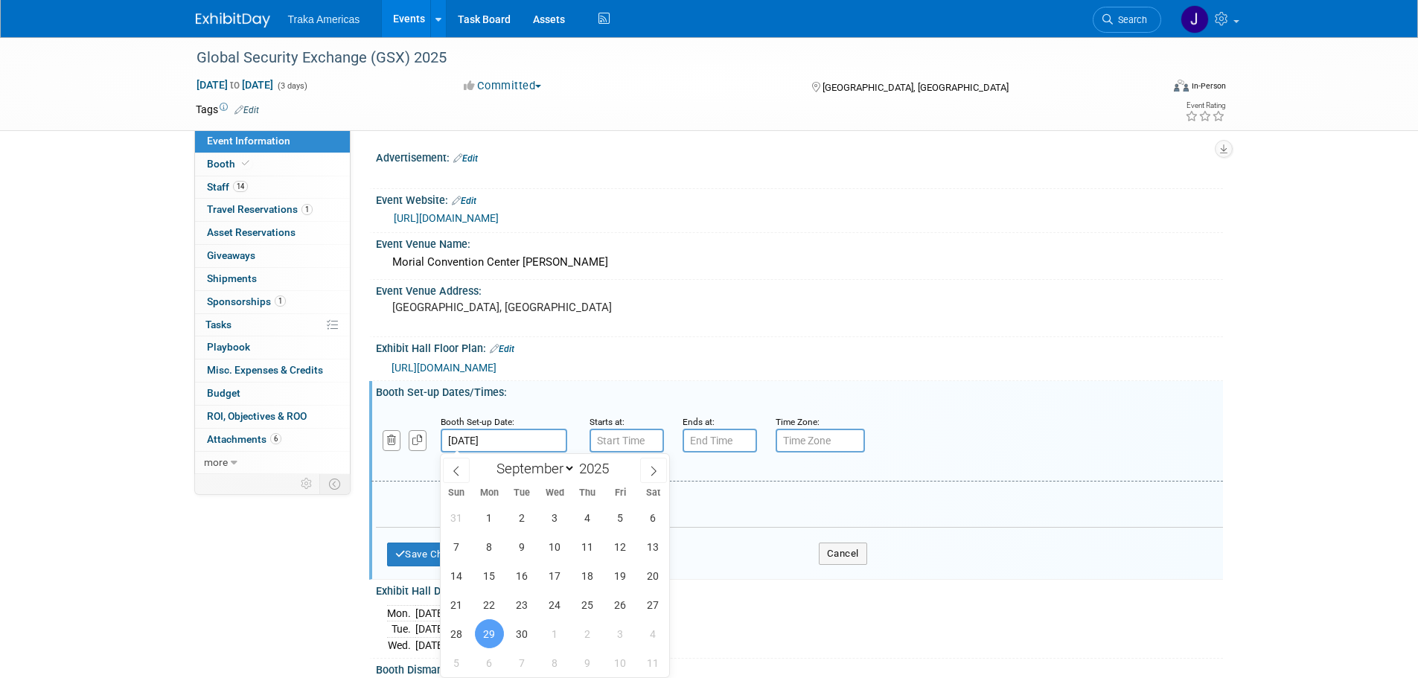
click at [537, 433] on input "Sep 29, 2025" at bounding box center [504, 441] width 127 height 24
click at [591, 604] on span "25" at bounding box center [587, 604] width 29 height 29
type input "Sep 25, 2025"
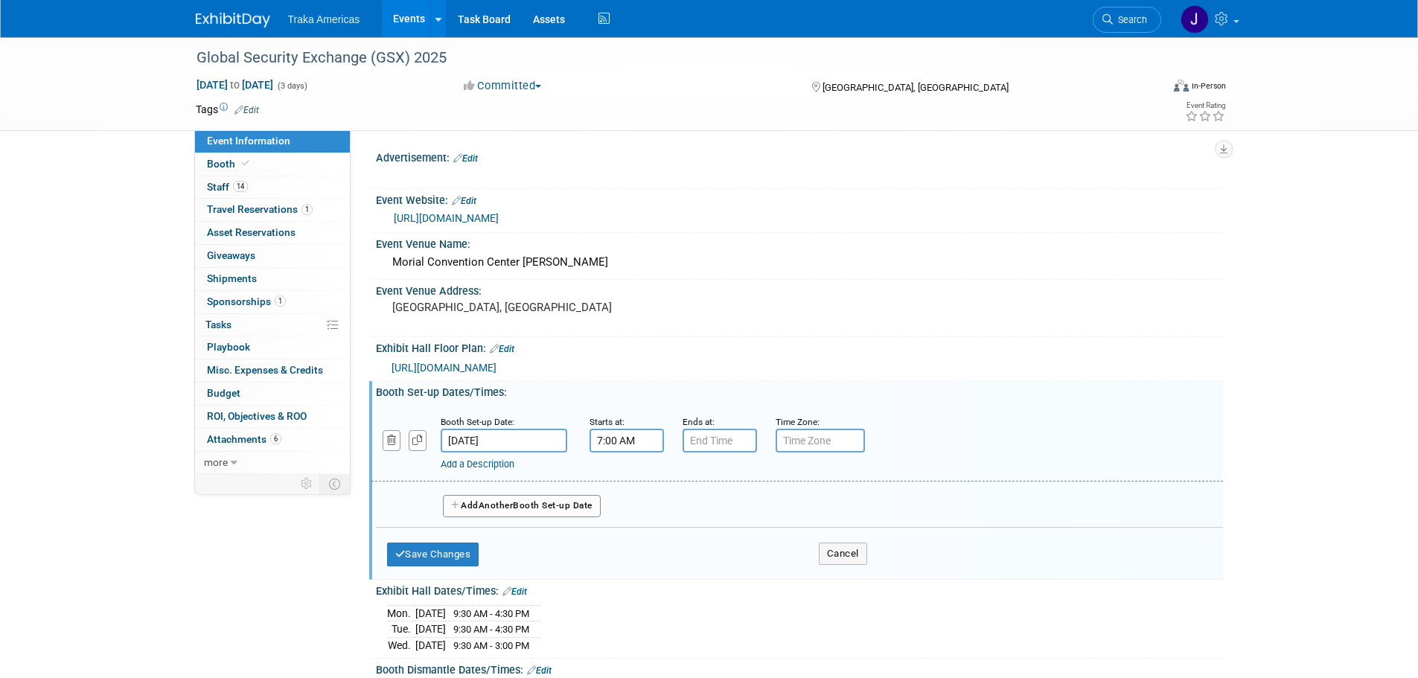
click at [609, 430] on input "7:00 AM" at bounding box center [627, 441] width 74 height 24
click at [622, 479] on span at bounding box center [624, 478] width 26 height 26
type input "8:00 AM"
click at [711, 574] on span at bounding box center [734, 576] width 101 height 26
click at [710, 437] on input "7:00 PM" at bounding box center [720, 441] width 74 height 24
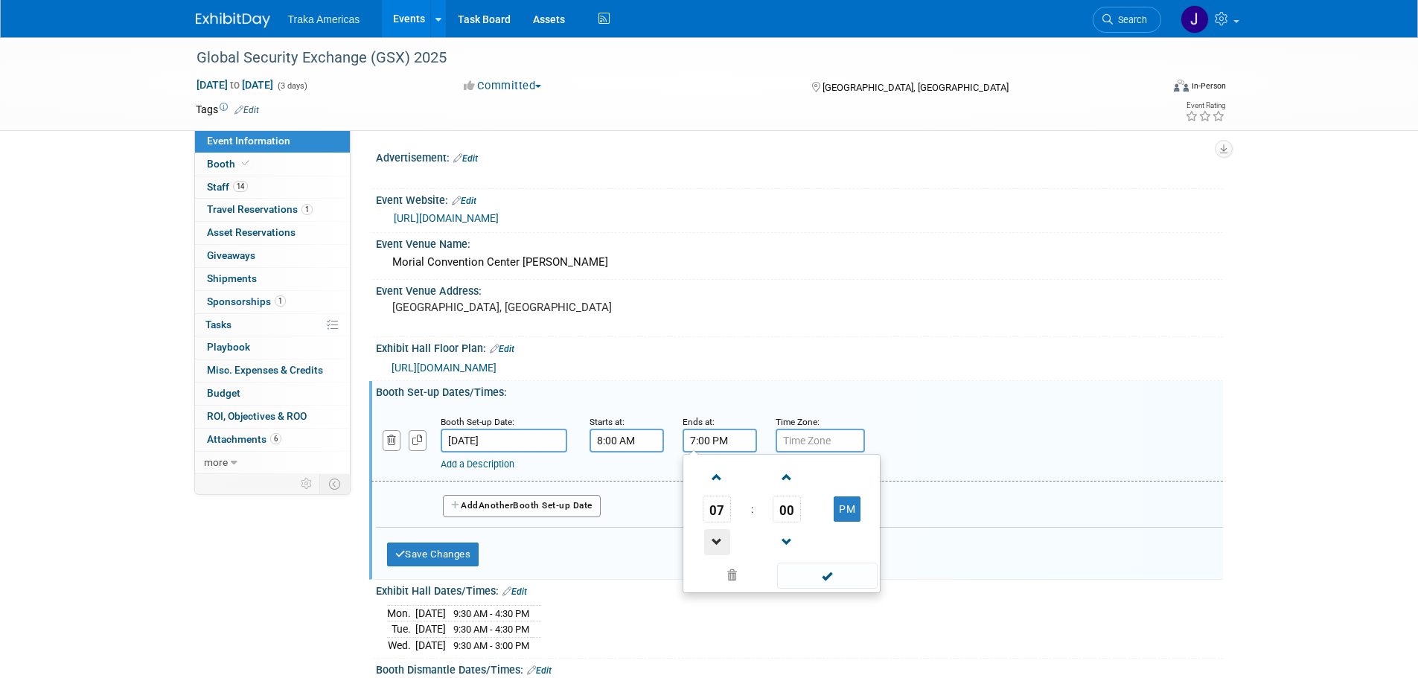
click at [717, 549] on span at bounding box center [717, 542] width 26 height 26
click at [717, 547] on span at bounding box center [717, 542] width 26 height 26
click at [805, 579] on span at bounding box center [827, 576] width 101 height 26
click at [695, 441] on input "5:00 PM" at bounding box center [720, 441] width 74 height 24
click at [713, 483] on span at bounding box center [717, 478] width 26 height 26
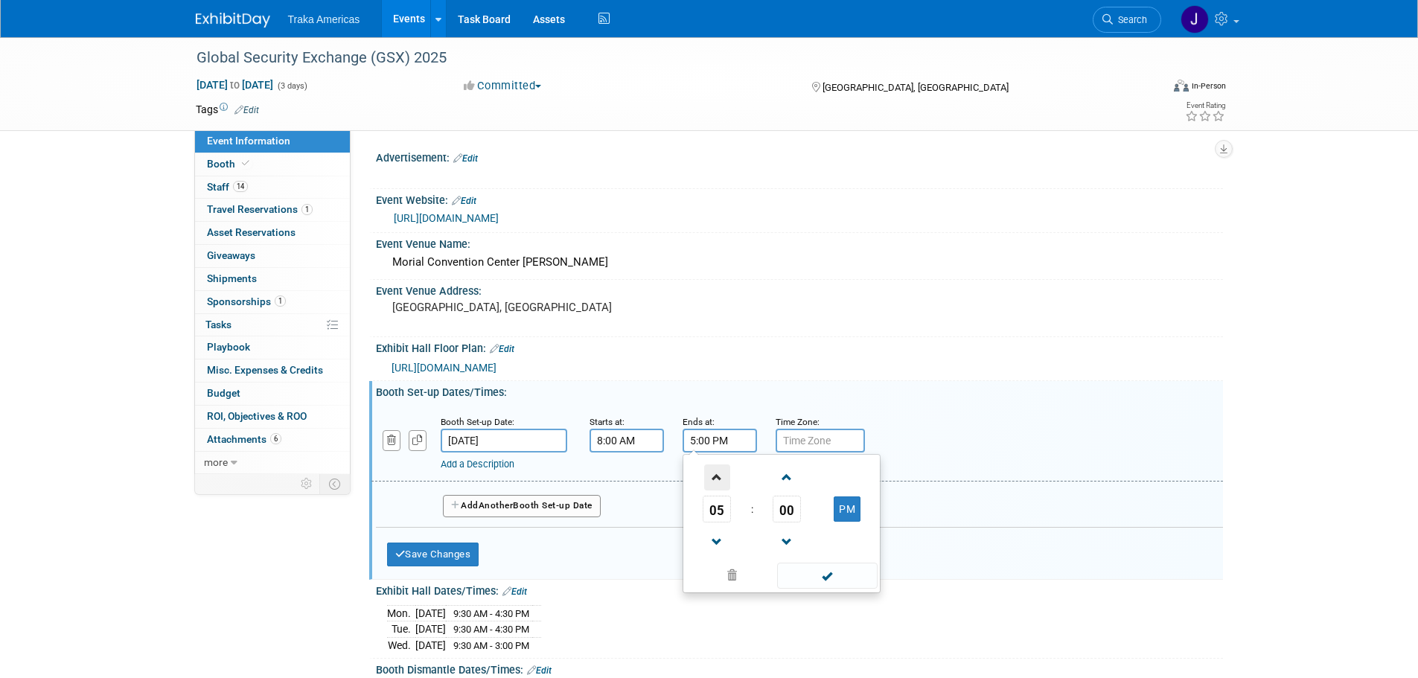
type input "6:00 PM"
click at [841, 573] on span at bounding box center [827, 576] width 101 height 26
click at [474, 509] on button "Add Another Booth Set-up Date" at bounding box center [522, 506] width 158 height 22
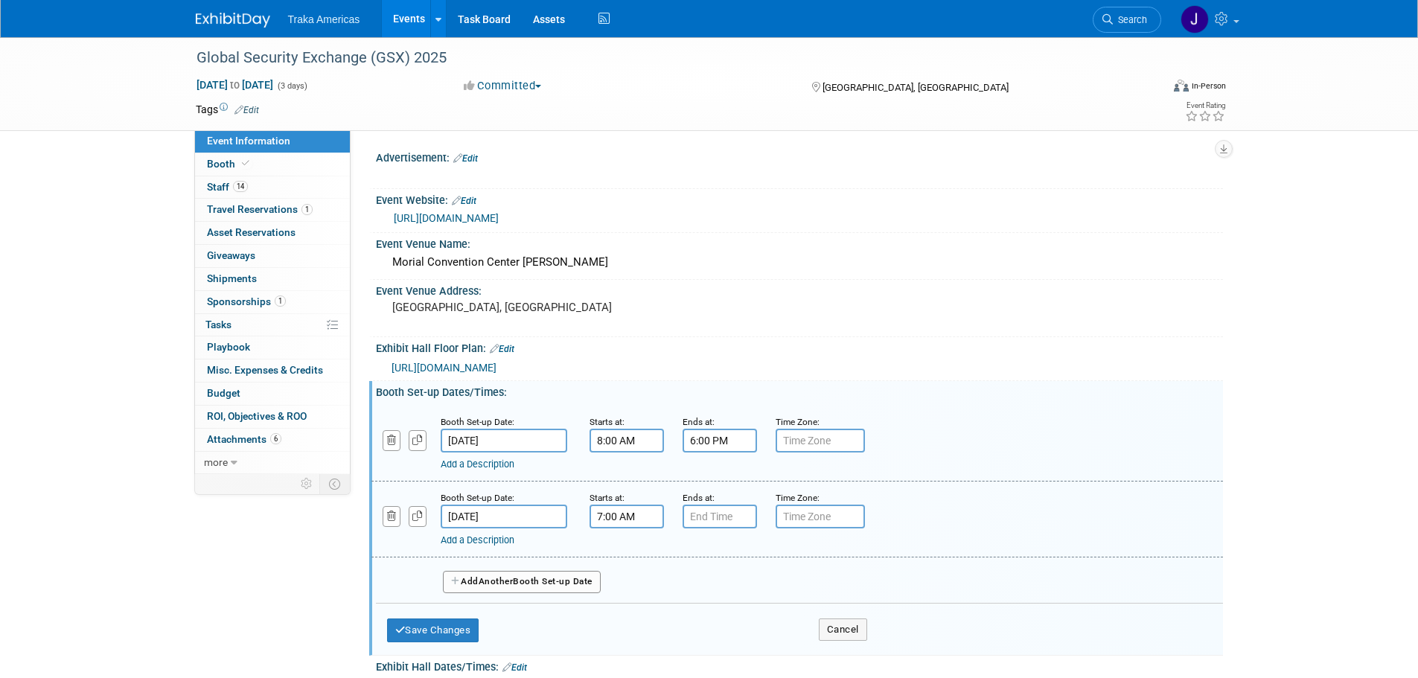
click at [617, 521] on input "7:00 AM" at bounding box center [627, 517] width 74 height 24
click at [618, 552] on span at bounding box center [624, 554] width 26 height 26
type input "8:00 AM"
click at [755, 651] on span at bounding box center [734, 652] width 101 height 26
click at [719, 517] on input "7:00 PM" at bounding box center [720, 517] width 74 height 24
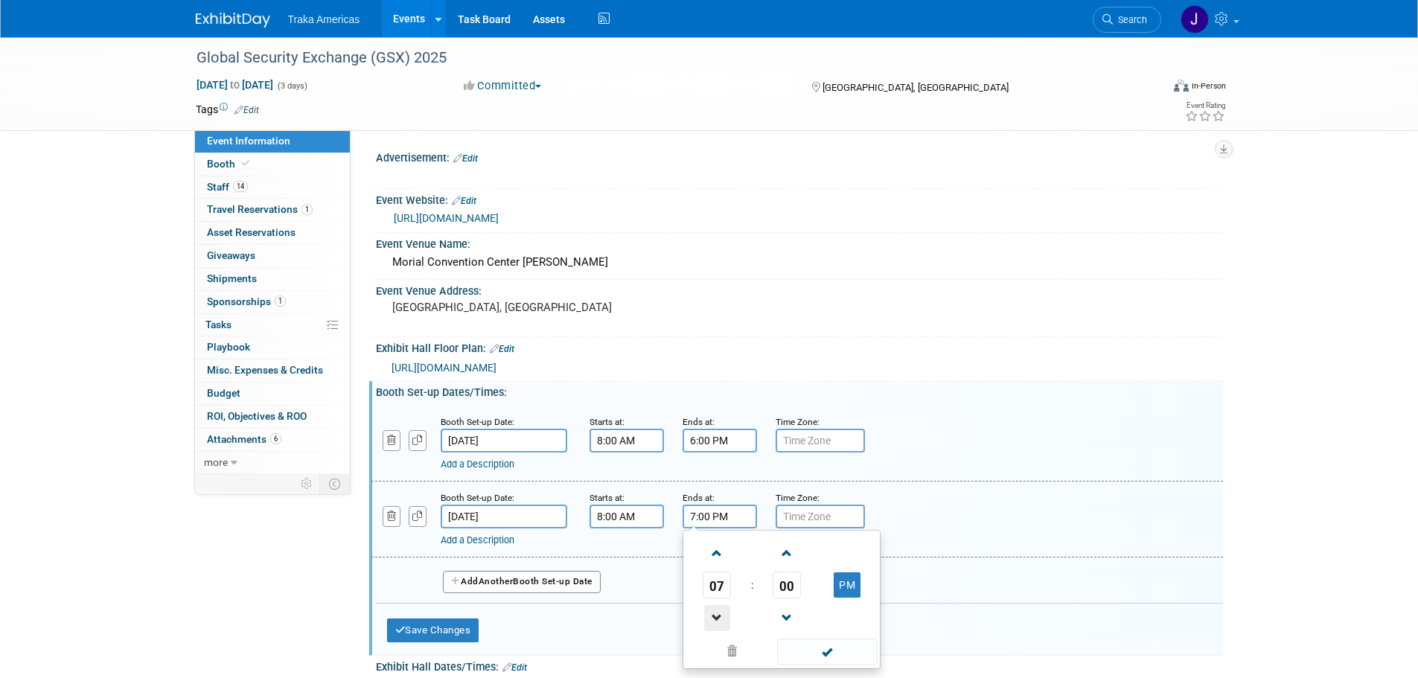
click at [719, 620] on span at bounding box center [717, 618] width 26 height 26
type input "6:00 PM"
click at [822, 652] on span at bounding box center [827, 652] width 101 height 26
click at [508, 578] on span "Another" at bounding box center [496, 581] width 35 height 10
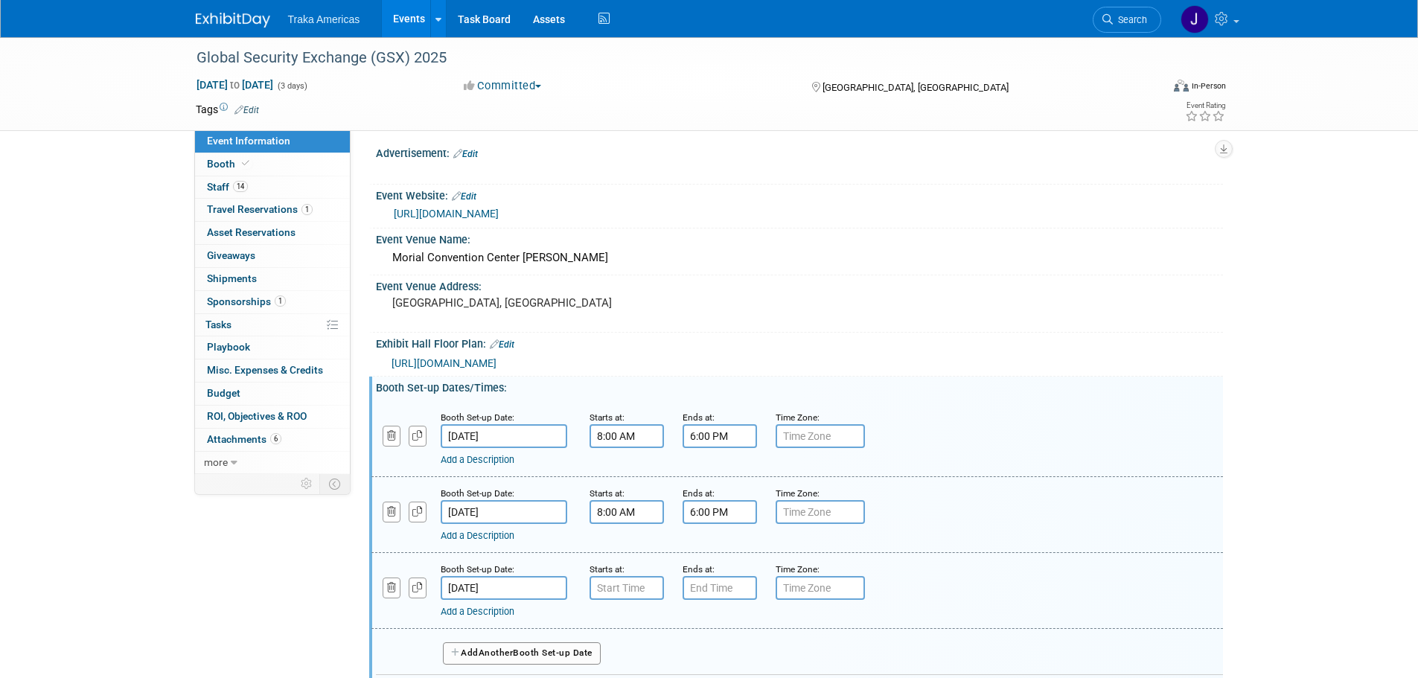
scroll to position [74, 0]
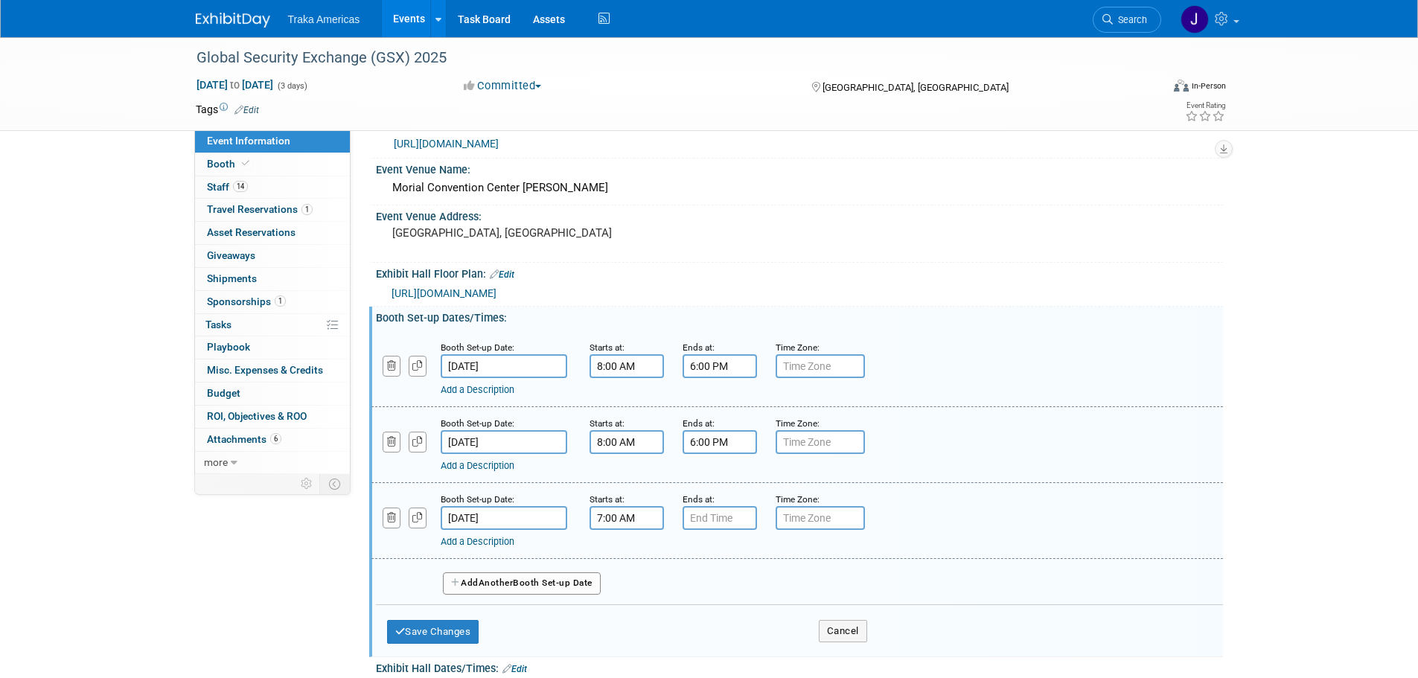
click at [637, 512] on input "7:00 AM" at bounding box center [627, 518] width 74 height 24
click at [618, 552] on span at bounding box center [624, 555] width 26 height 26
type input "8:00 AM"
click at [739, 660] on span at bounding box center [734, 653] width 101 height 26
click at [730, 522] on input "7:00 PM" at bounding box center [720, 518] width 74 height 24
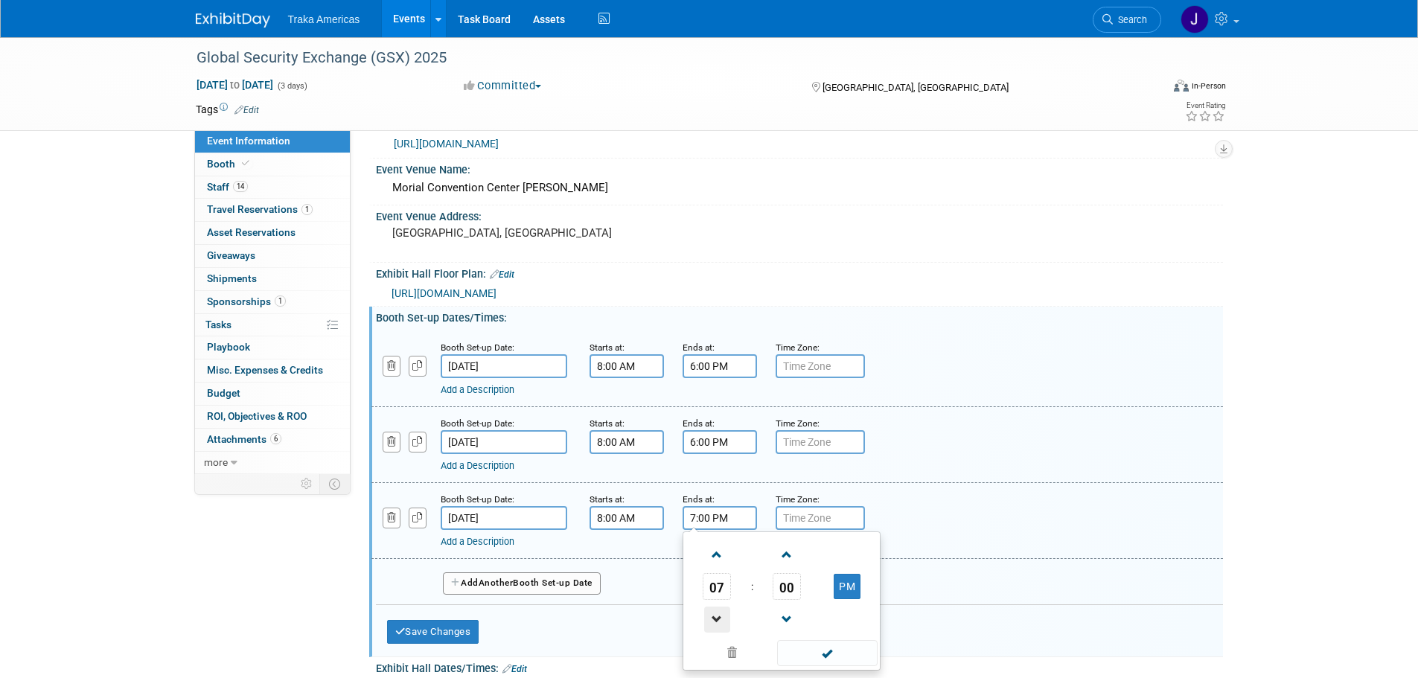
click at [720, 614] on span at bounding box center [717, 620] width 26 height 26
type input "6:00 PM"
click at [805, 654] on span at bounding box center [827, 653] width 101 height 26
click at [485, 582] on span "Another" at bounding box center [496, 583] width 35 height 10
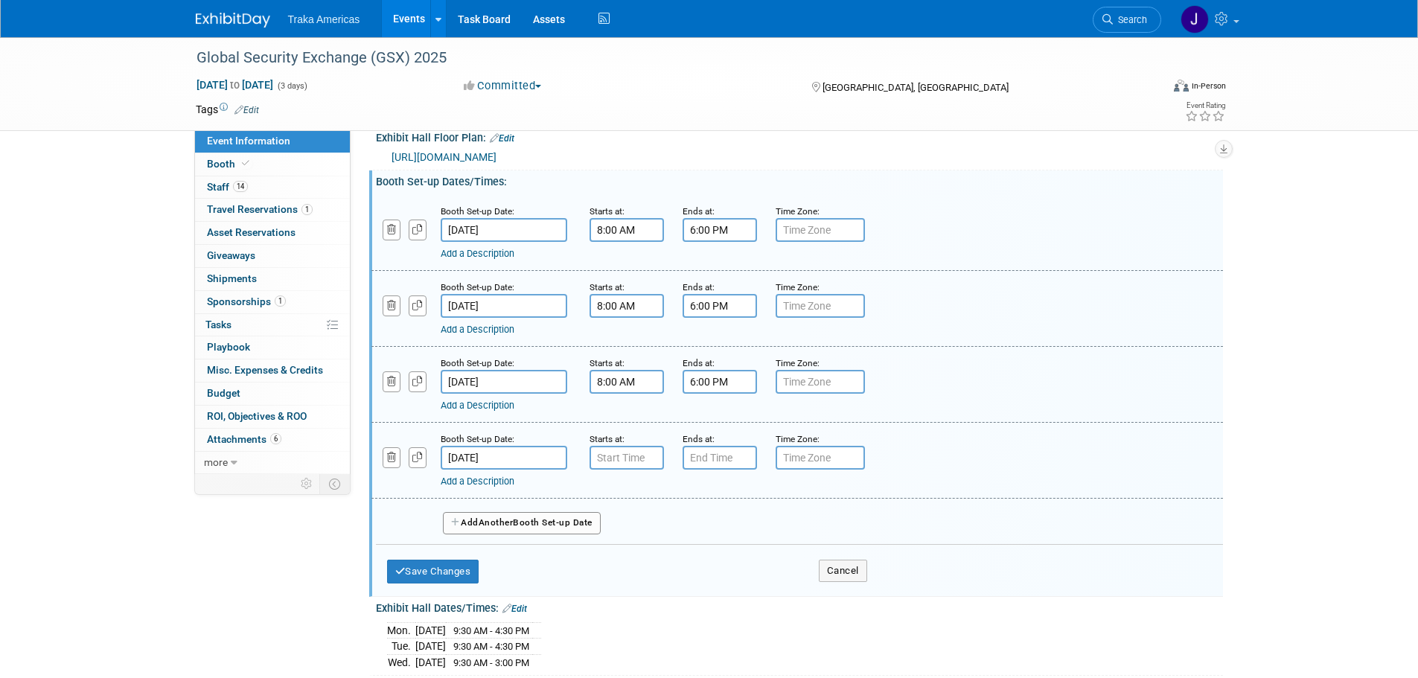
scroll to position [223, 0]
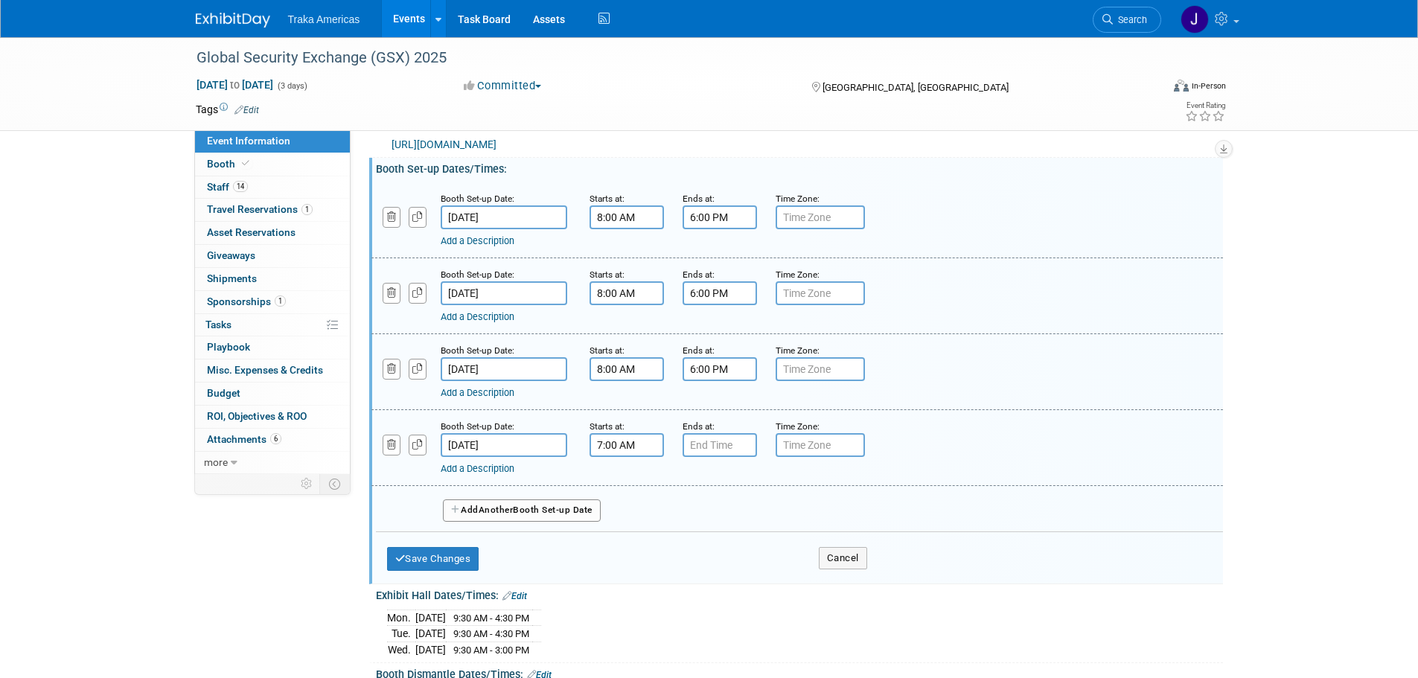
click at [645, 441] on input "7:00 AM" at bounding box center [627, 445] width 74 height 24
click at [622, 486] on span at bounding box center [624, 482] width 26 height 26
type input "8:00 AM"
drag, startPoint x: 698, startPoint y: 575, endPoint x: 705, endPoint y: 535, distance: 40.8
click at [699, 575] on span at bounding box center [734, 580] width 101 height 26
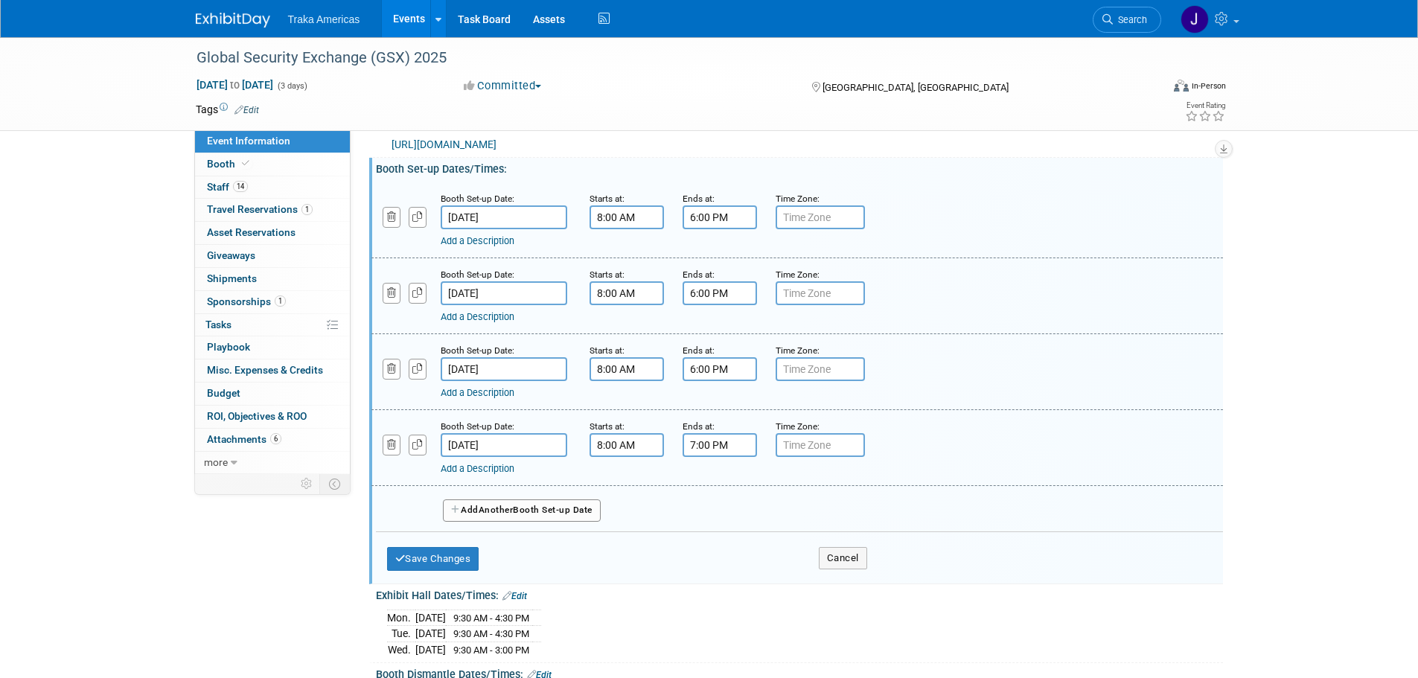
click at [710, 444] on input "7:00 PM" at bounding box center [720, 445] width 74 height 24
click at [717, 540] on span at bounding box center [717, 547] width 26 height 26
type input "6:00 PM"
click at [835, 579] on span at bounding box center [827, 580] width 101 height 26
click at [447, 555] on button "Save Changes" at bounding box center [433, 559] width 92 height 24
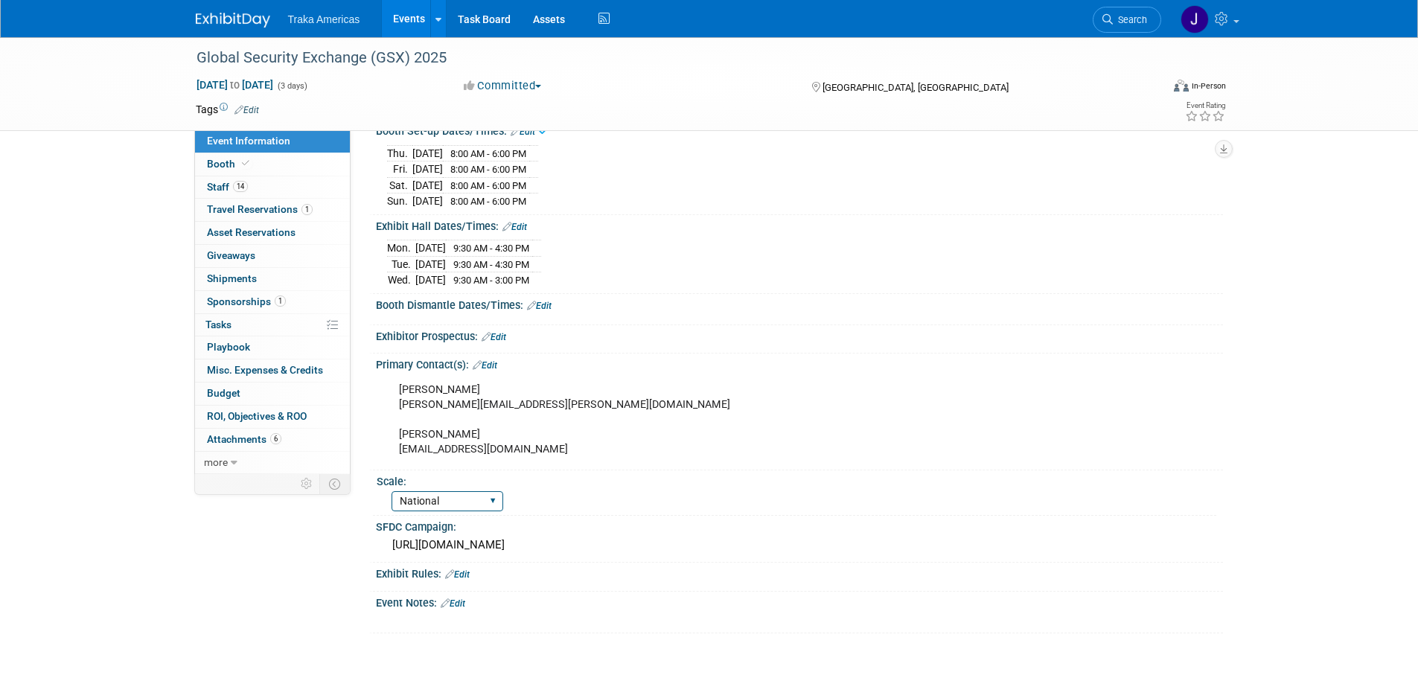
scroll to position [298, 0]
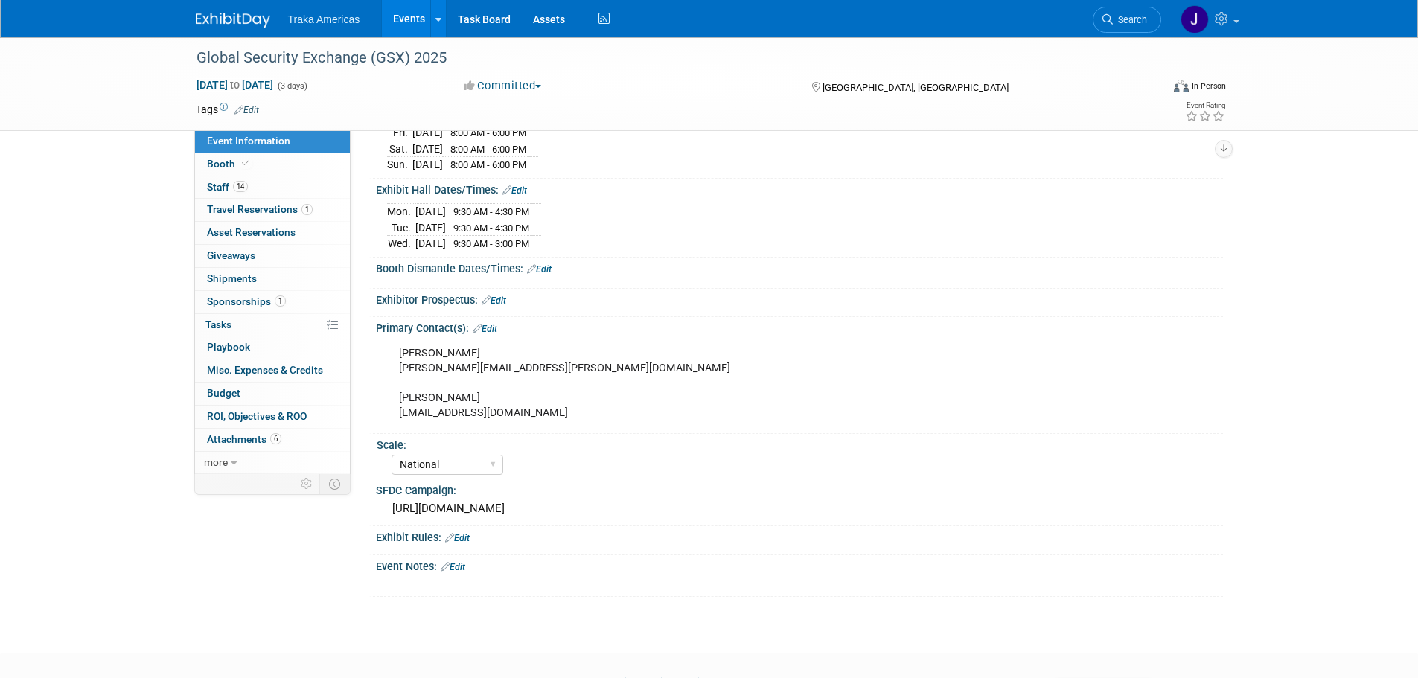
click at [547, 264] on link "Edit" at bounding box center [539, 269] width 25 height 10
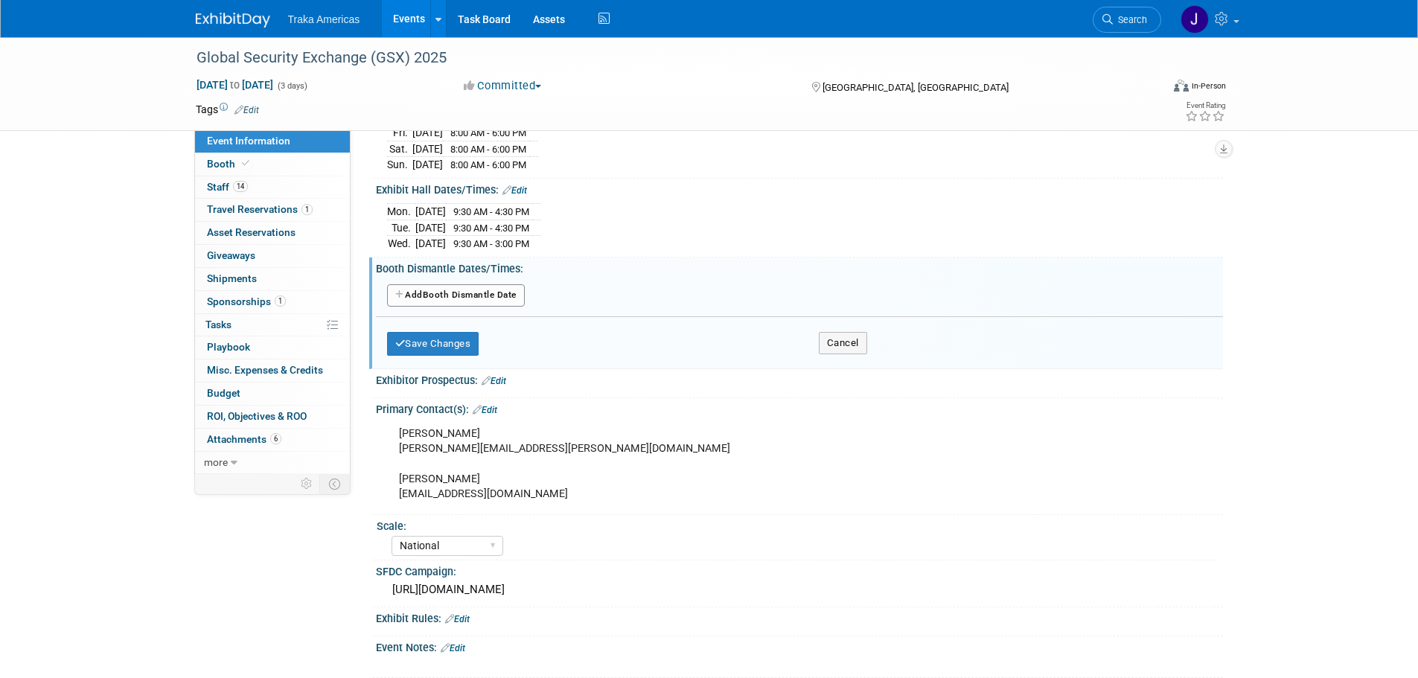
click at [499, 284] on button "Add Another Booth Dismantle Date" at bounding box center [456, 295] width 138 height 22
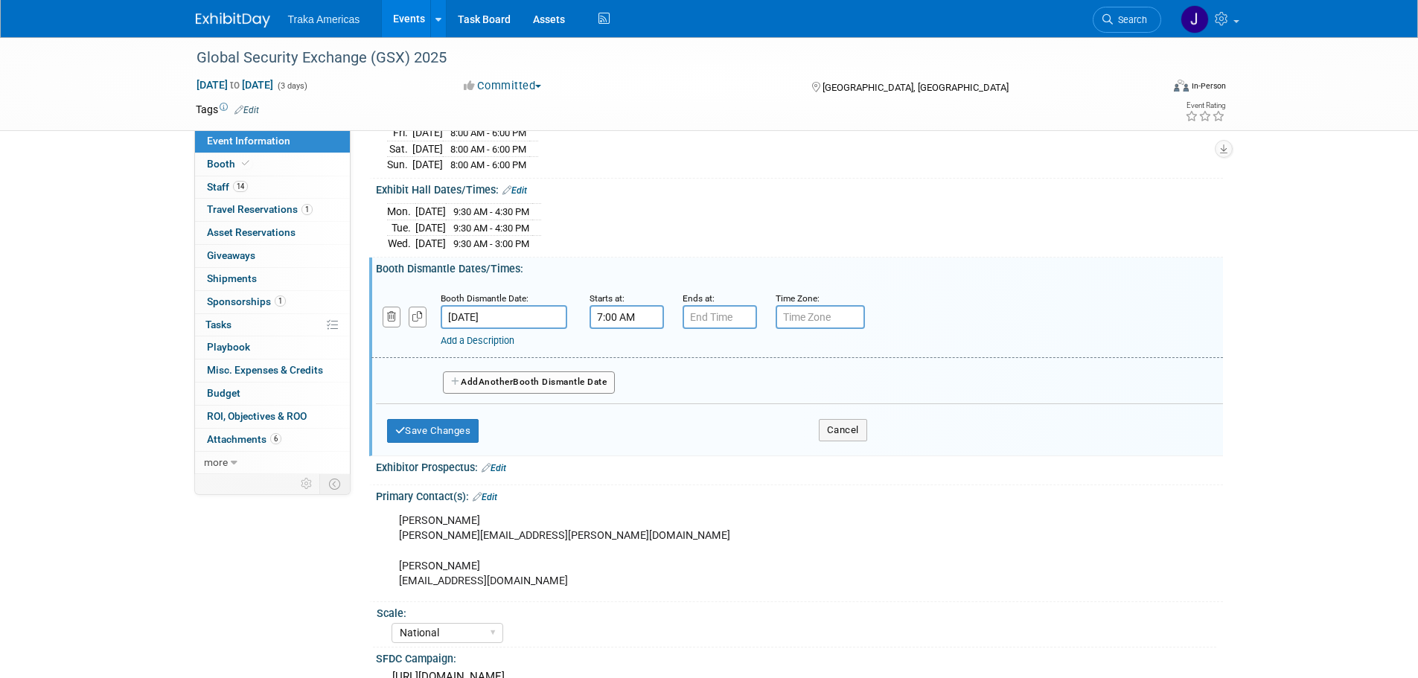
click at [623, 313] on input "7:00 AM" at bounding box center [627, 317] width 74 height 24
click at [624, 412] on span at bounding box center [624, 419] width 26 height 26
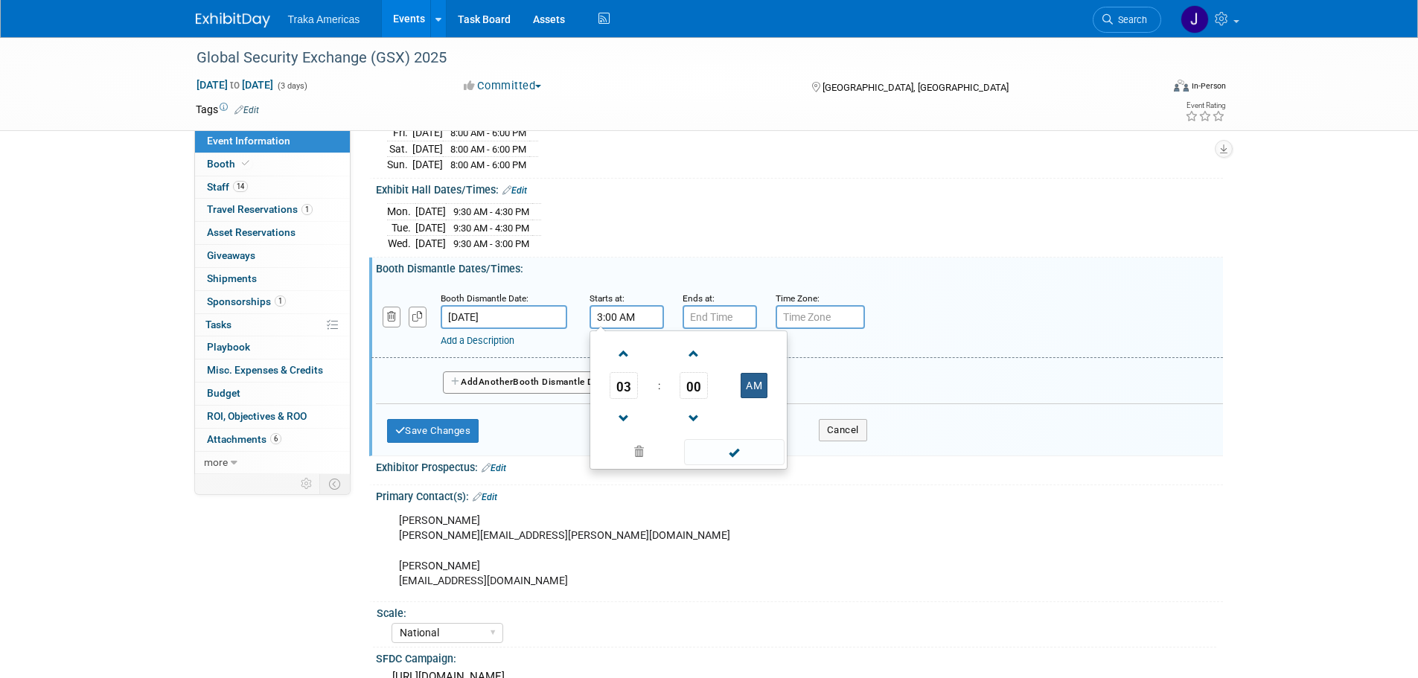
click at [748, 391] on button "AM" at bounding box center [754, 385] width 27 height 25
type input "3:00 PM"
click at [719, 315] on input "7:00 PM" at bounding box center [720, 317] width 74 height 24
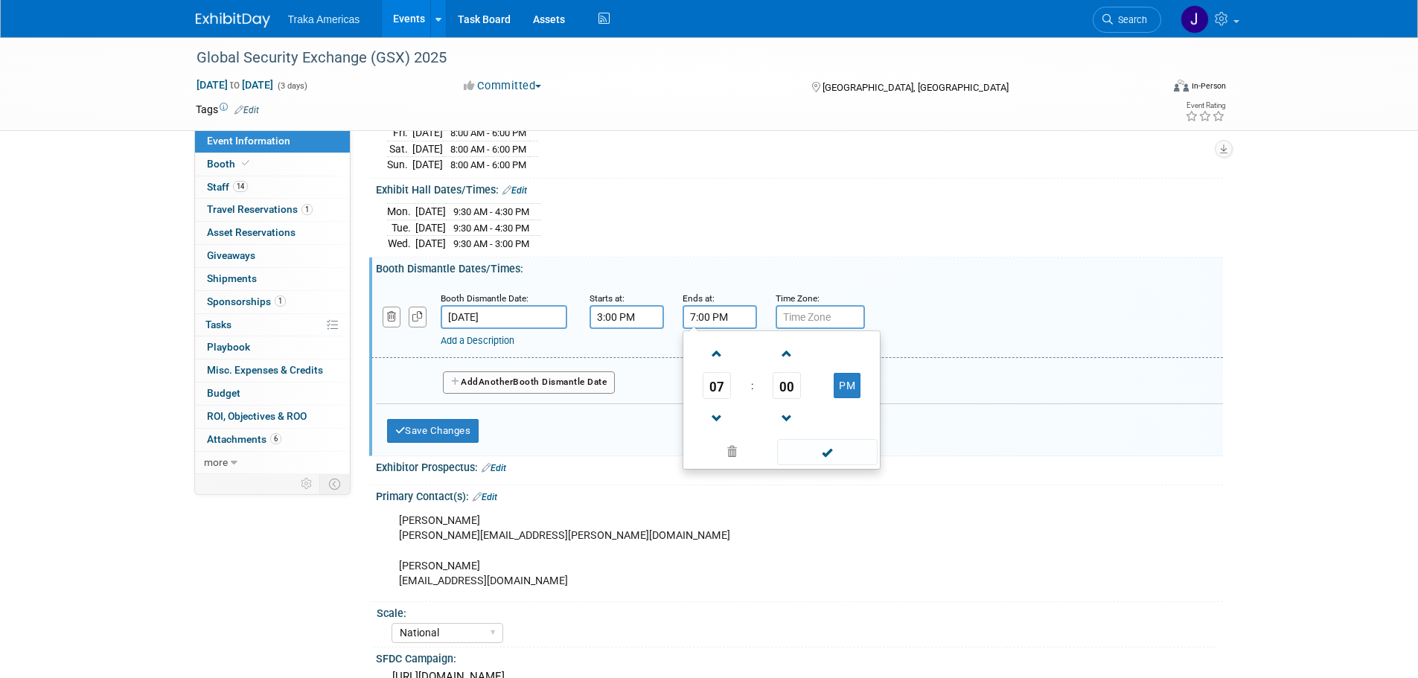
drag, startPoint x: 709, startPoint y: 357, endPoint x: 757, endPoint y: 400, distance: 64.4
click at [710, 357] on span at bounding box center [717, 354] width 26 height 26
type input "8:00 PM"
click at [800, 447] on span at bounding box center [827, 452] width 101 height 26
click at [487, 381] on span "Another" at bounding box center [496, 382] width 35 height 10
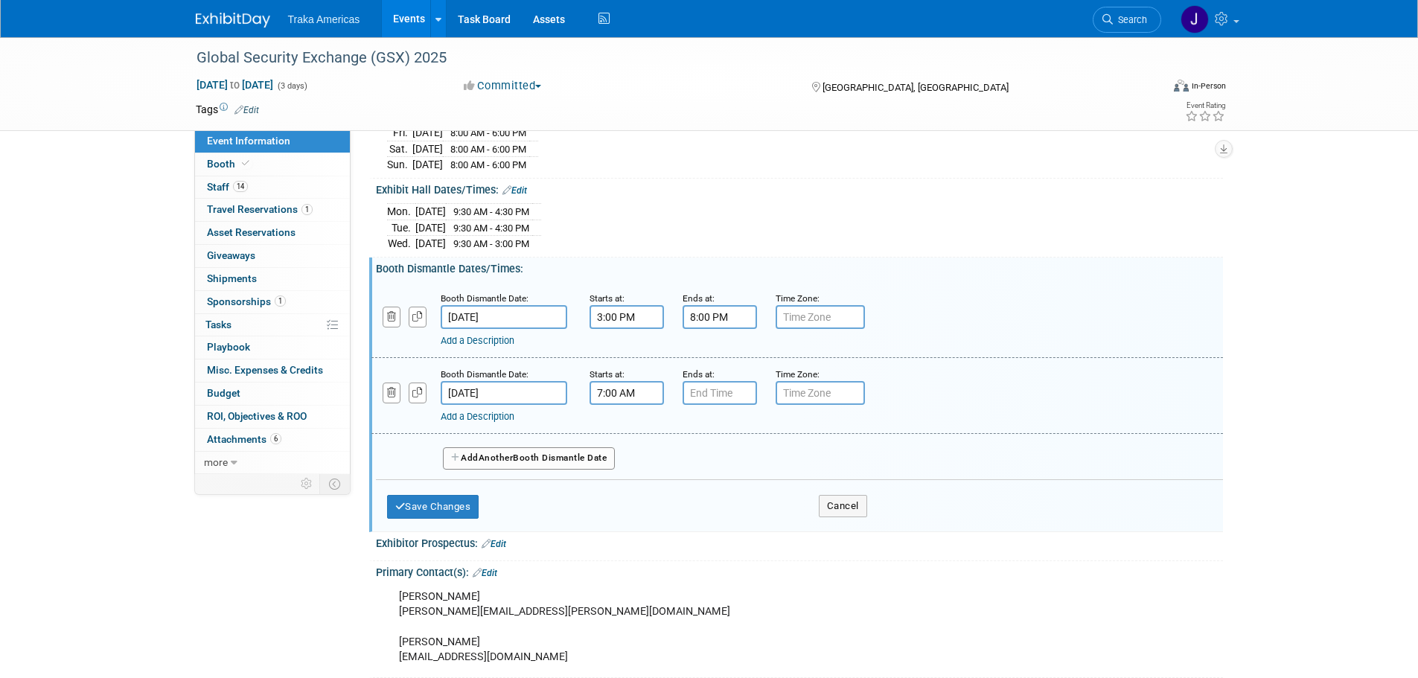
click at [608, 389] on input "7:00 AM" at bounding box center [627, 393] width 74 height 24
click at [619, 432] on span at bounding box center [624, 430] width 26 height 26
type input "8:00 AM"
click at [729, 531] on span at bounding box center [734, 528] width 101 height 26
click at [725, 394] on input "7:00 PM" at bounding box center [720, 393] width 74 height 24
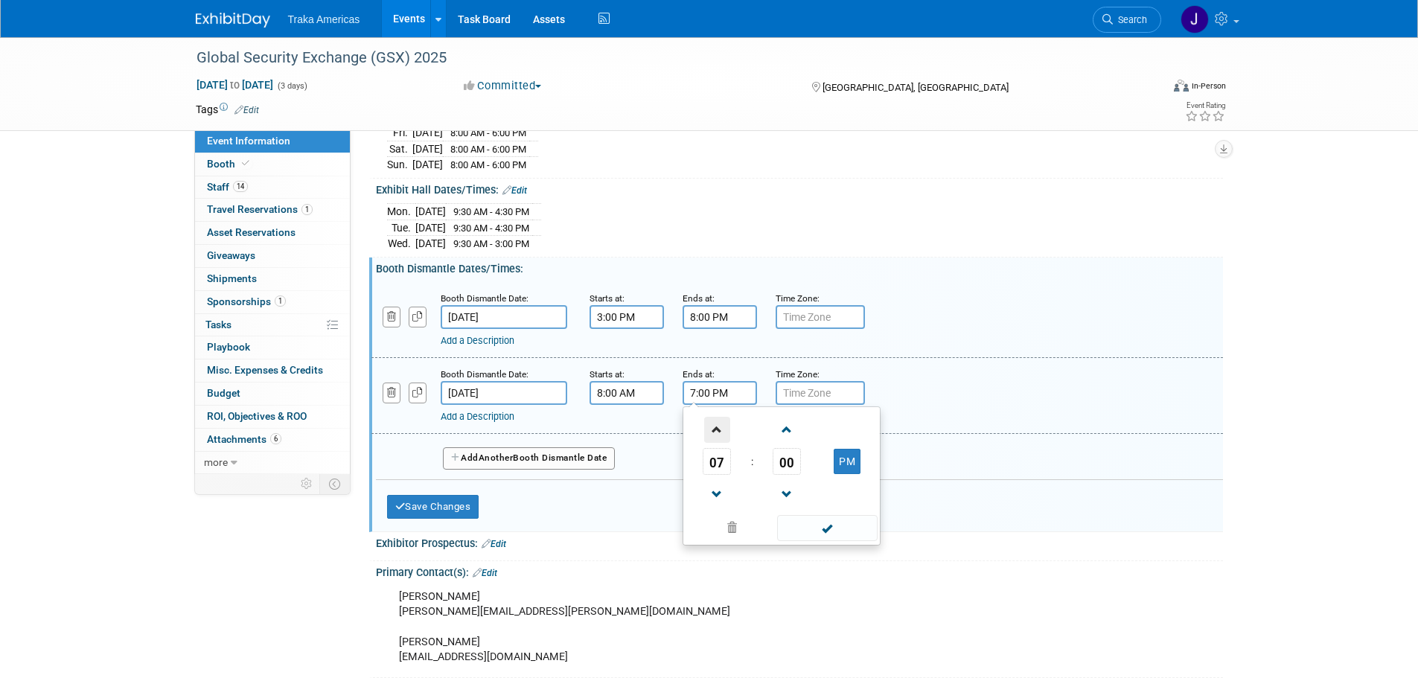
click at [716, 421] on span at bounding box center [717, 430] width 26 height 26
type input "8:00 PM"
click at [806, 526] on span at bounding box center [827, 528] width 101 height 26
click at [498, 447] on button "Add Another Booth Dismantle Date" at bounding box center [529, 458] width 173 height 22
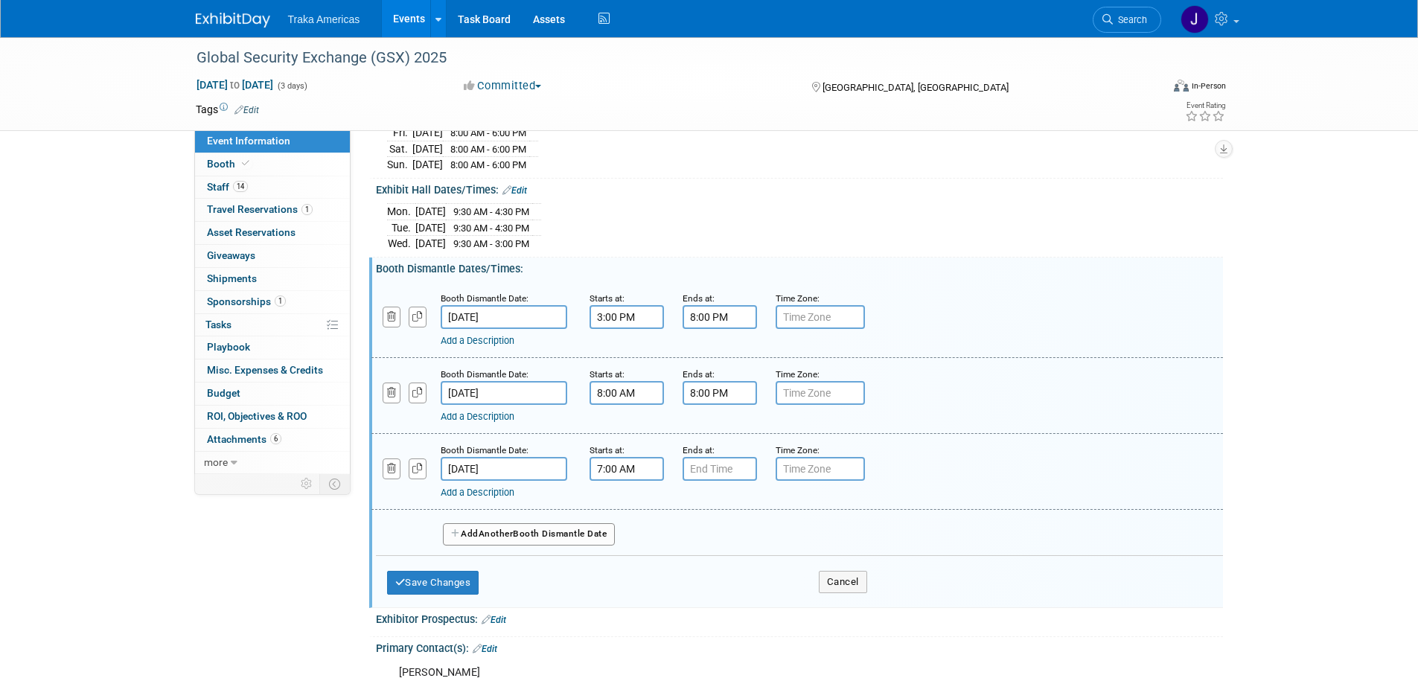
click at [640, 465] on input "7:00 AM" at bounding box center [627, 469] width 74 height 24
click at [625, 508] on span at bounding box center [624, 506] width 26 height 26
type input "8:00 AM"
click at [734, 605] on span at bounding box center [734, 604] width 101 height 26
click at [723, 466] on input "7:00 PM" at bounding box center [720, 469] width 74 height 24
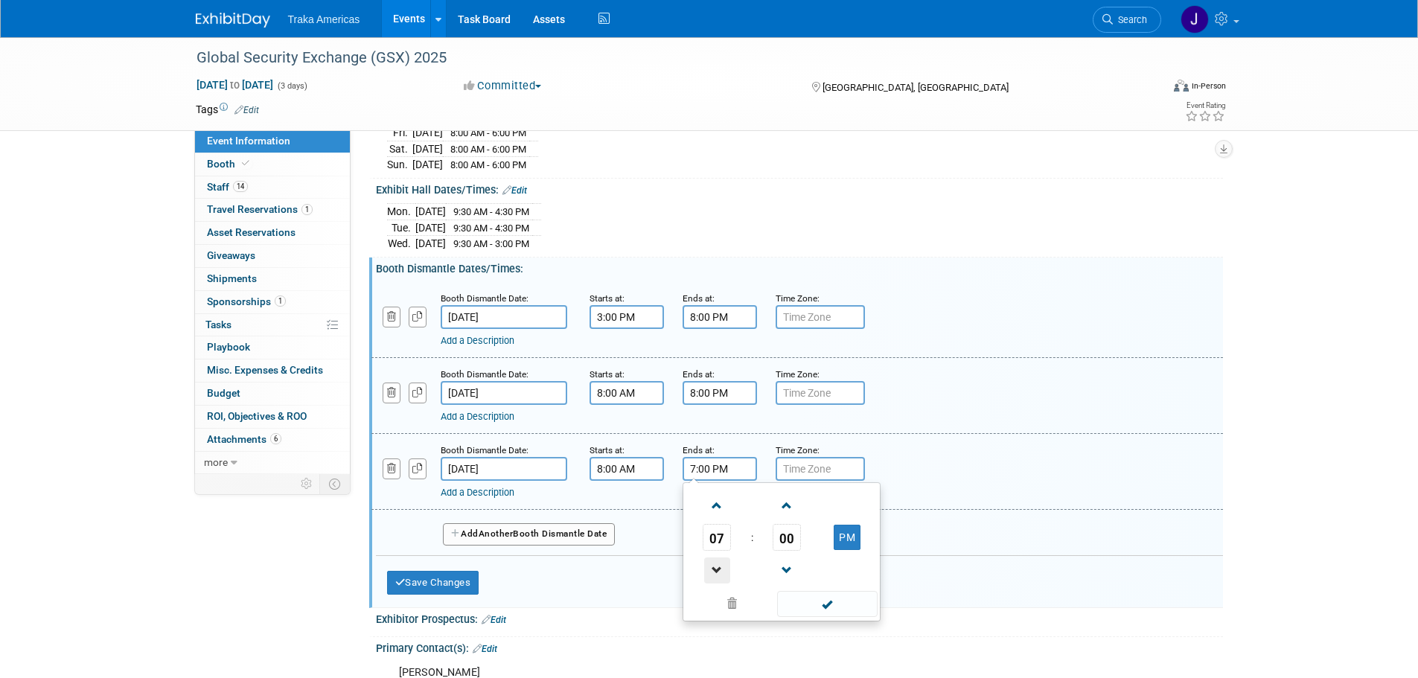
click at [710, 566] on span at bounding box center [717, 571] width 26 height 26
click at [713, 495] on span at bounding box center [717, 506] width 26 height 26
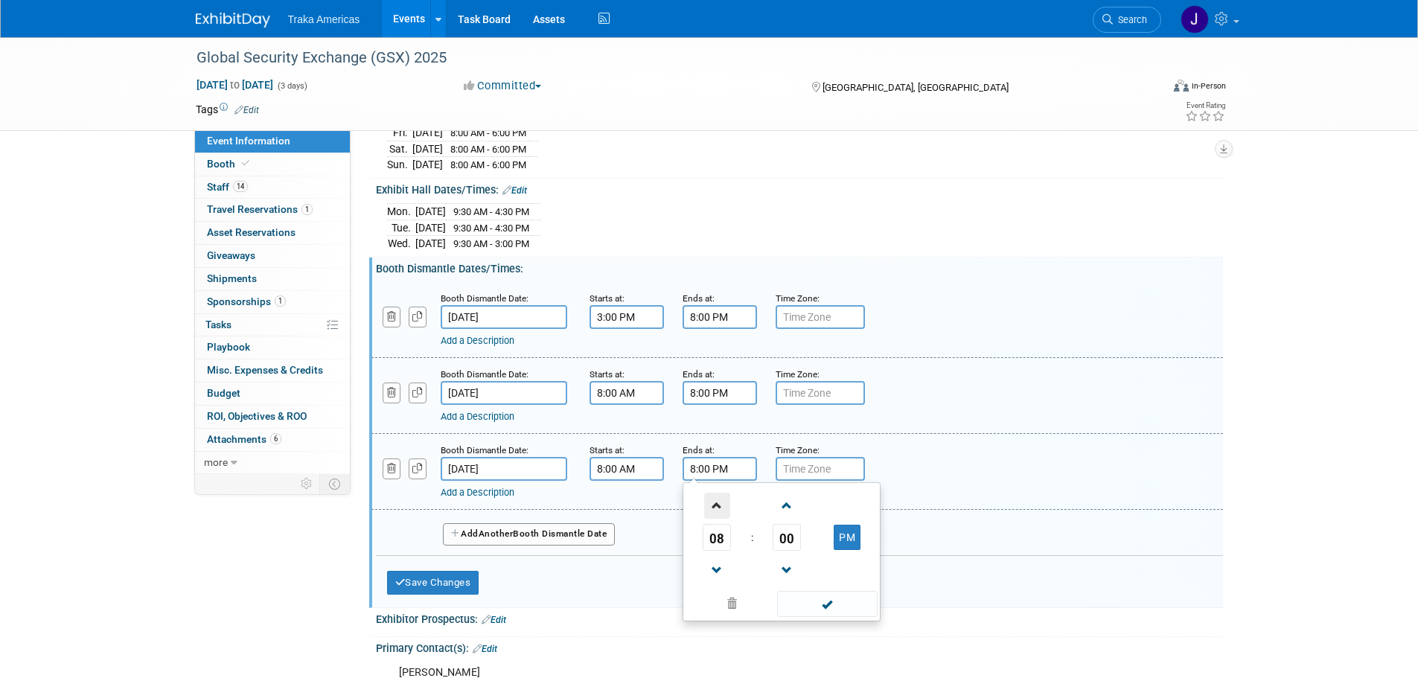
click at [713, 496] on span at bounding box center [717, 506] width 26 height 26
click at [838, 535] on button "AM" at bounding box center [847, 537] width 27 height 25
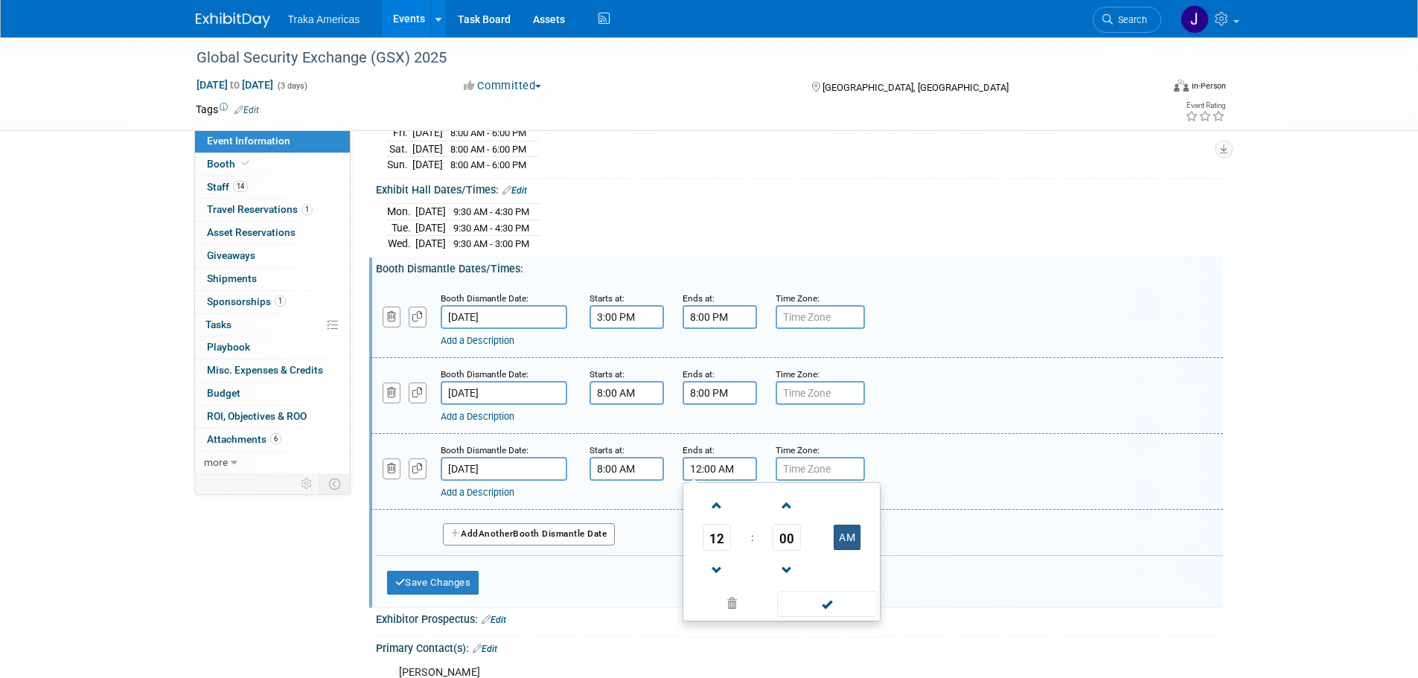
type input "12:00 PM"
click at [822, 599] on span at bounding box center [827, 604] width 101 height 26
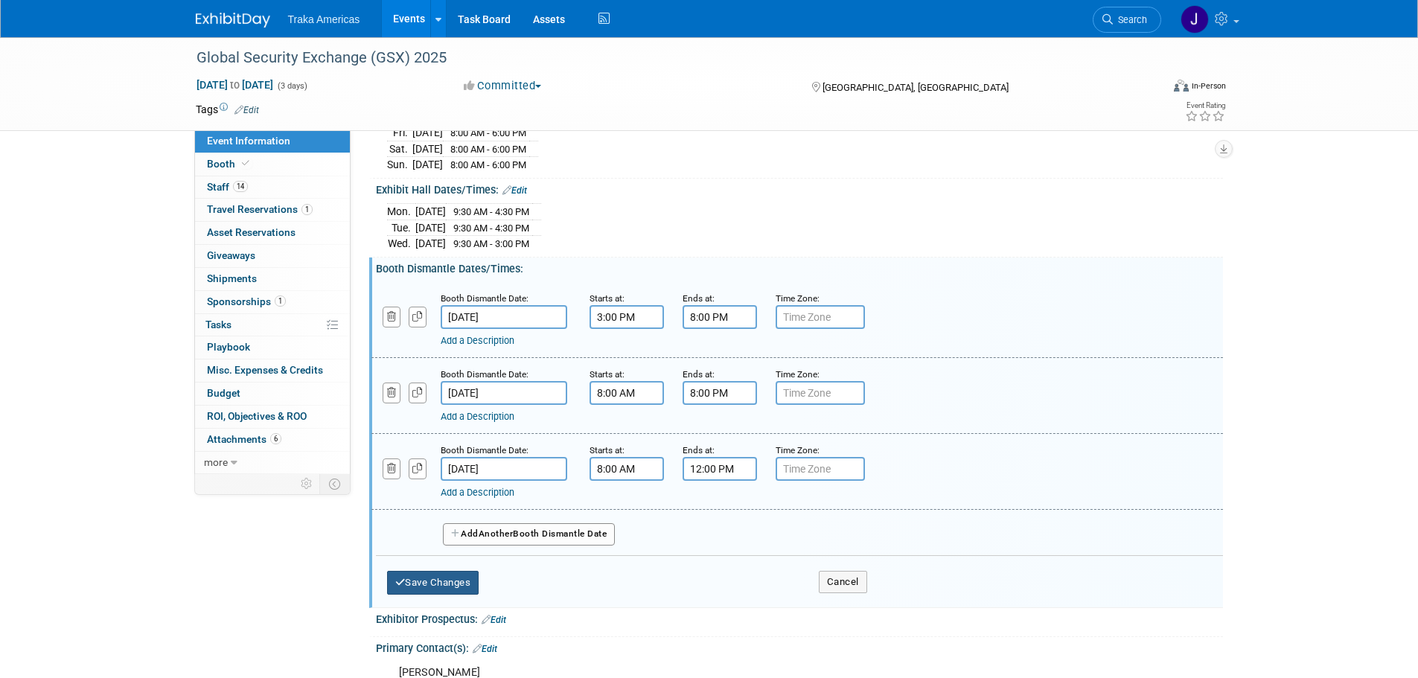
click at [445, 584] on button "Save Changes" at bounding box center [433, 583] width 92 height 24
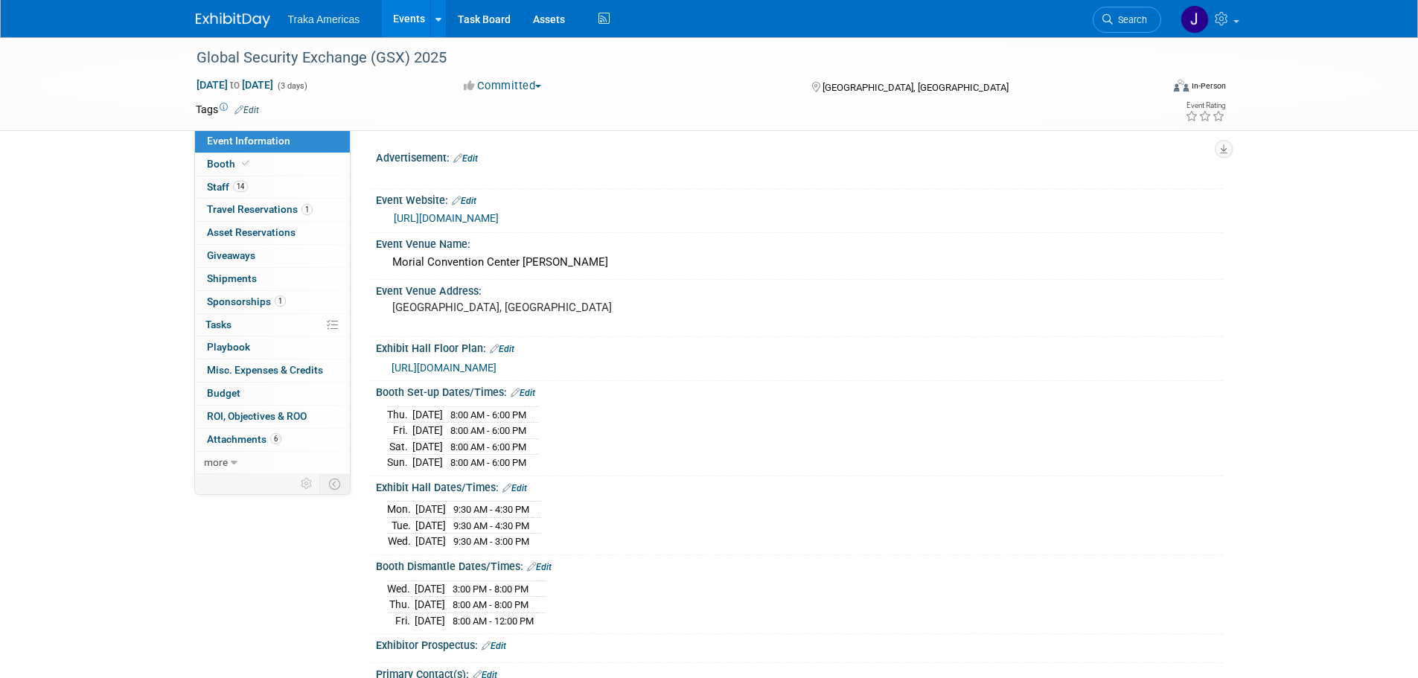
scroll to position [74, 0]
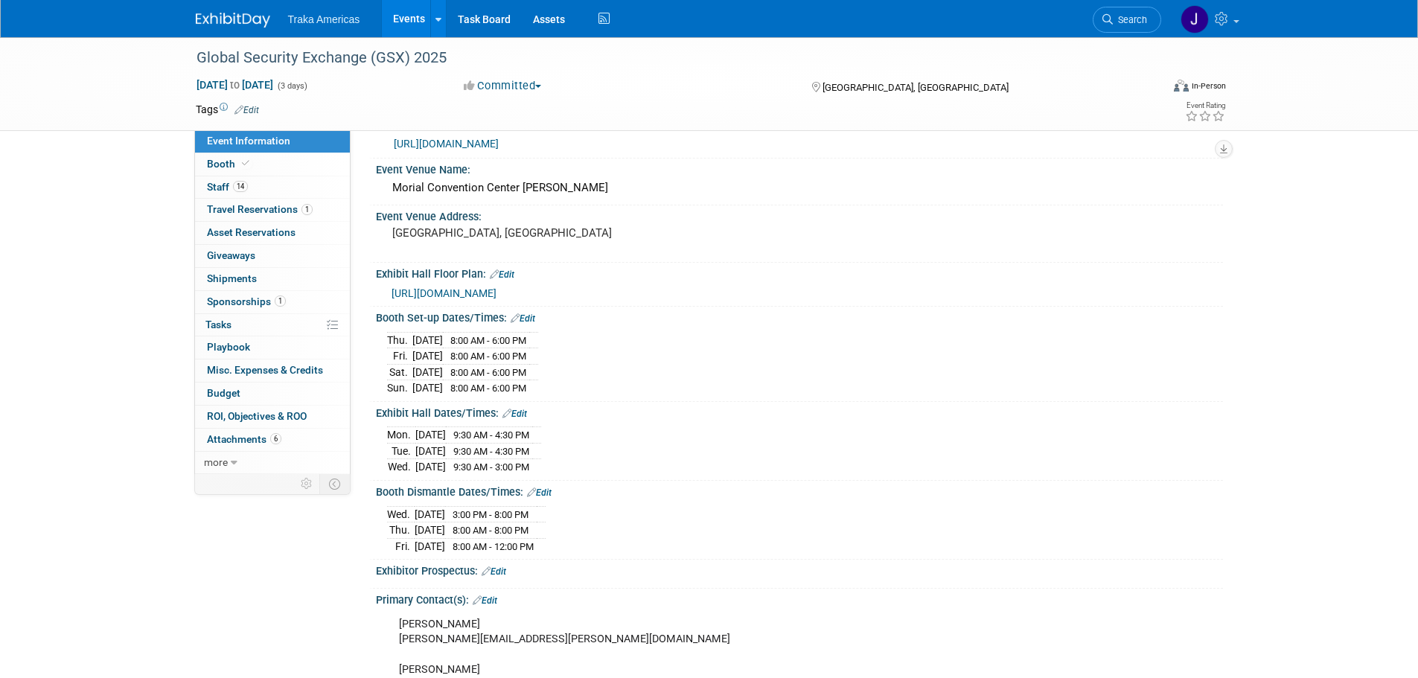
click at [528, 319] on link "Edit" at bounding box center [523, 318] width 25 height 10
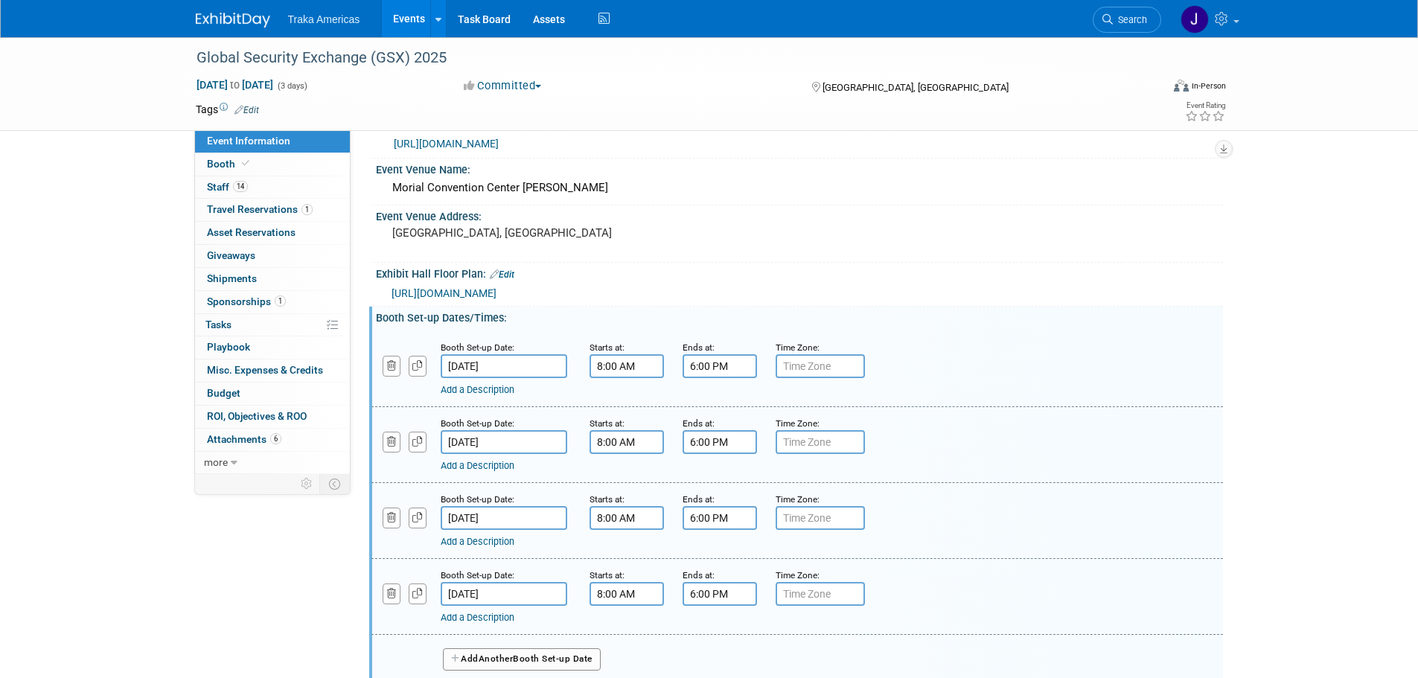
click at [492, 387] on link "Add a Description" at bounding box center [478, 389] width 74 height 11
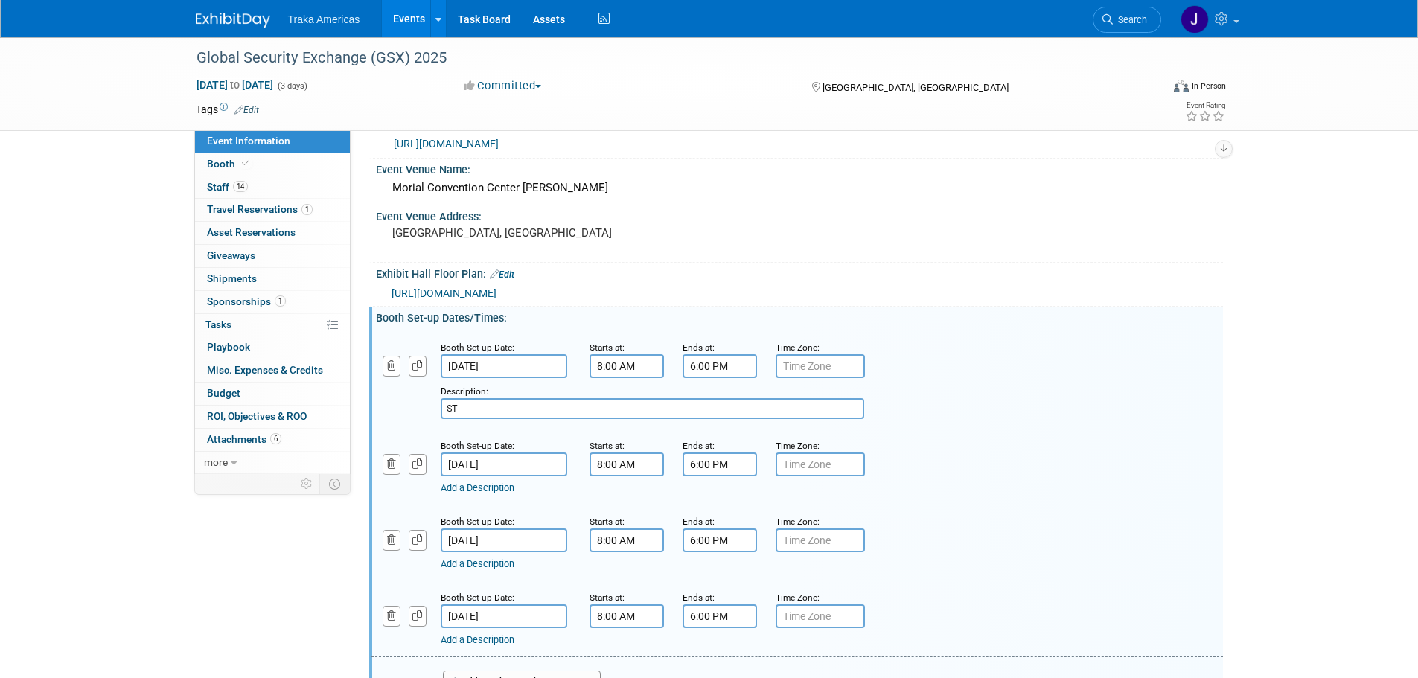
type input "S"
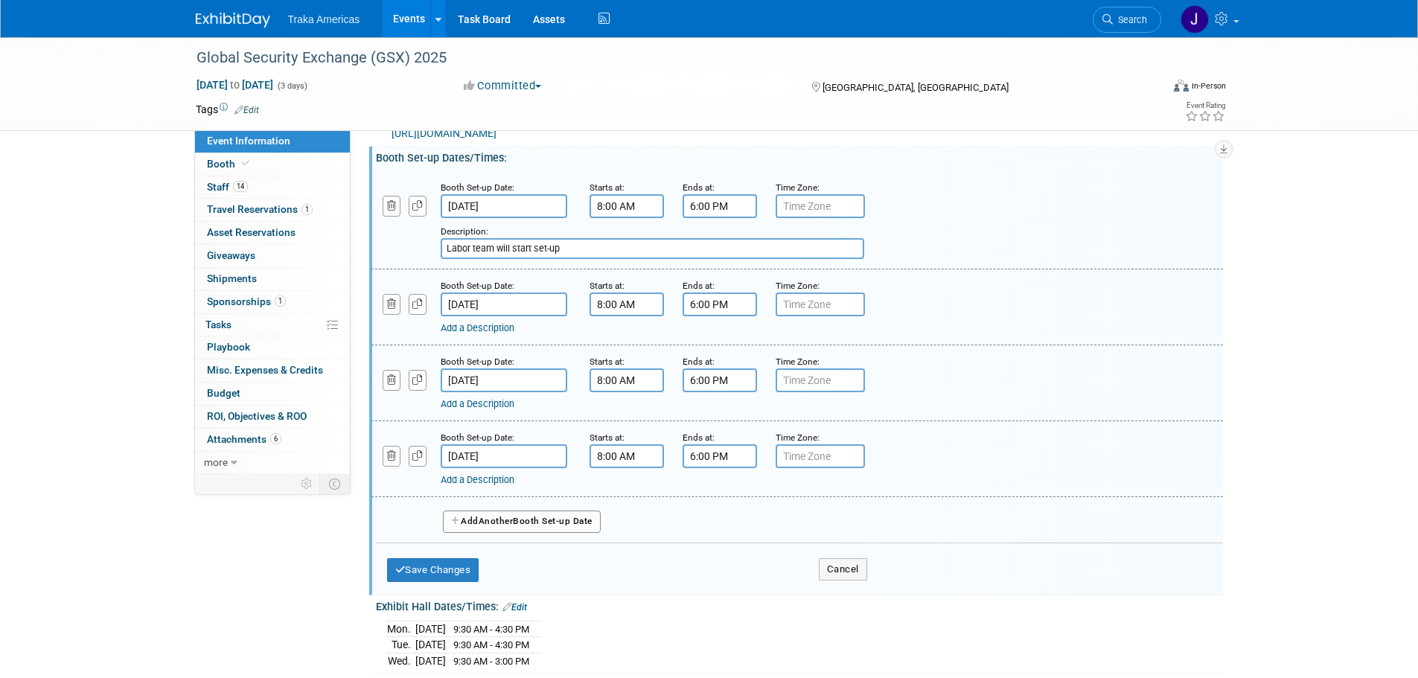
scroll to position [149, 0]
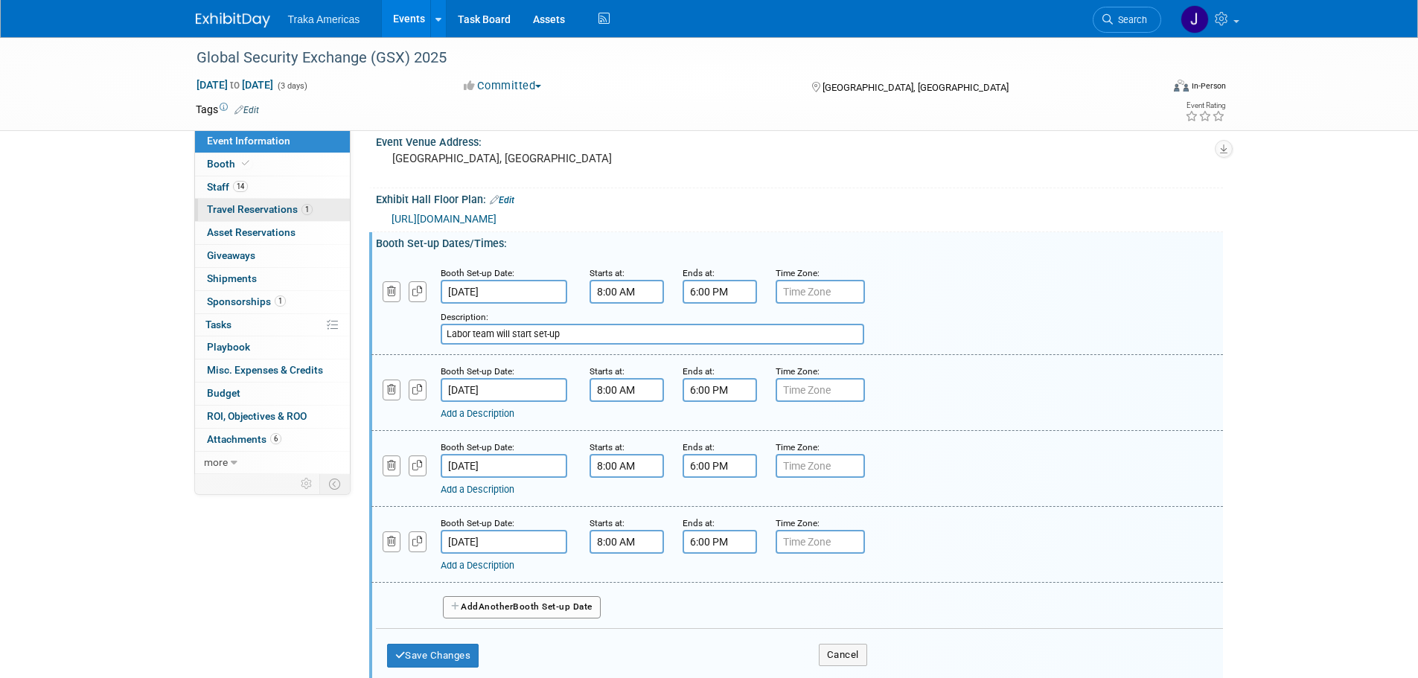
type input "Labor team will start set-up"
click at [273, 208] on span "Travel Reservations 1" at bounding box center [260, 209] width 106 height 12
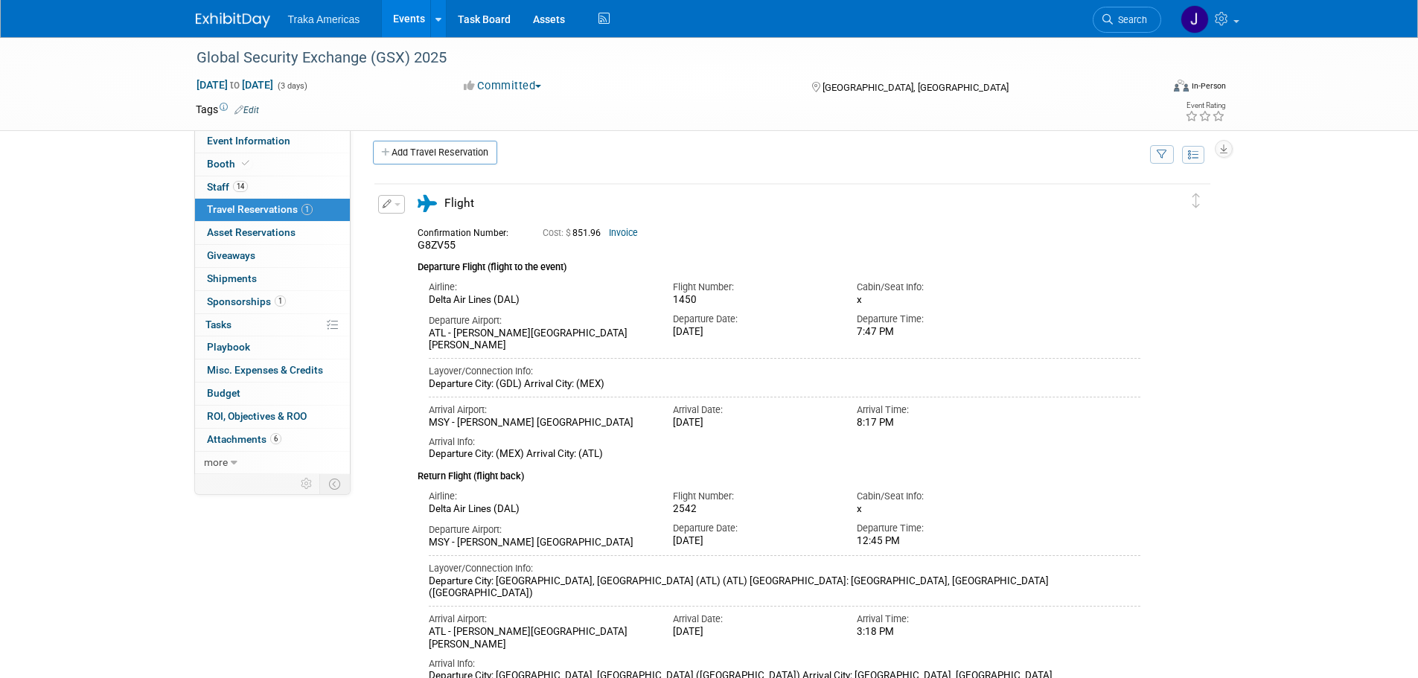
scroll to position [0, 0]
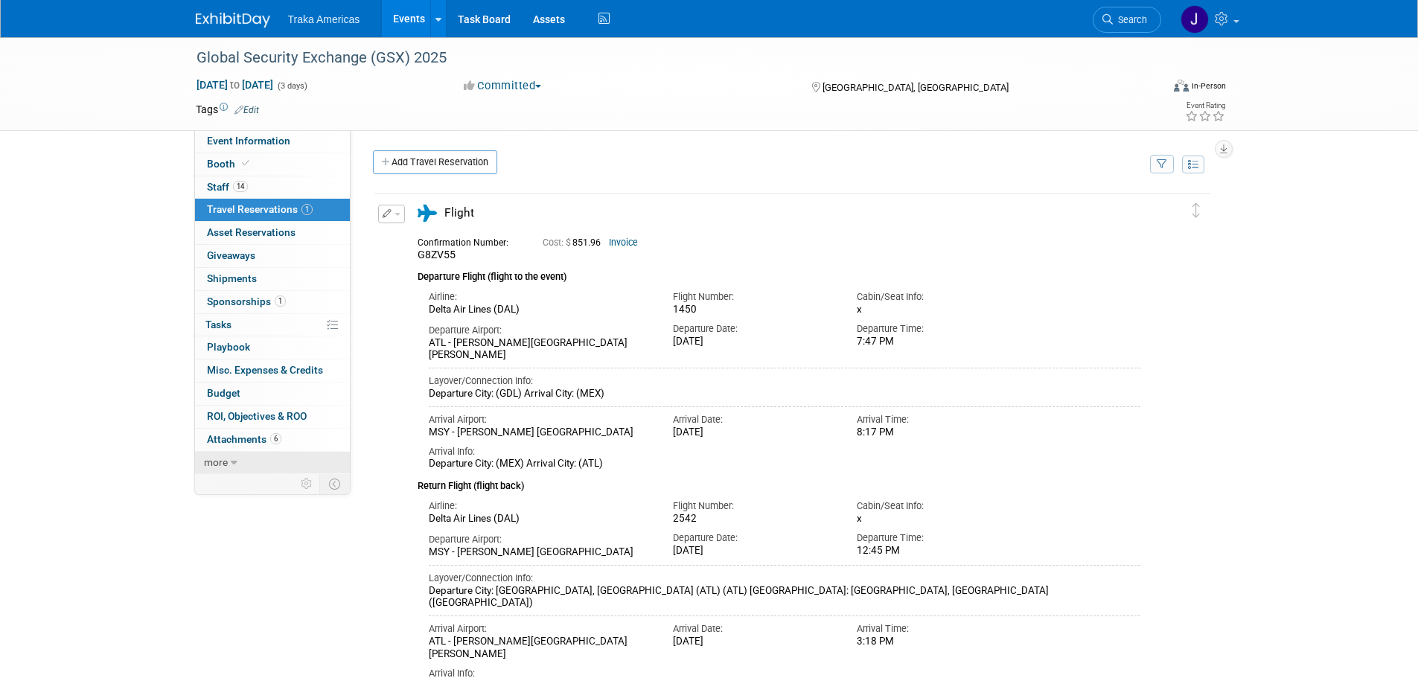
click at [258, 459] on link "more" at bounding box center [272, 463] width 155 height 22
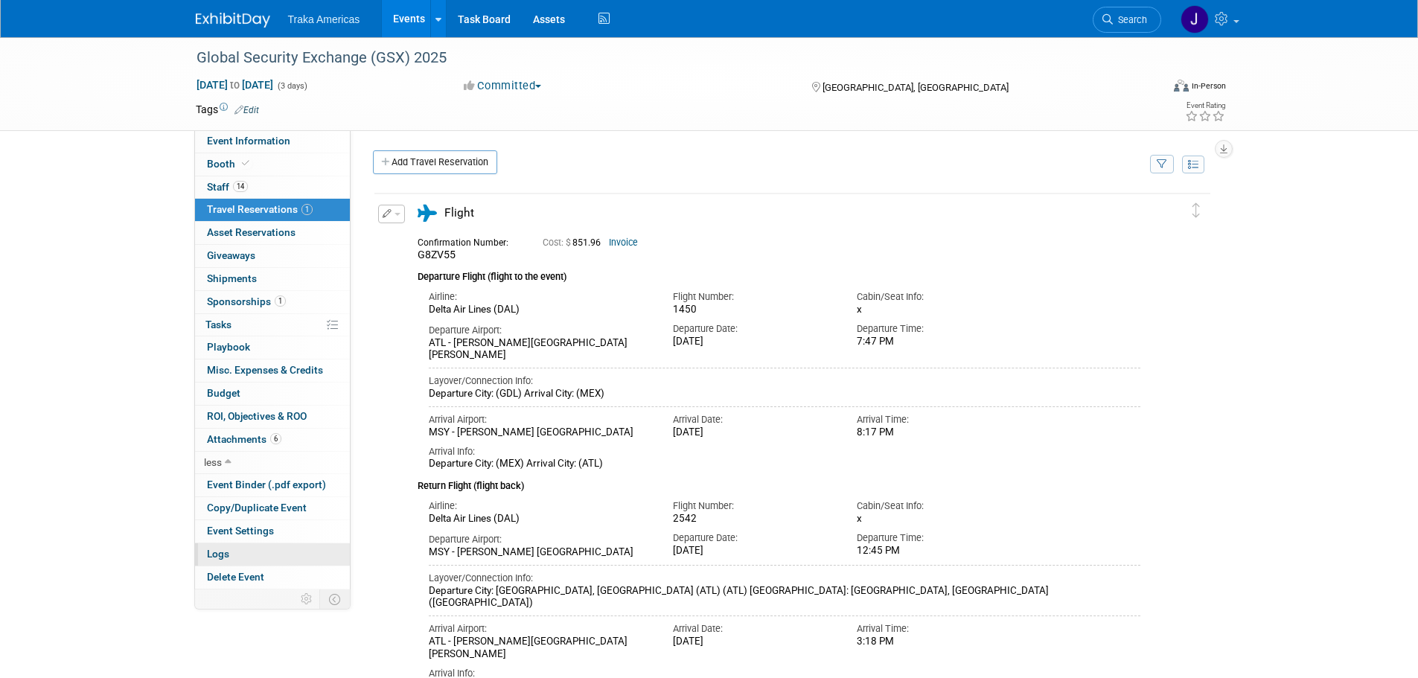
click at [274, 549] on link "Logs" at bounding box center [272, 555] width 155 height 22
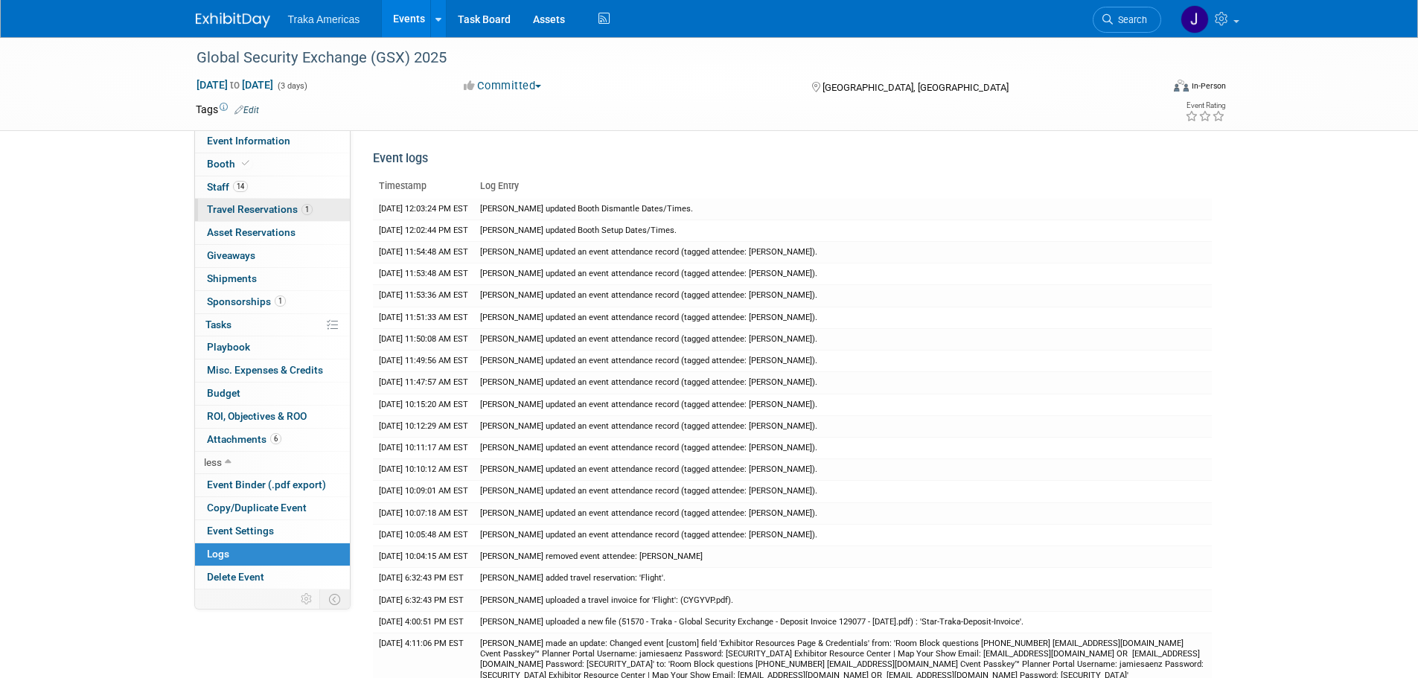
click at [261, 209] on span "Travel Reservations 1" at bounding box center [260, 209] width 106 height 12
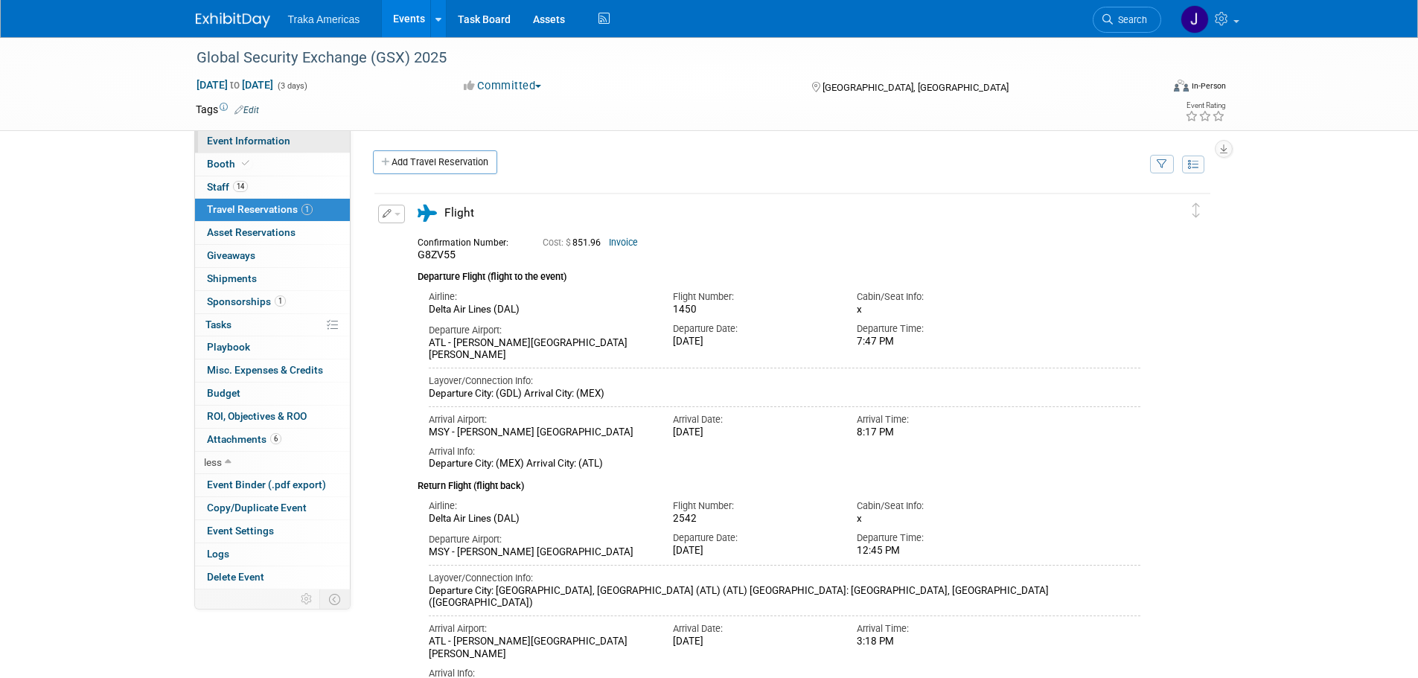
click at [261, 144] on span "Event Information" at bounding box center [248, 141] width 83 height 12
select select "National"
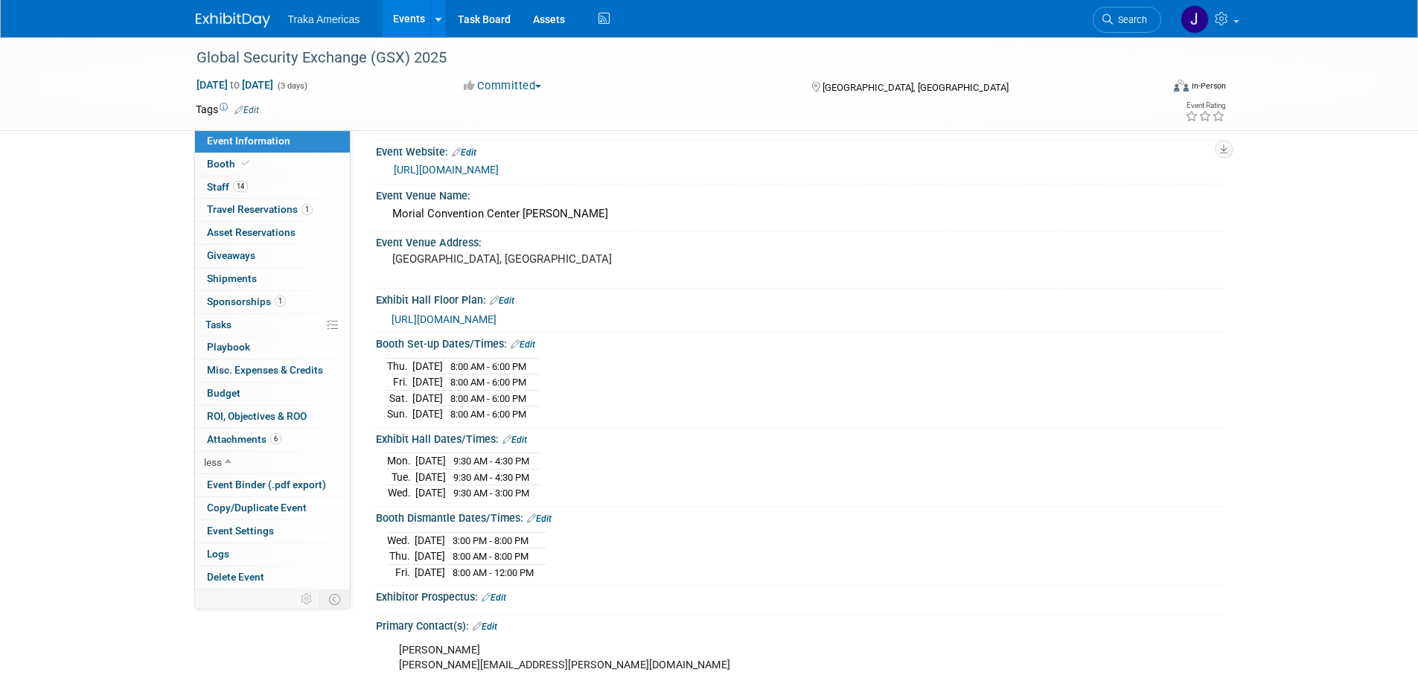
scroll to position [74, 0]
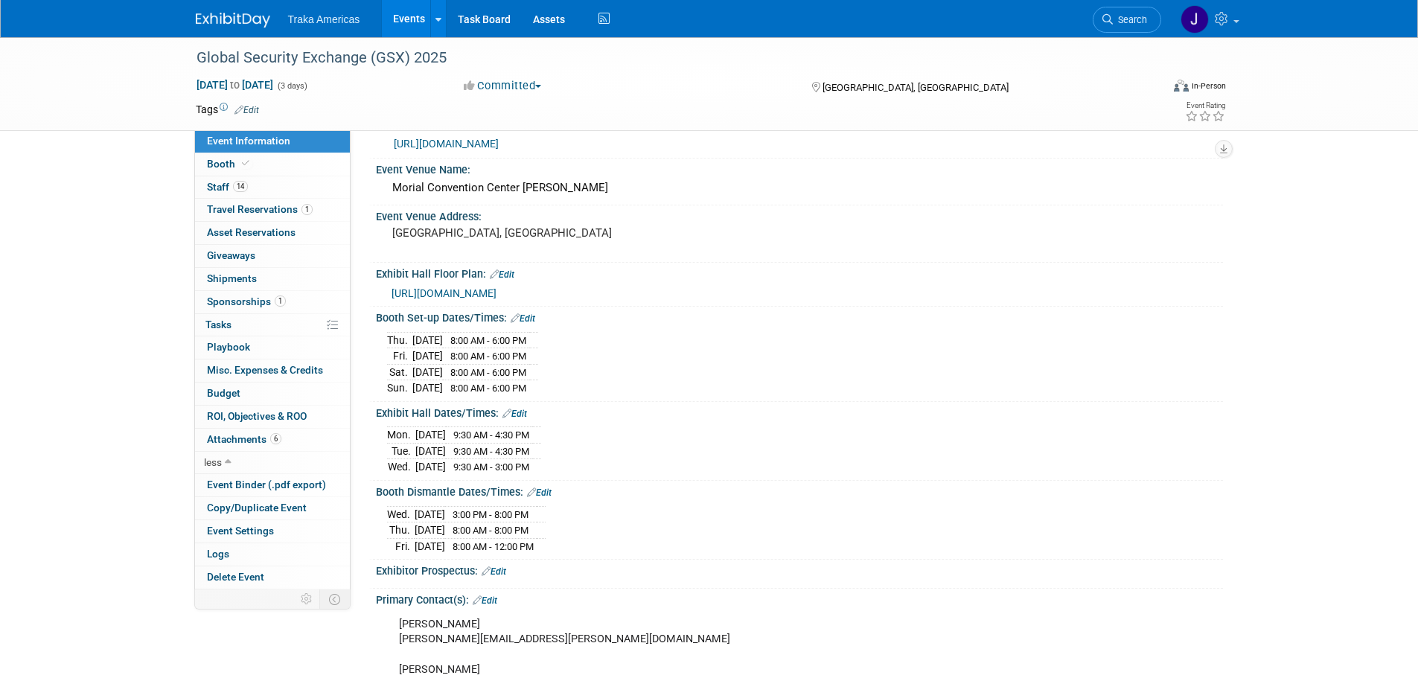
click at [530, 321] on link "Edit" at bounding box center [523, 318] width 25 height 10
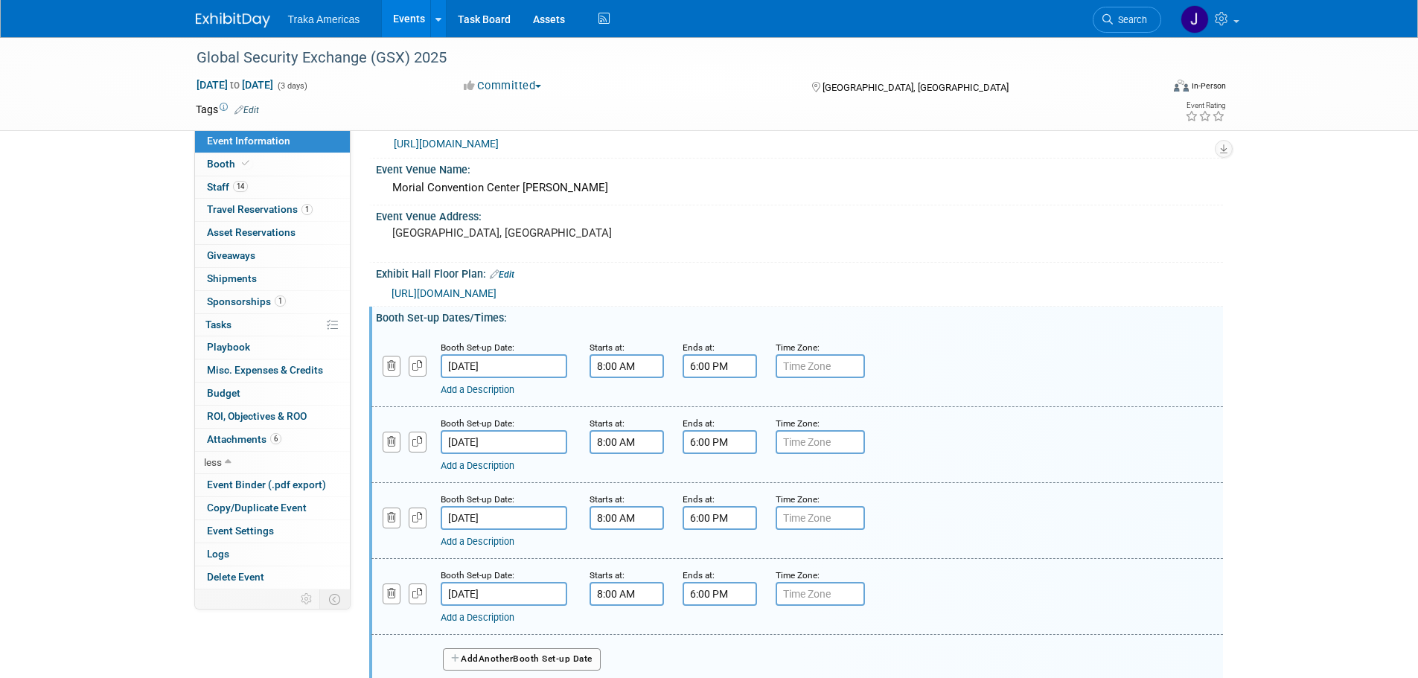
click at [502, 387] on link "Add a Description" at bounding box center [478, 389] width 74 height 11
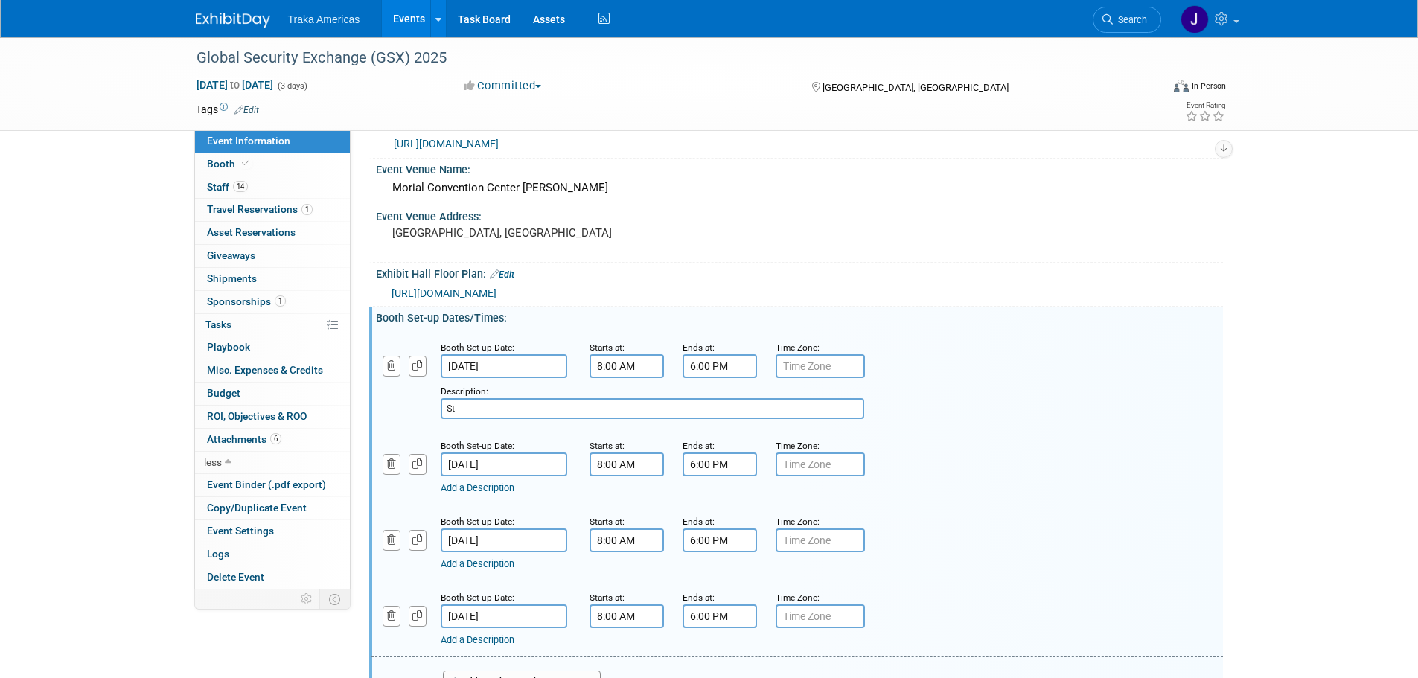
type input "S"
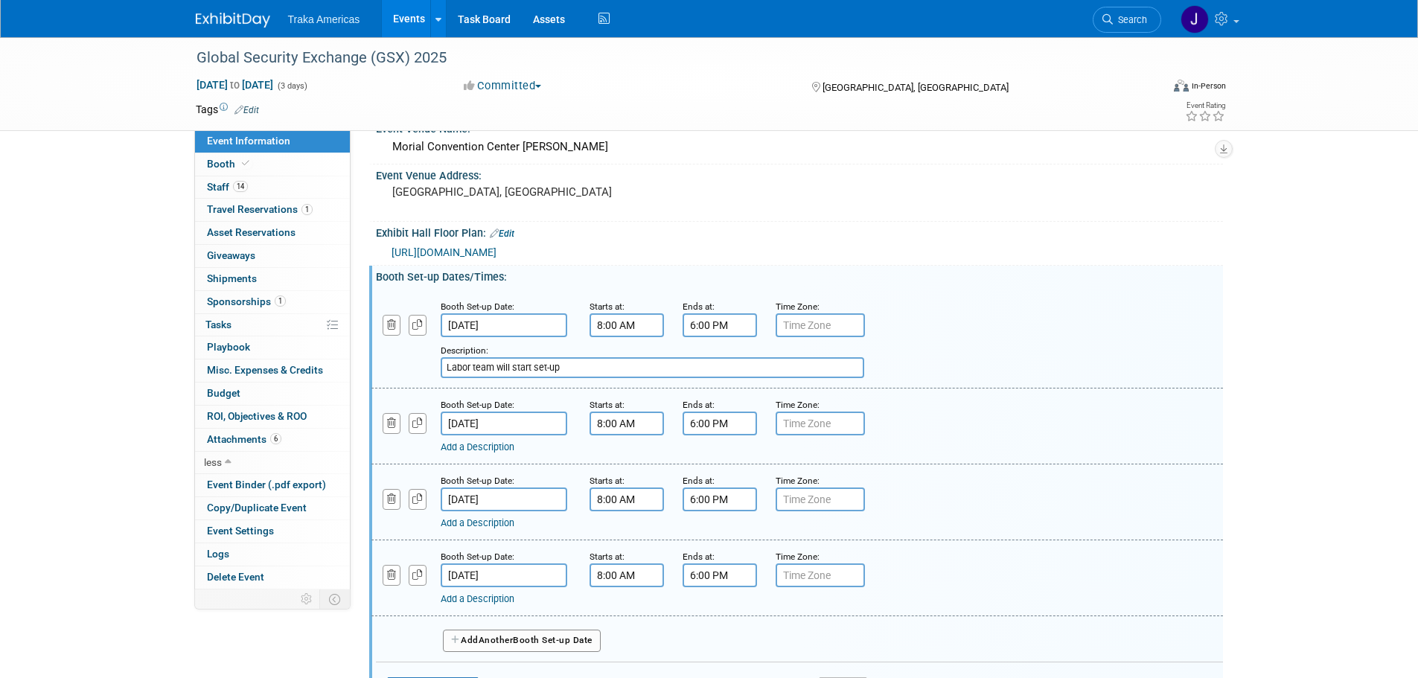
scroll to position [149, 0]
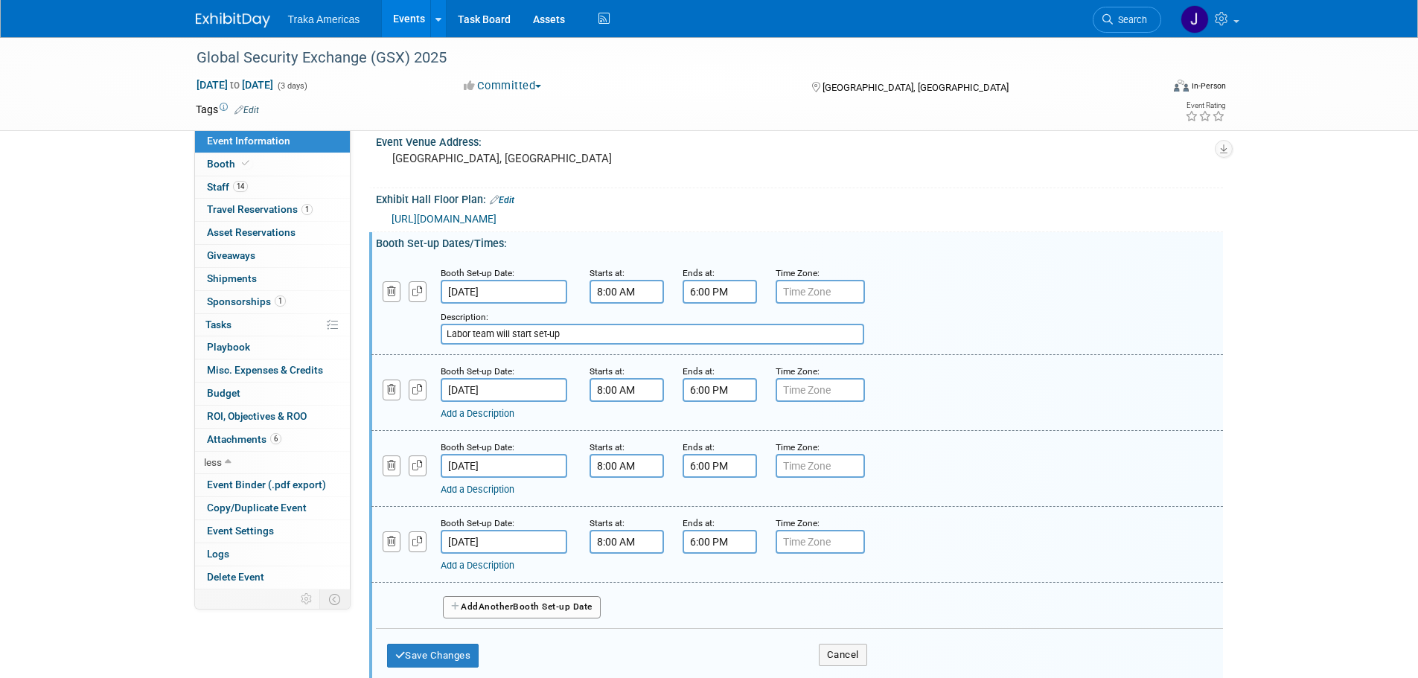
type input "Labor team will start set-up"
click at [463, 418] on link "Add a Description" at bounding box center [478, 413] width 74 height 11
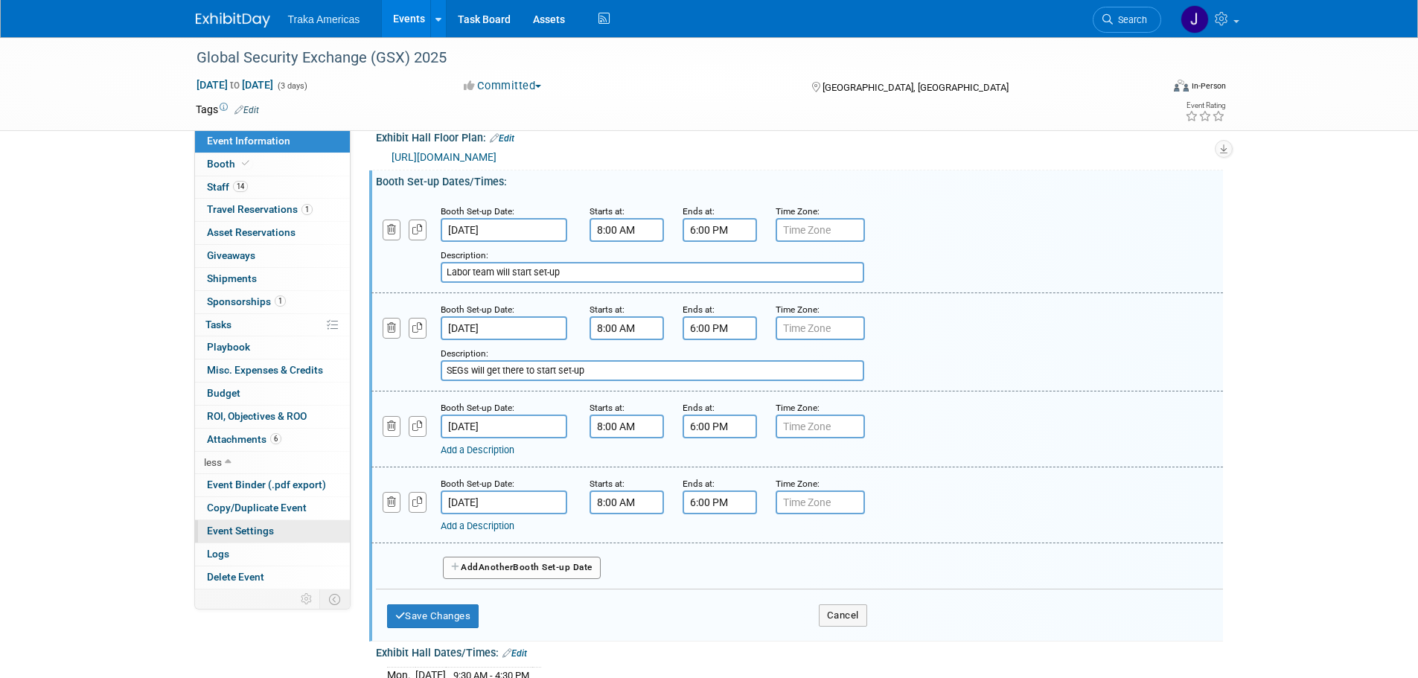
scroll to position [298, 0]
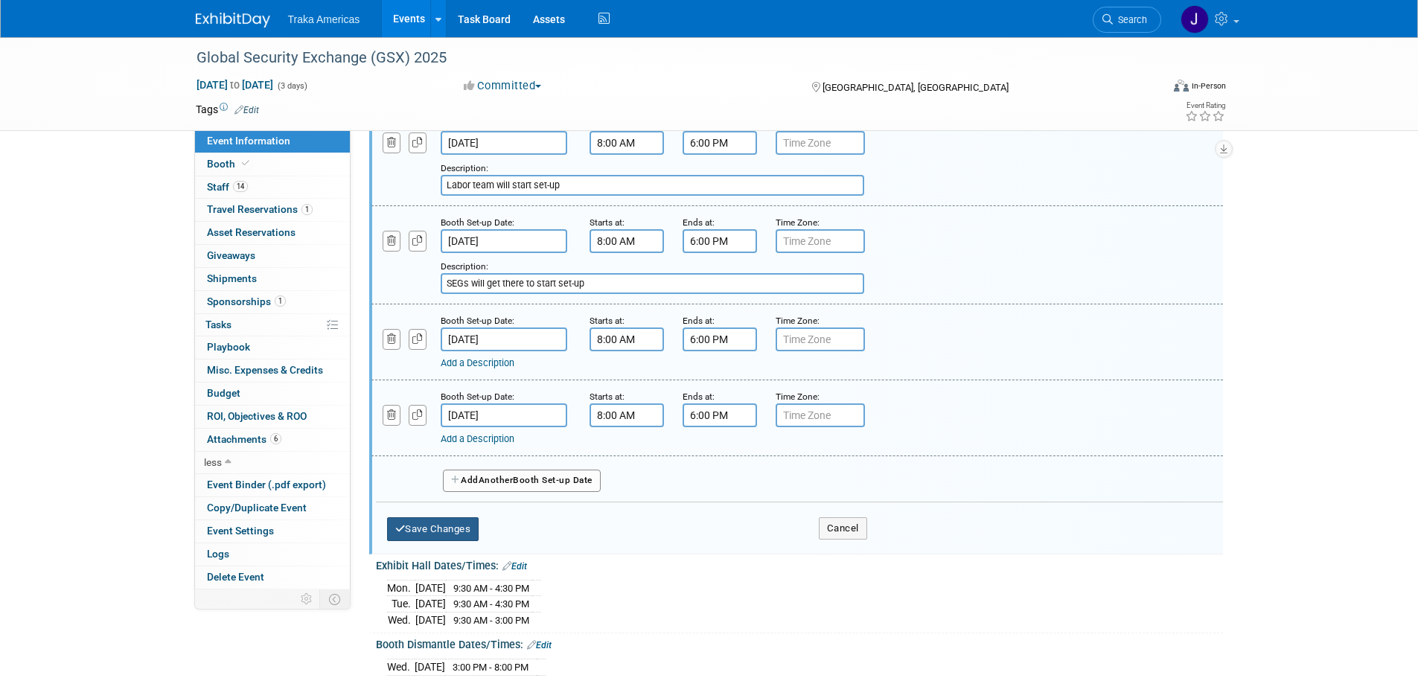
type input "SEGs will get there to start set-up"
click at [442, 525] on button "Save Changes" at bounding box center [433, 529] width 92 height 24
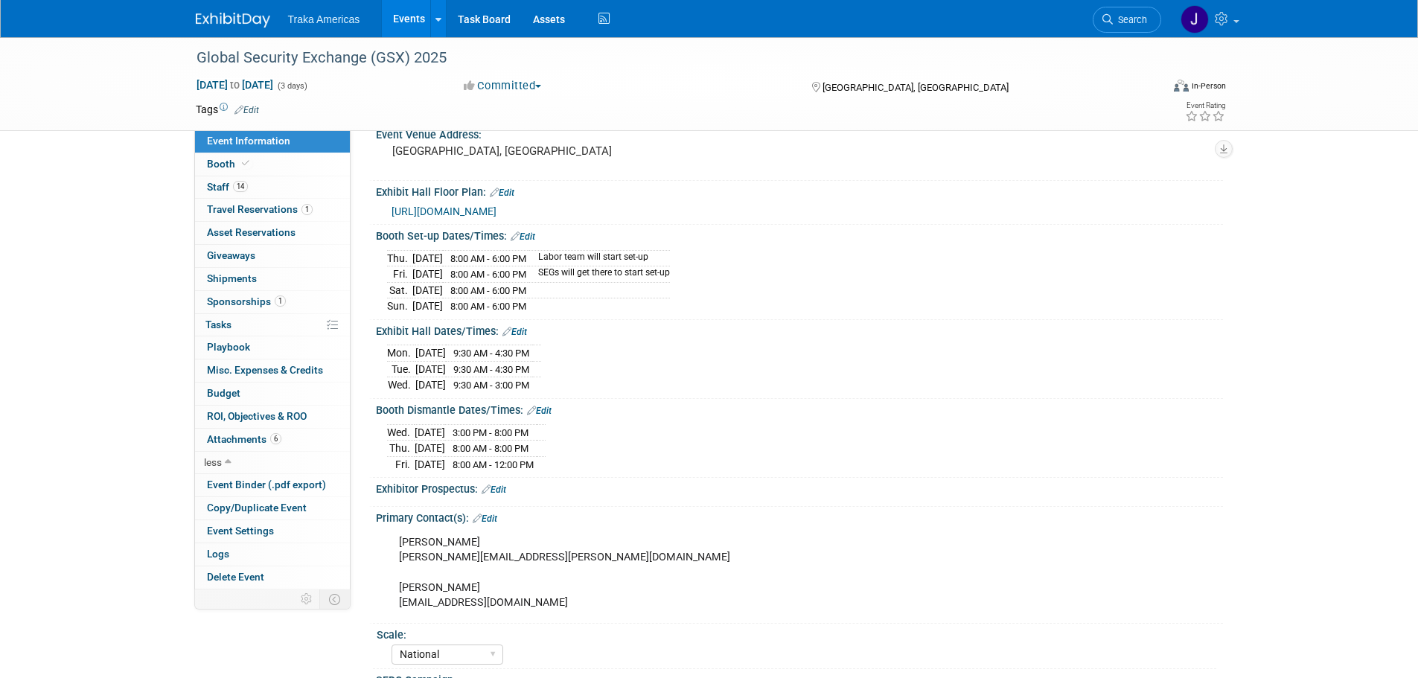
scroll to position [149, 0]
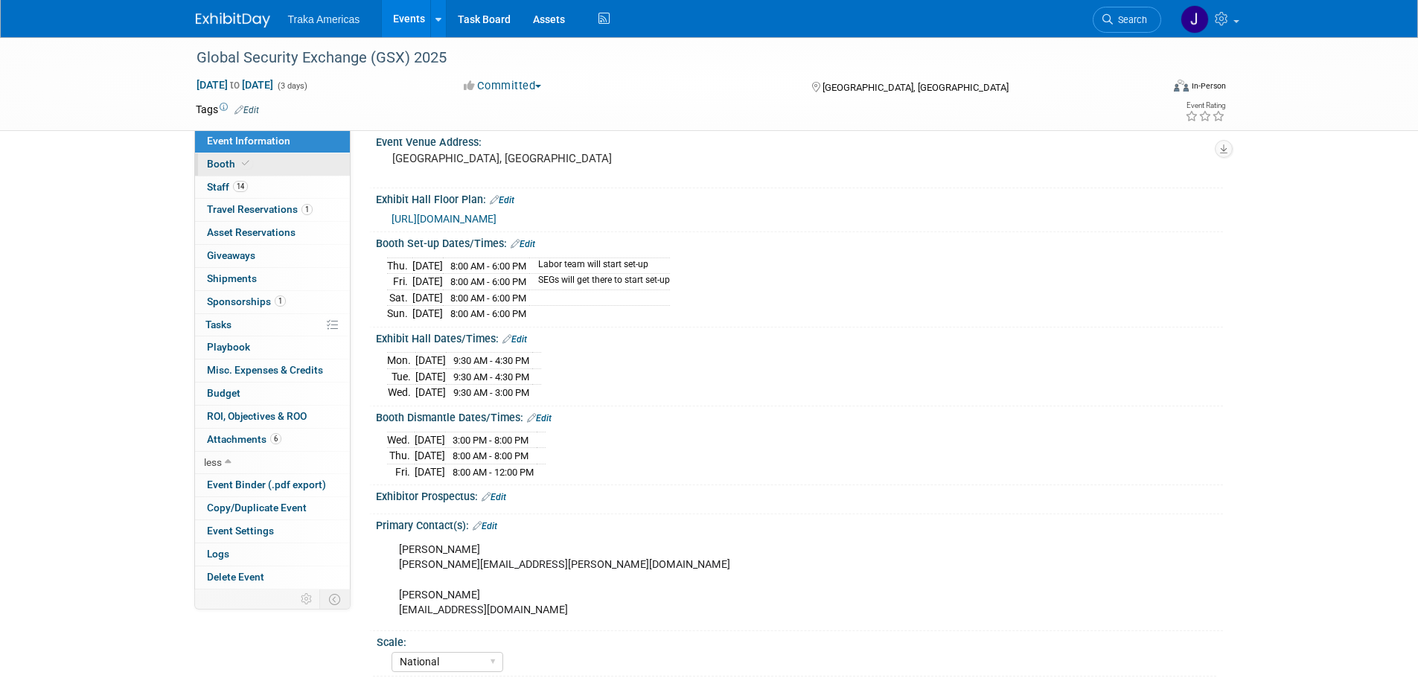
click at [302, 165] on link "Booth" at bounding box center [272, 164] width 155 height 22
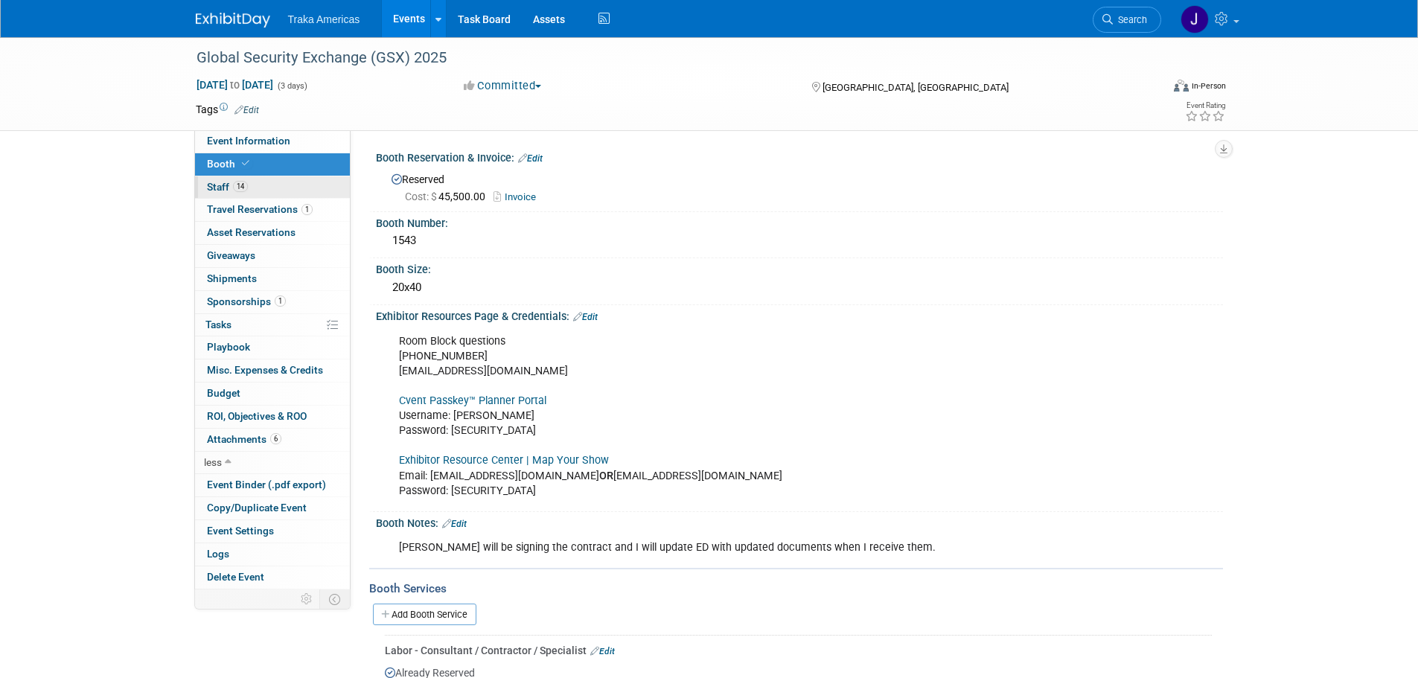
click at [299, 184] on link "14 Staff 14" at bounding box center [272, 187] width 155 height 22
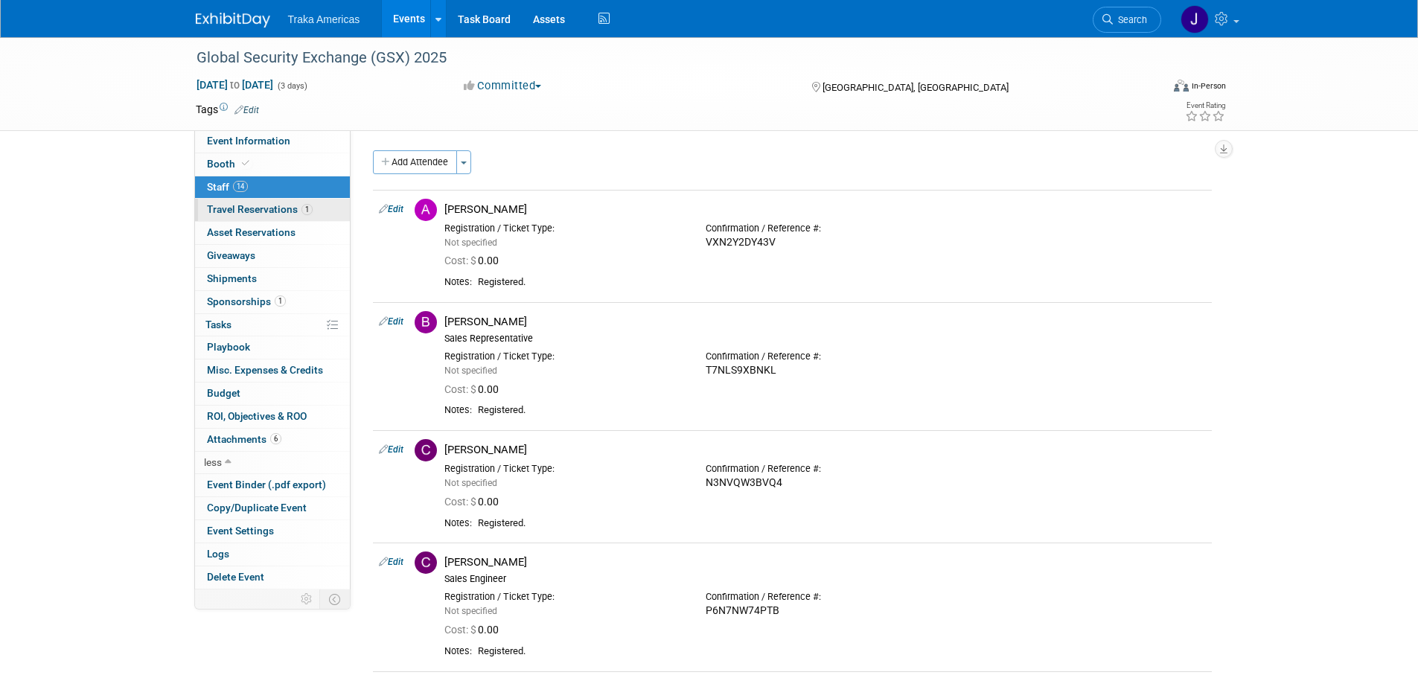
click at [302, 202] on link "1 Travel Reservations 1" at bounding box center [272, 210] width 155 height 22
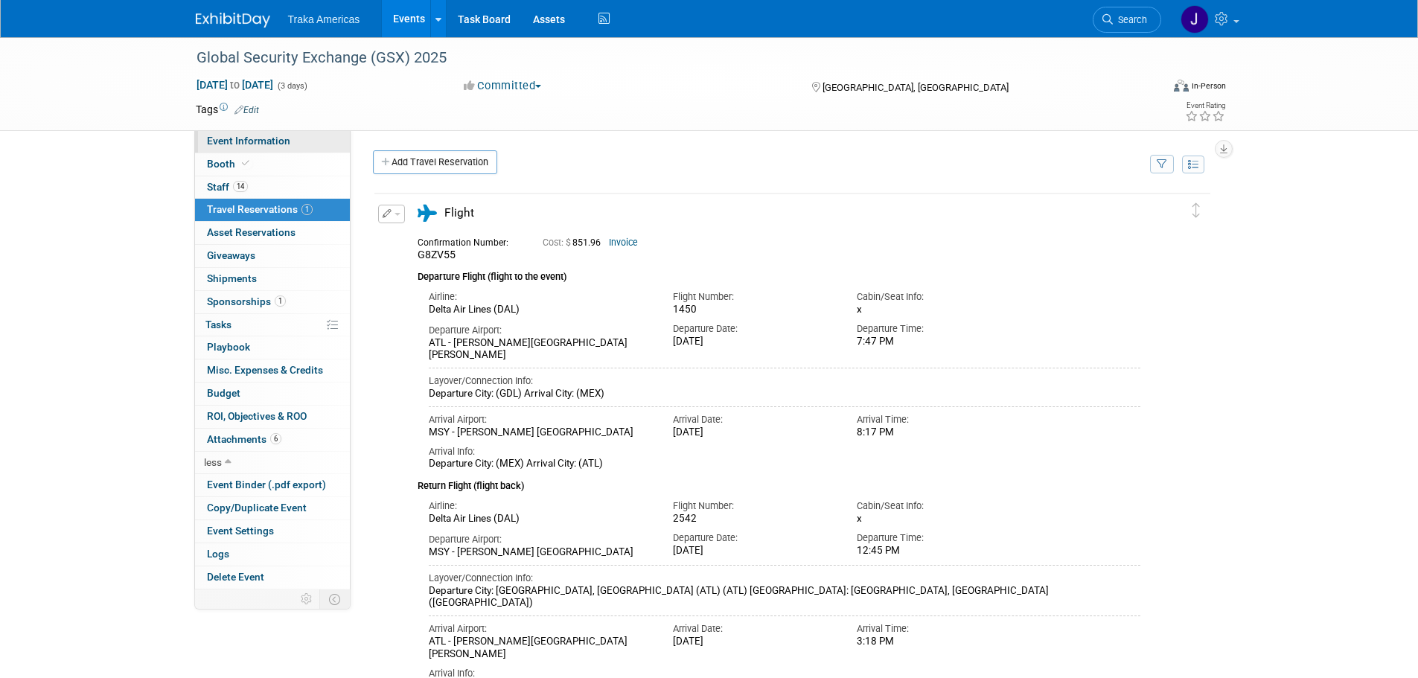
click at [305, 140] on link "Event Information" at bounding box center [272, 141] width 155 height 22
select select "National"
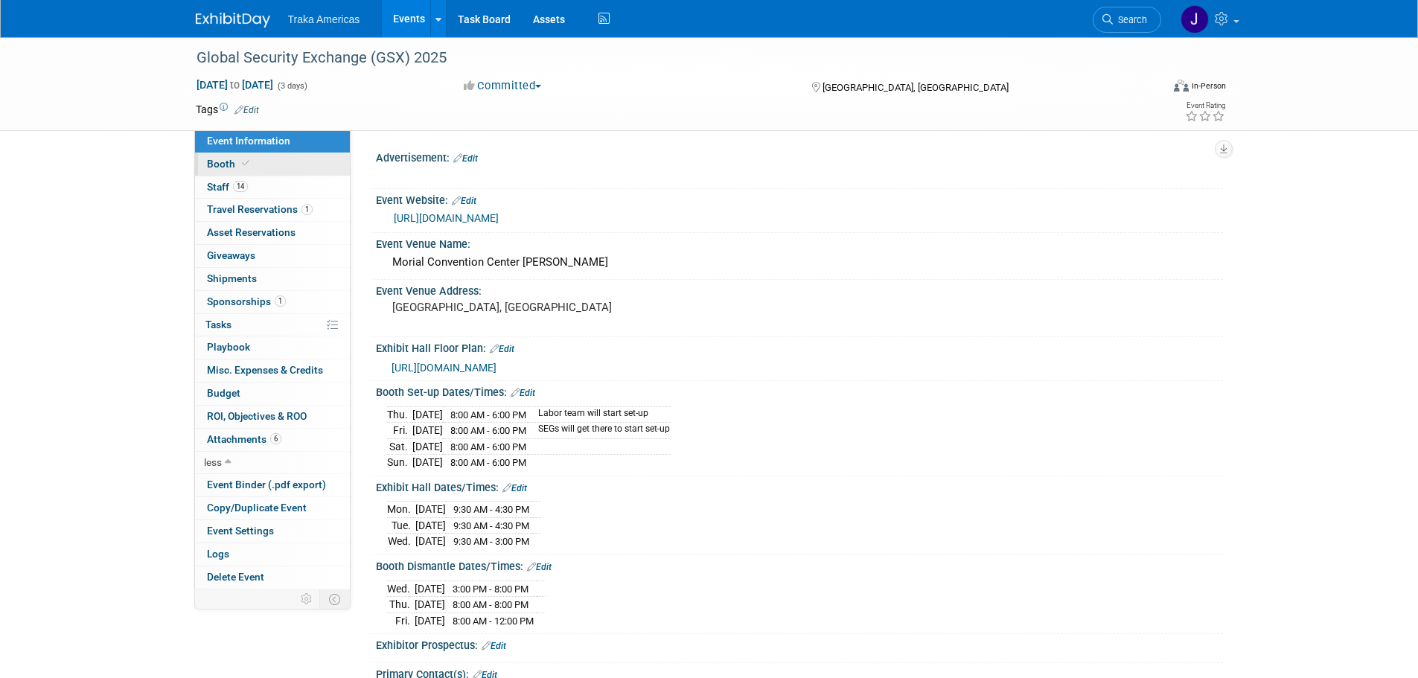
click at [258, 160] on link "Booth" at bounding box center [272, 164] width 155 height 22
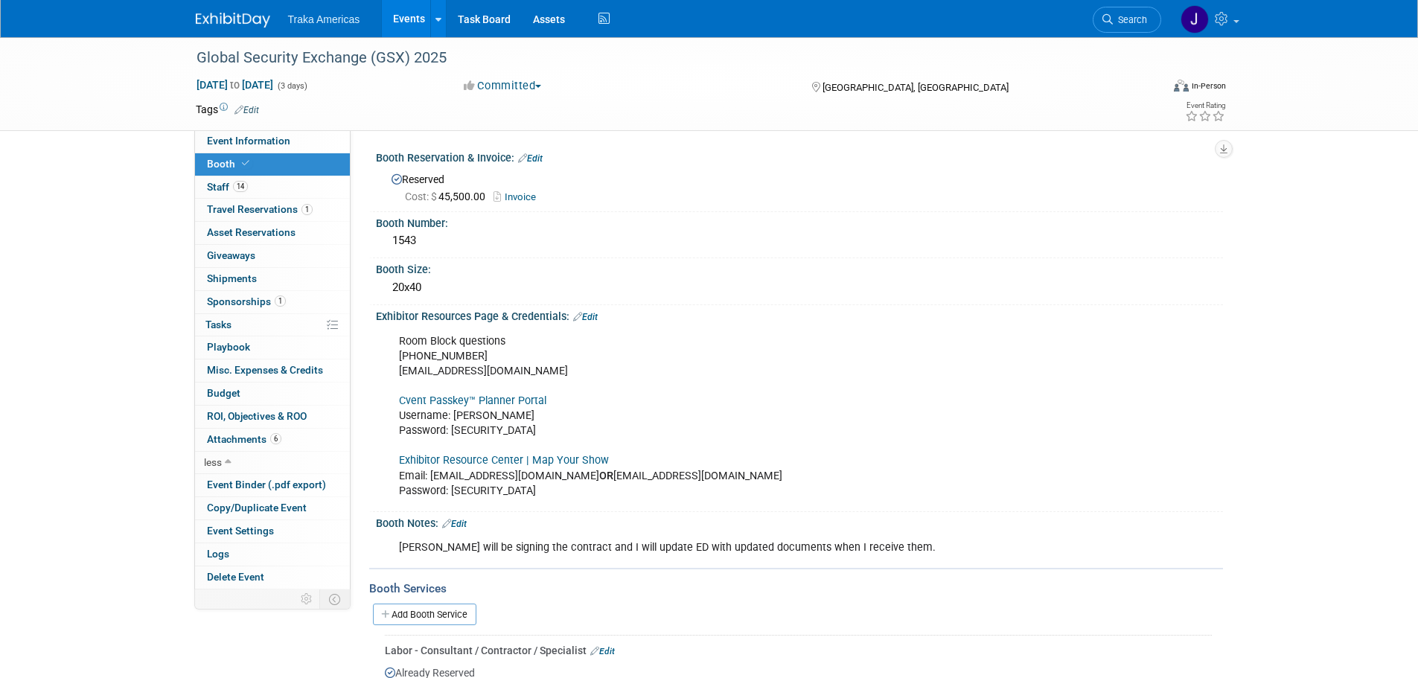
click at [483, 404] on link "Cvent Passkey™ Planner Portal" at bounding box center [472, 401] width 147 height 13
drag, startPoint x: 516, startPoint y: 436, endPoint x: 452, endPoint y: 433, distance: 64.1
click at [452, 433] on div "Room Block questions 972-349-7452 asis@mcievents.com Cvent Passkey™ Planner Por…" at bounding box center [724, 416] width 671 height 179
copy div "GSXrooms2025!"
